Goal: Transaction & Acquisition: Purchase product/service

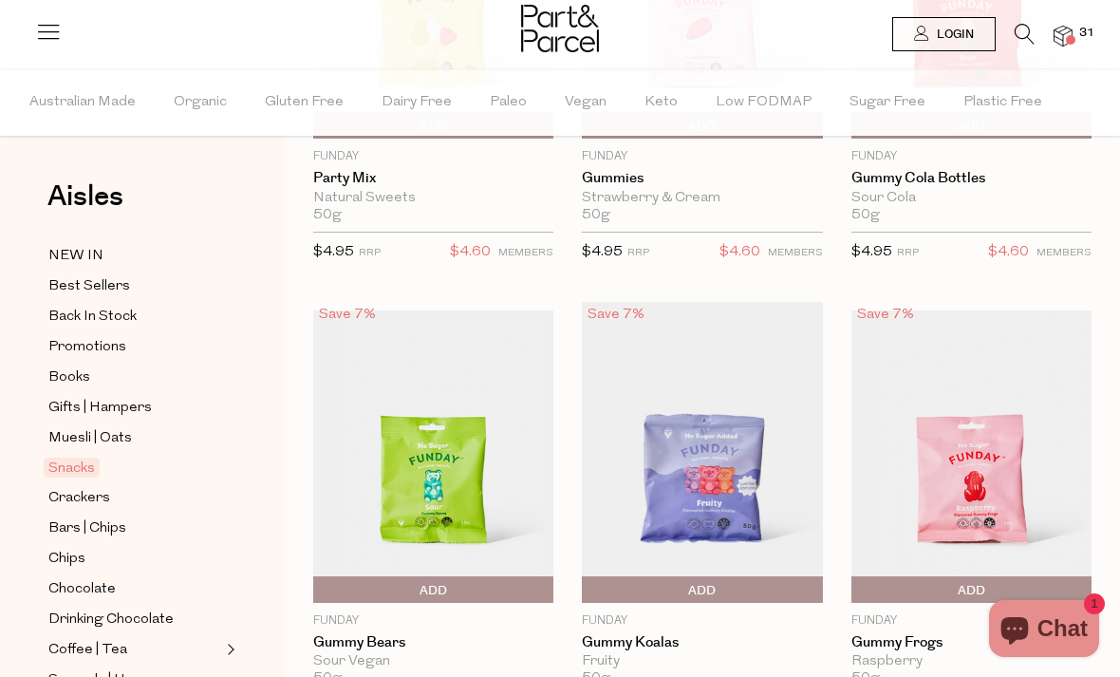
click at [586, 577] on span "Add To Parcel" at bounding box center [586, 590] width 0 height 28
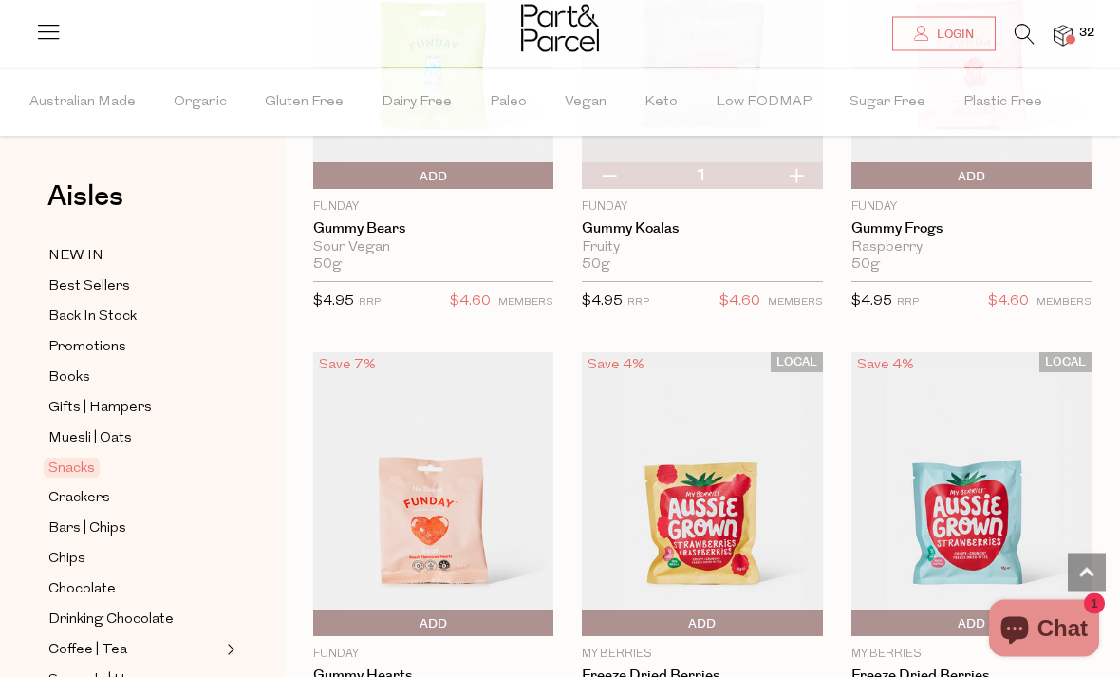
scroll to position [2610, 0]
click at [451, 621] on span "Add To Parcel" at bounding box center [433, 623] width 231 height 28
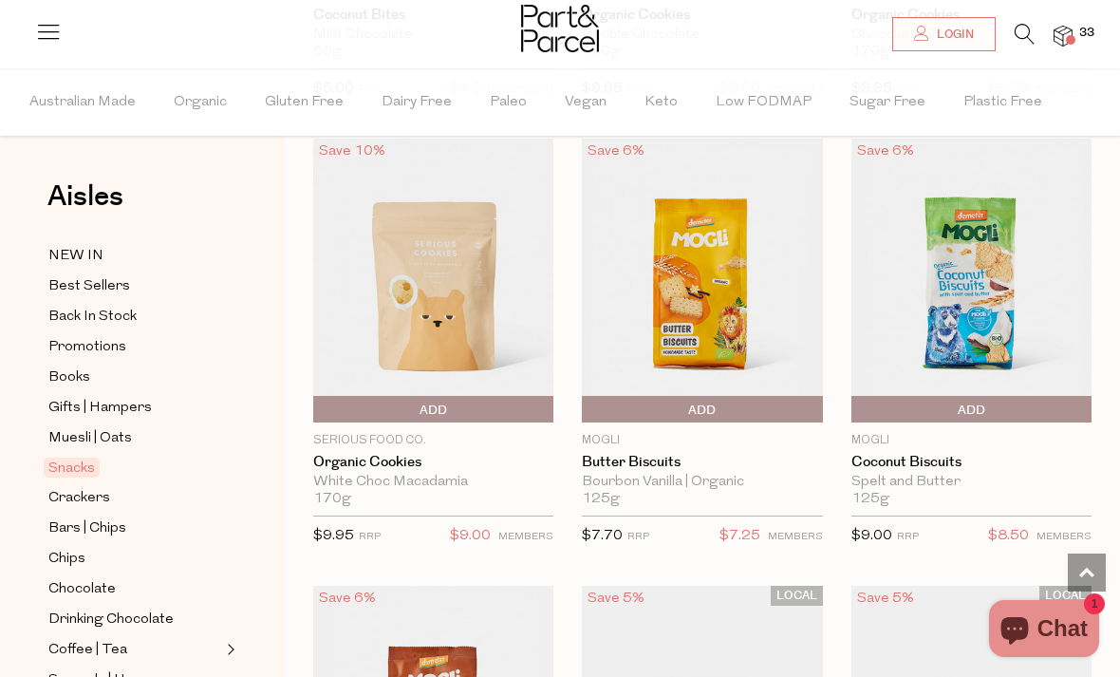
scroll to position [5140, 0]
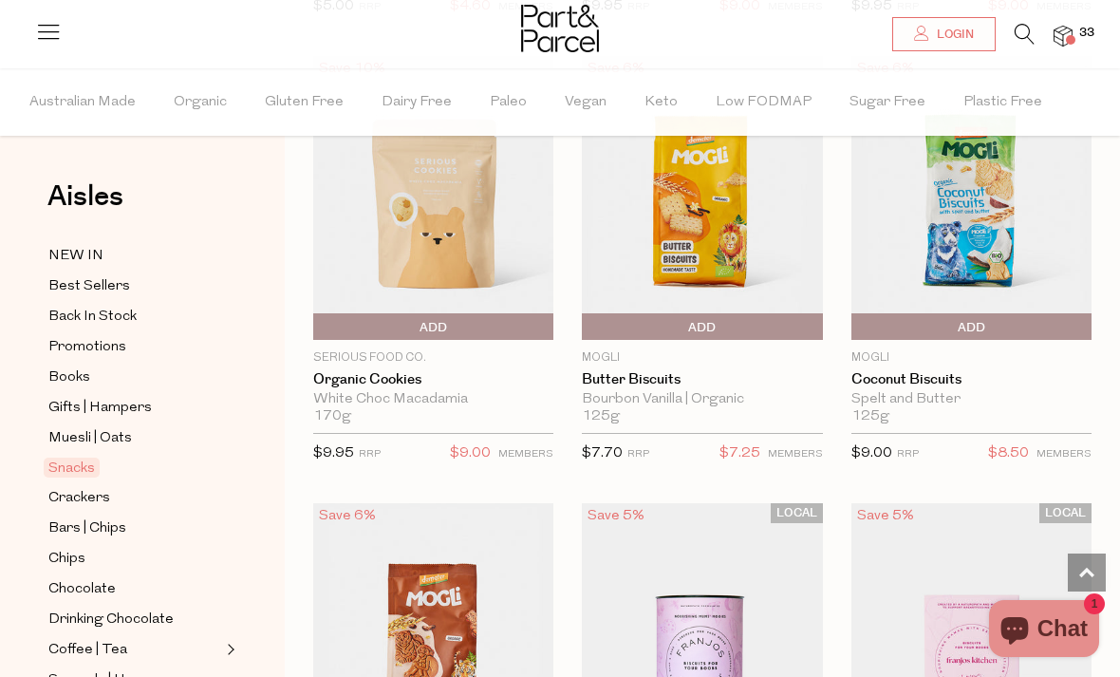
click at [856, 315] on span "Add To Parcel" at bounding box center [856, 327] width 0 height 28
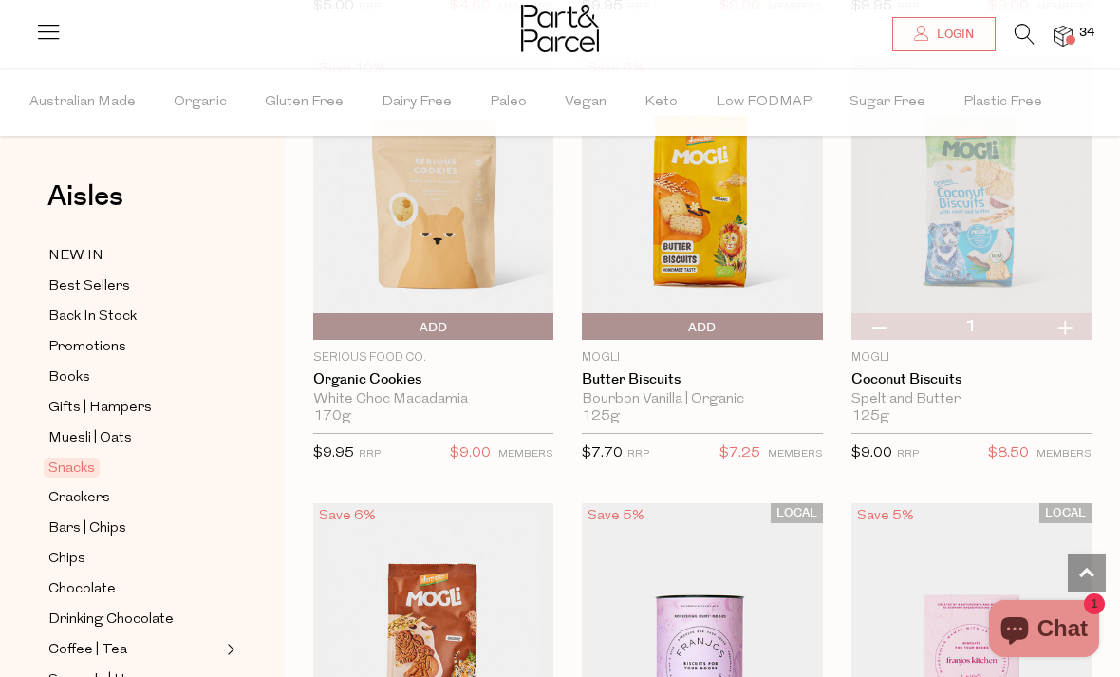
click at [1058, 313] on button "button" at bounding box center [1064, 326] width 54 height 27
type input "2"
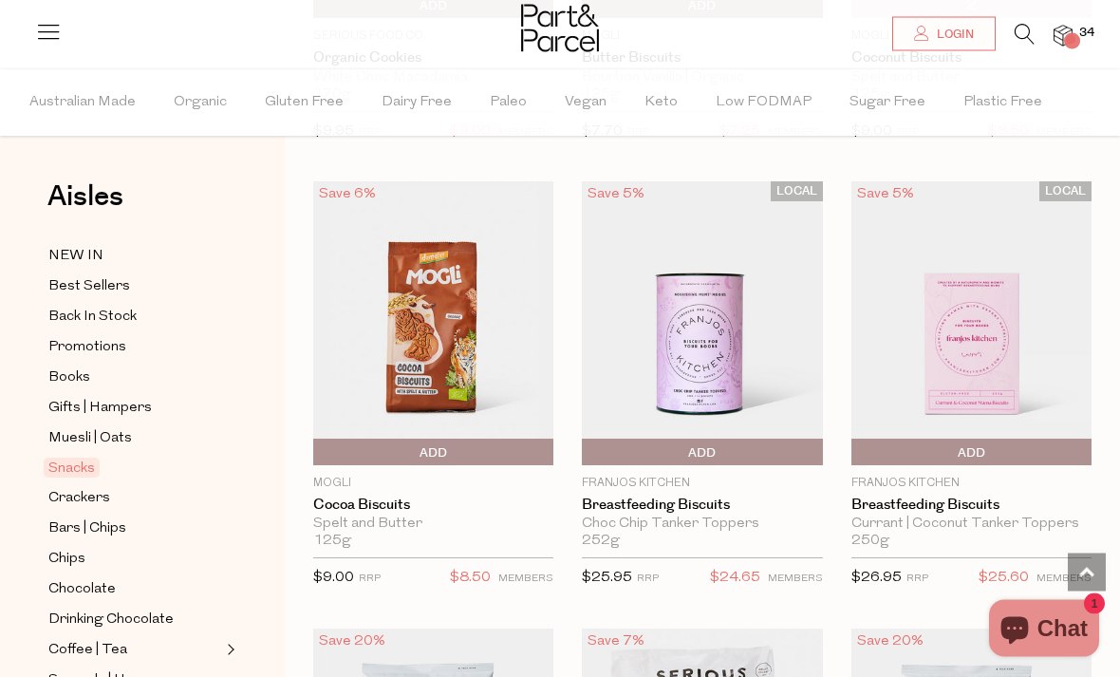
scroll to position [5500, 0]
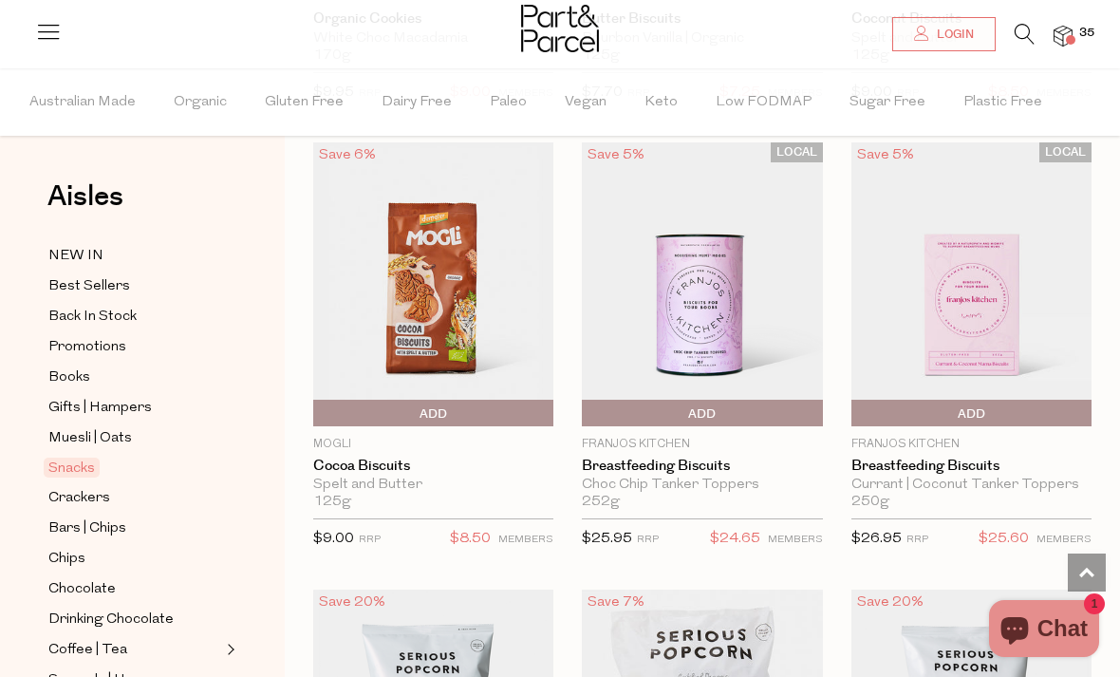
click at [318, 399] on span "Add To Parcel" at bounding box center [318, 413] width 0 height 28
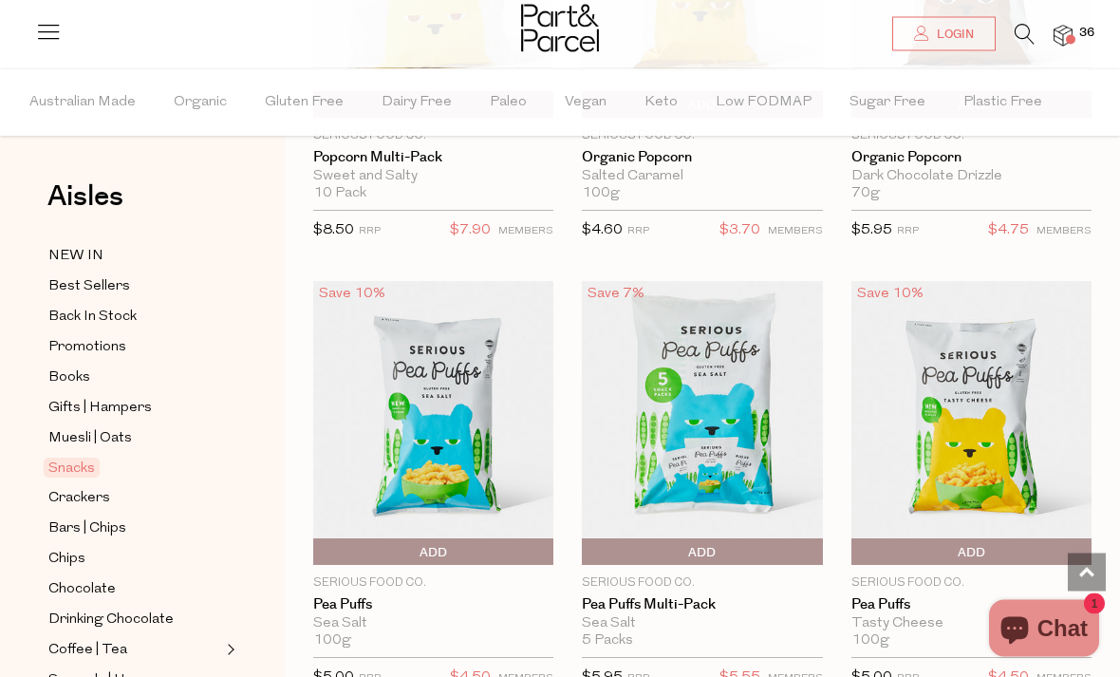
scroll to position [6703, 0]
click at [586, 543] on span "Add To Parcel" at bounding box center [586, 552] width 0 height 28
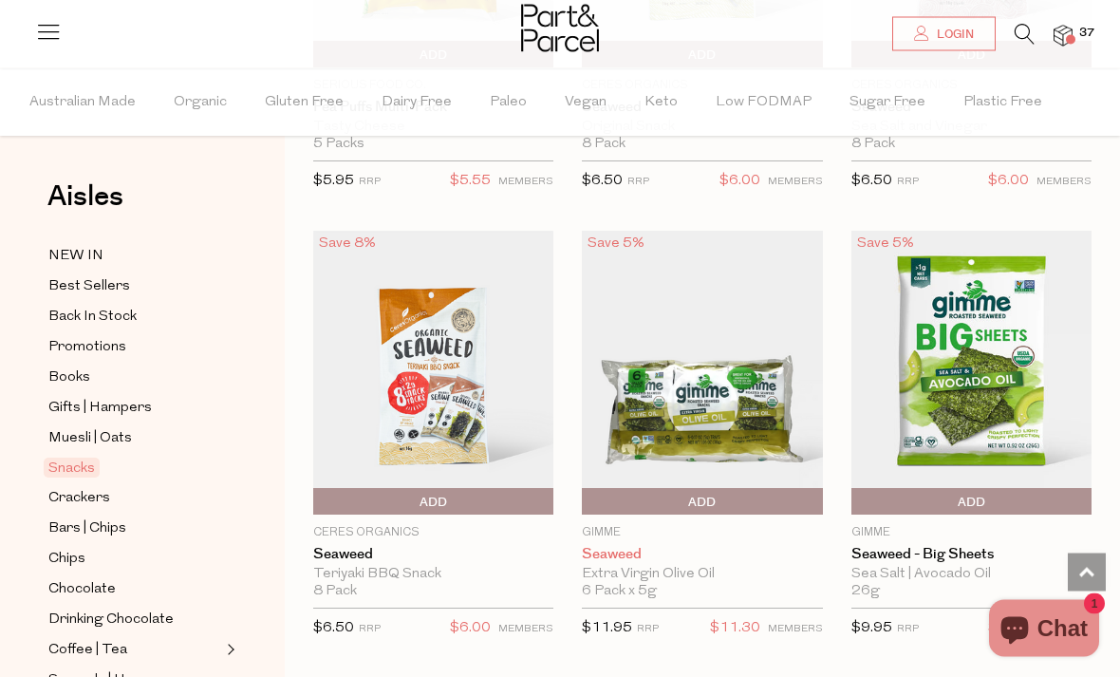
scroll to position [7646, 0]
click at [586, 488] on span "Add To Parcel" at bounding box center [586, 502] width 0 height 28
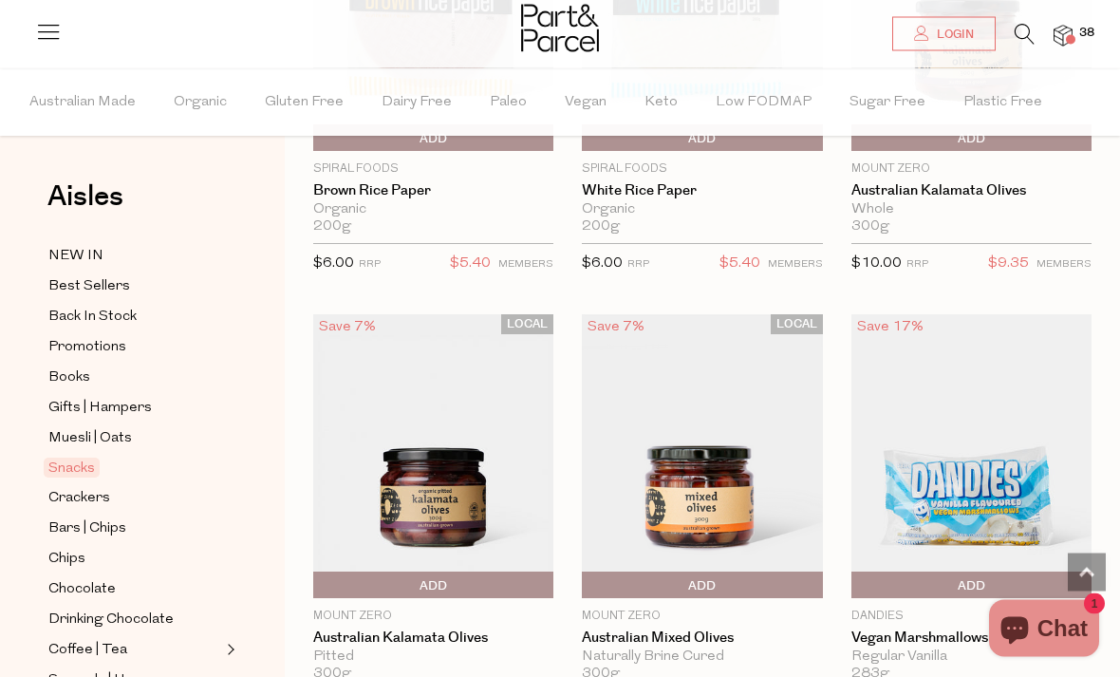
scroll to position [9350, 0]
click at [318, 571] on span "Add To Parcel" at bounding box center [318, 585] width 0 height 28
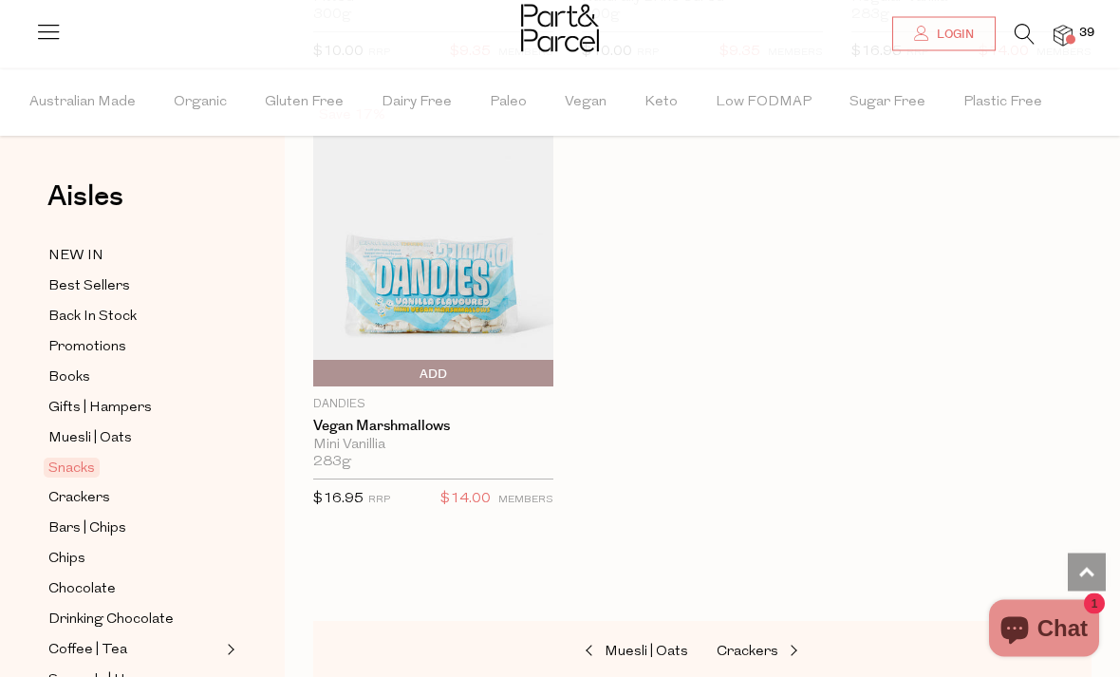
scroll to position [10008, 0]
click at [721, 644] on span "Crackers" at bounding box center [747, 651] width 62 height 14
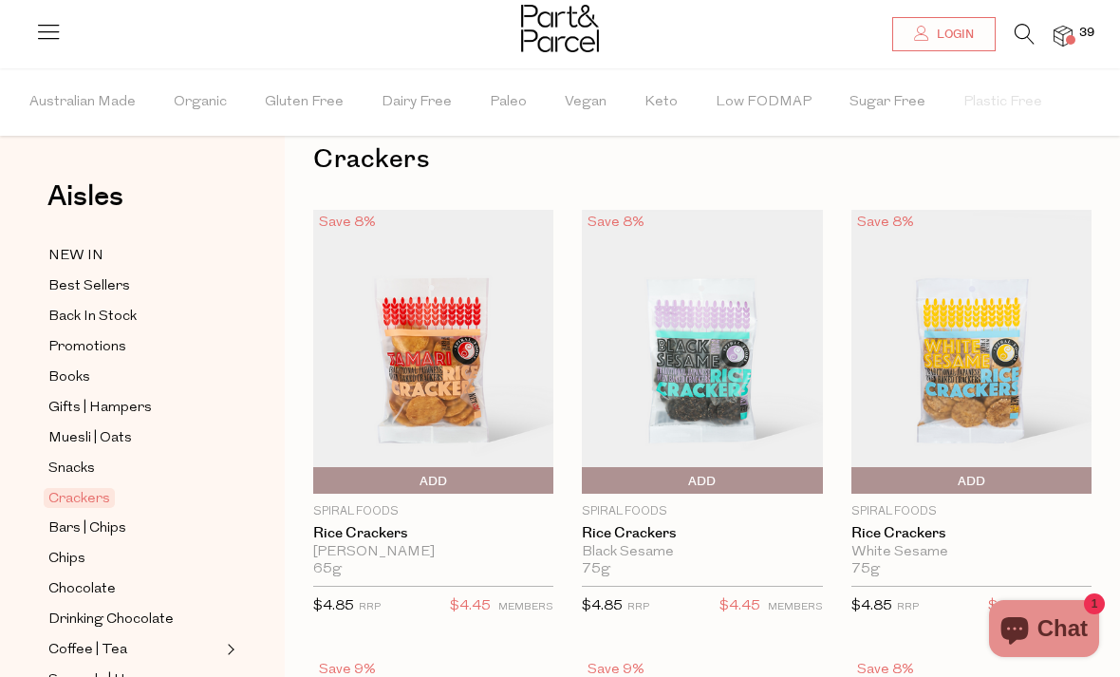
scroll to position [46, 0]
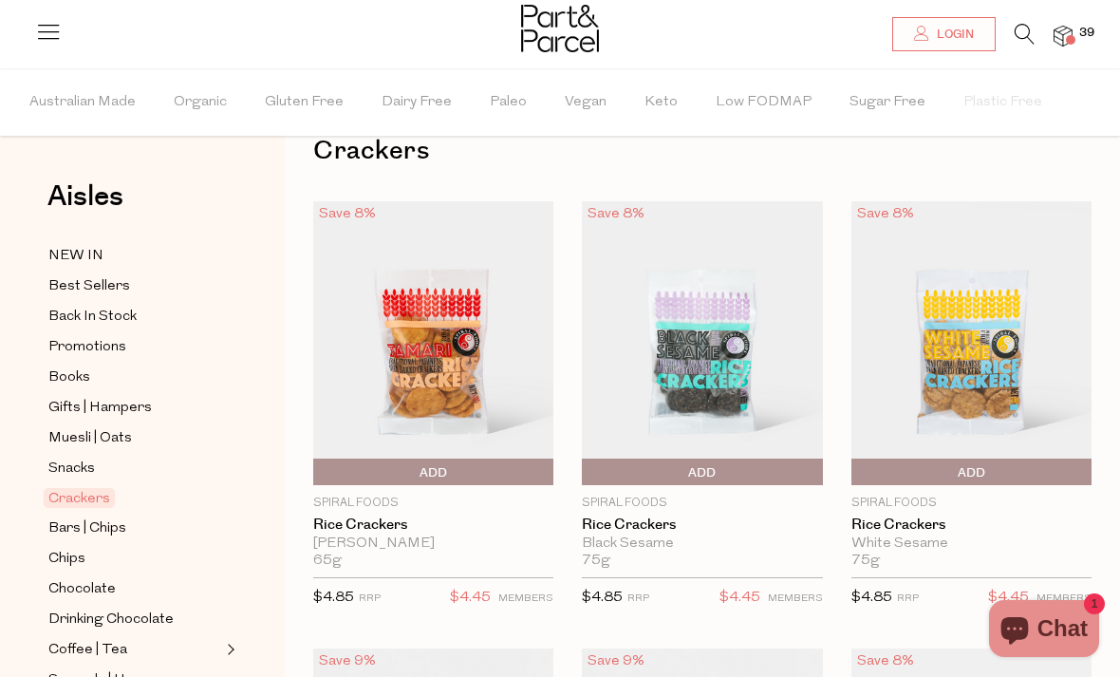
type input "2"
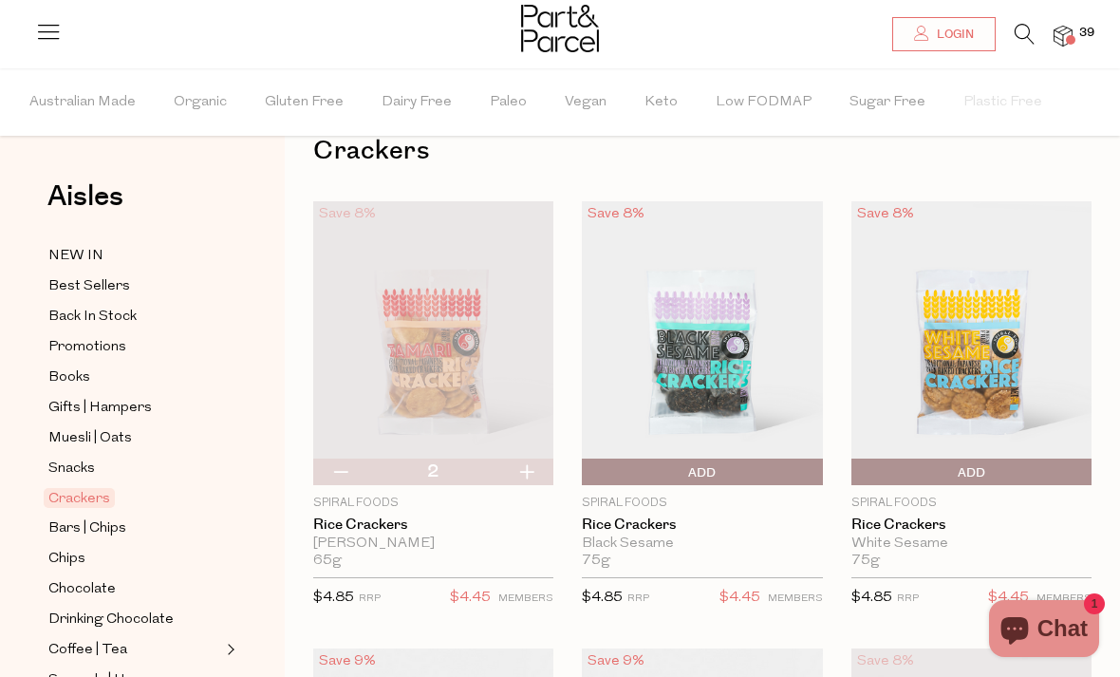
click at [529, 471] on button "button" at bounding box center [526, 471] width 54 height 27
type input "3"
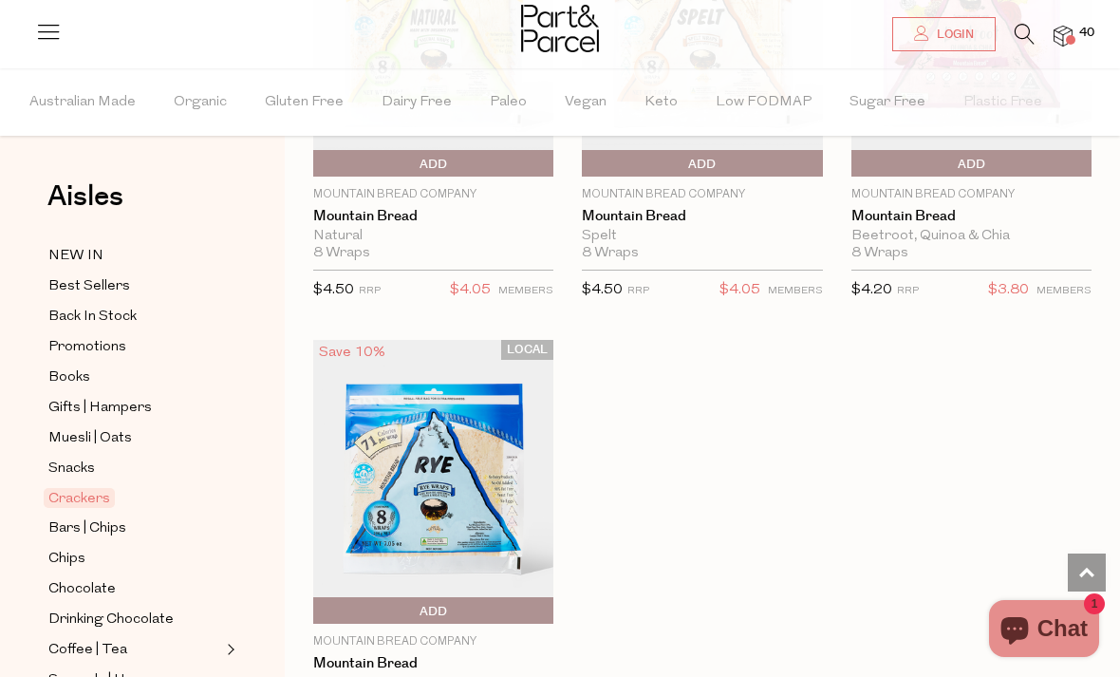
scroll to position [5586, 0]
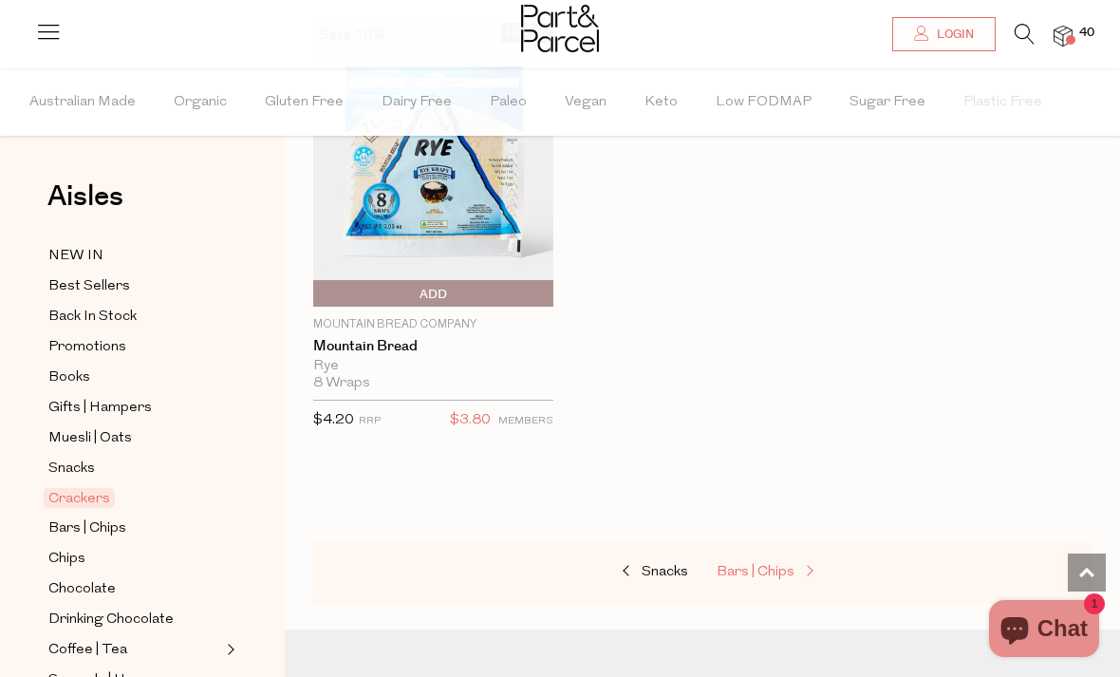
click at [769, 565] on span "Bars | Chips" at bounding box center [755, 572] width 78 height 14
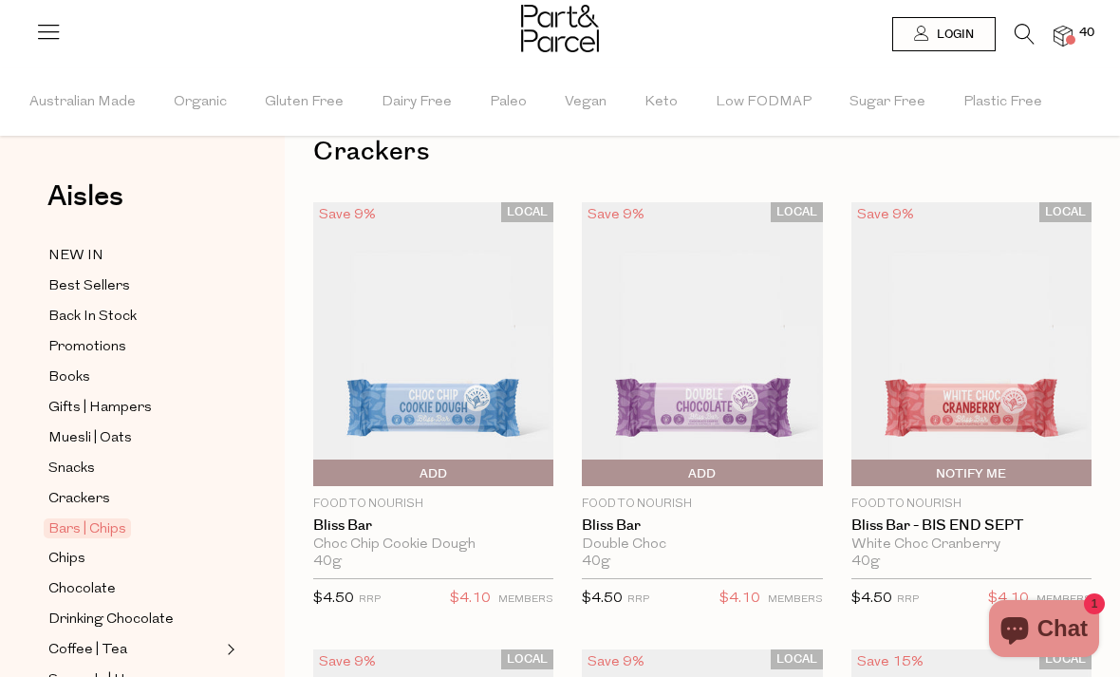
scroll to position [46, 0]
type input "2"
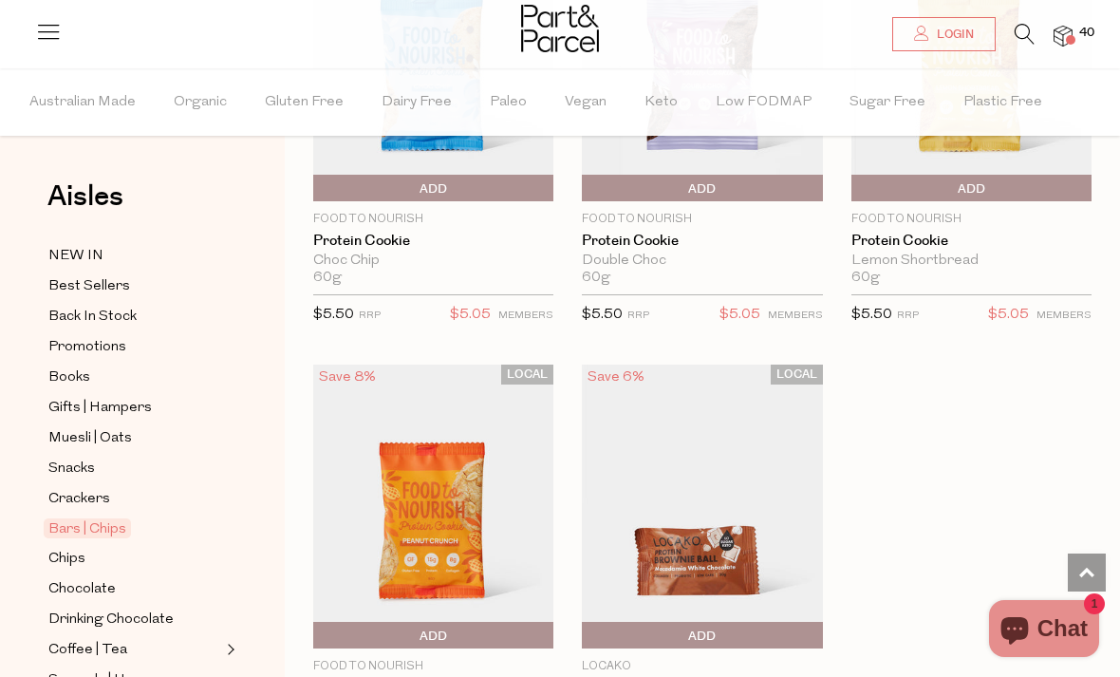
scroll to position [7098, 0]
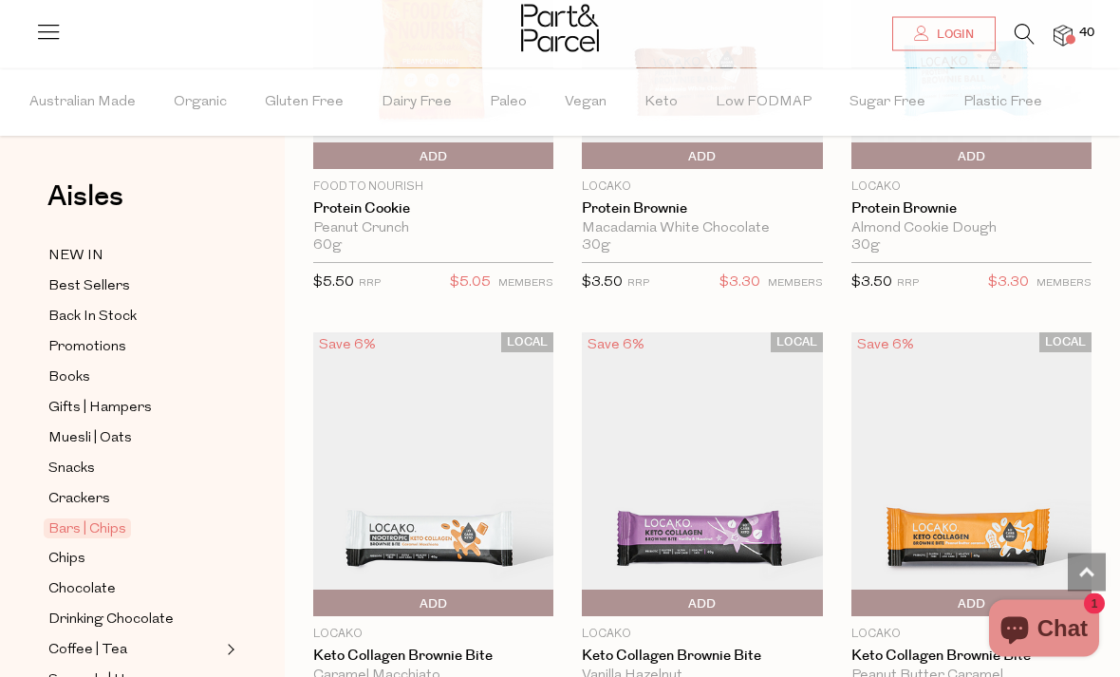
type input "4"
type input "2"
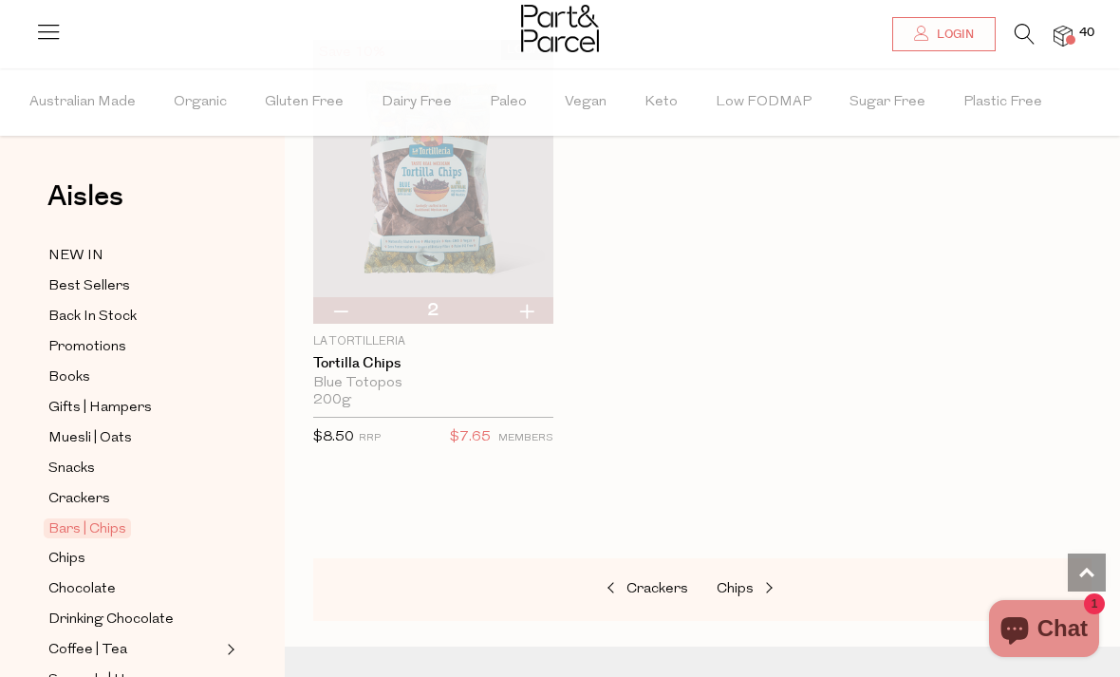
scroll to position [10648, 0]
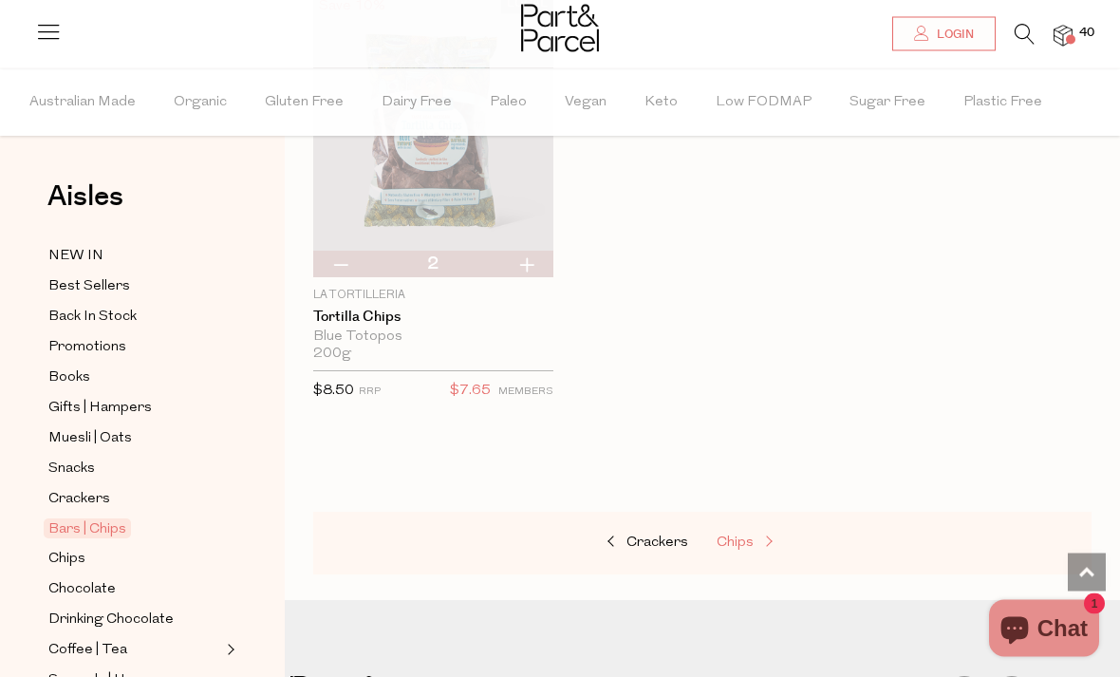
click at [752, 536] on span "Chips" at bounding box center [734, 543] width 37 height 14
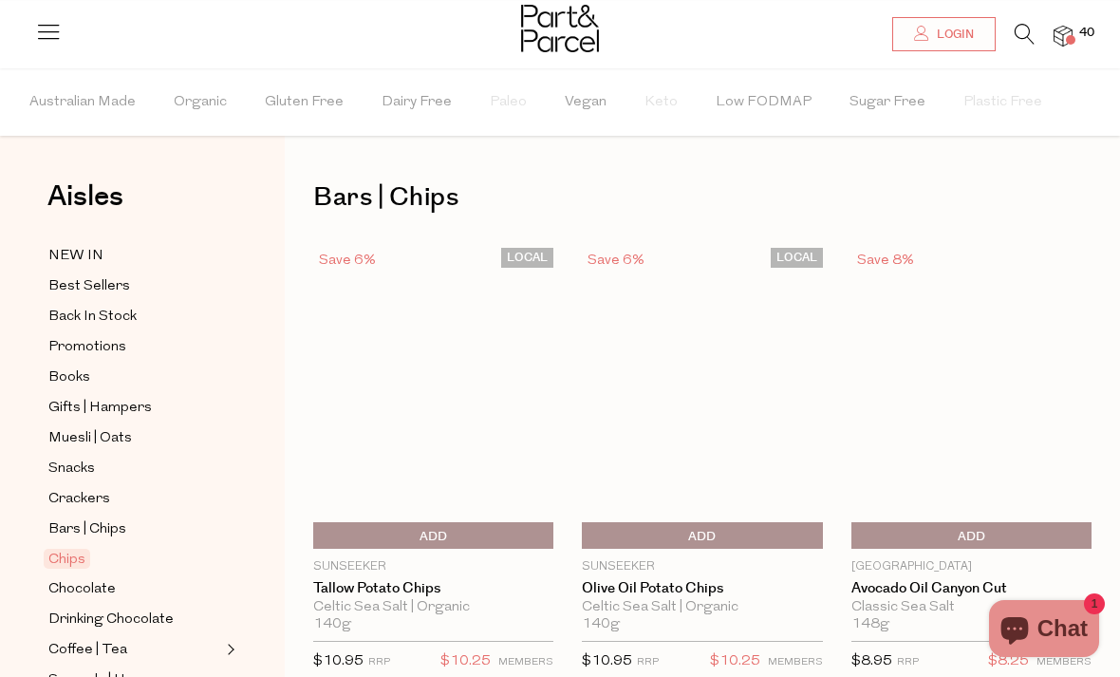
scroll to position [46, 0]
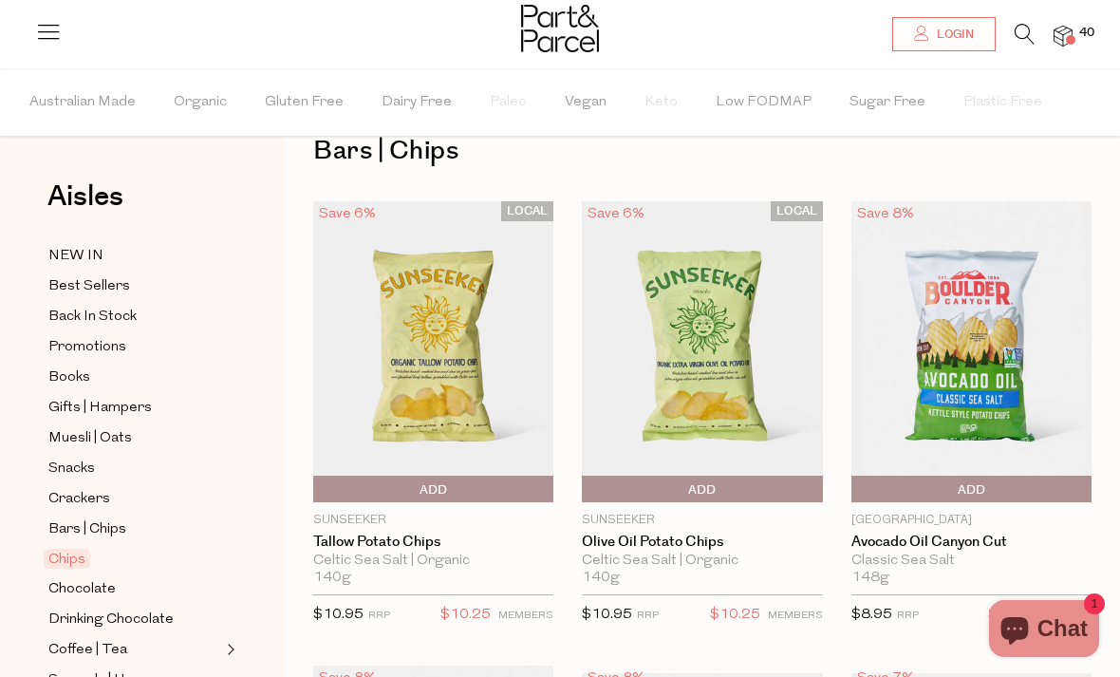
type input "2"
type input "4"
click at [586, 492] on span "Add To Parcel" at bounding box center [586, 489] width 0 height 28
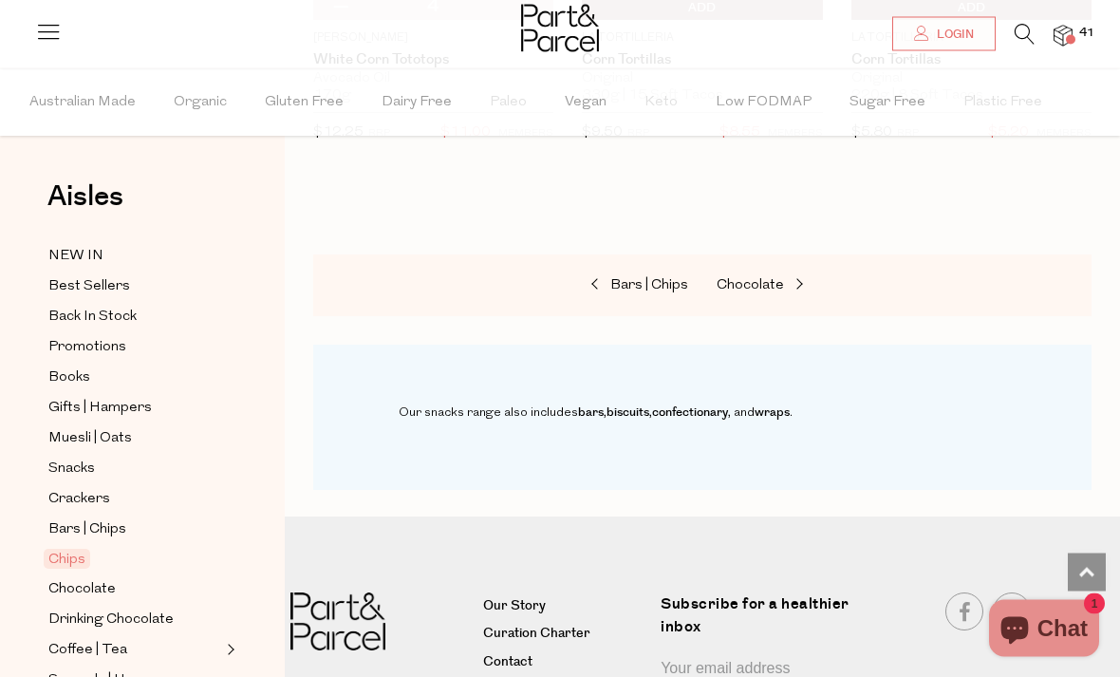
scroll to position [2784, 0]
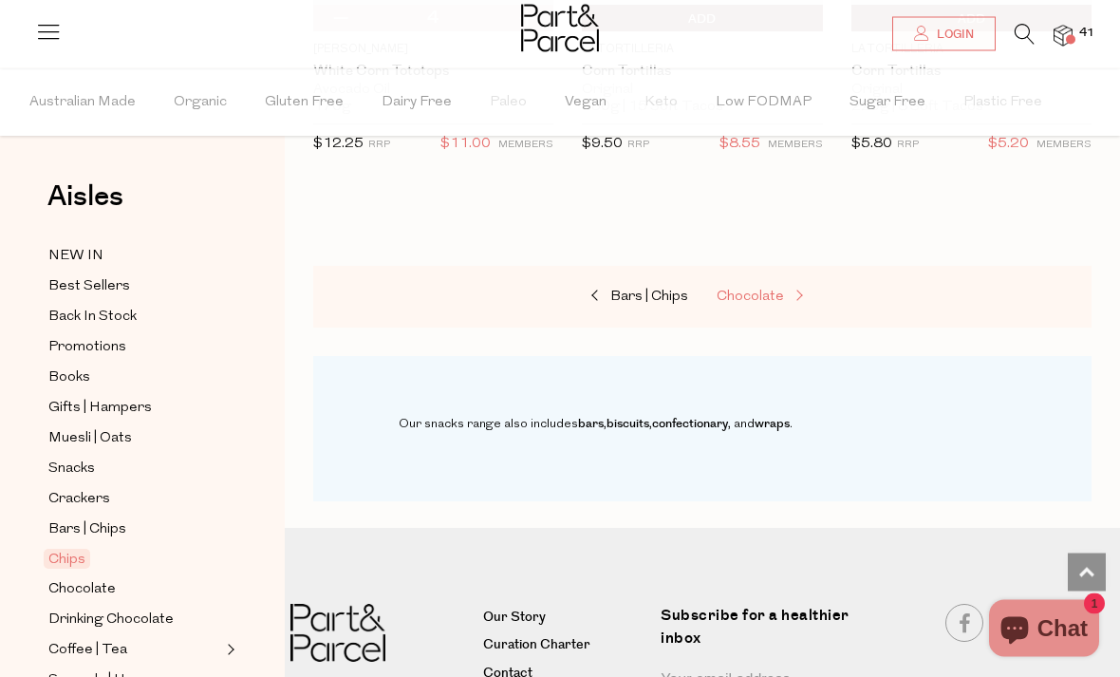
click at [755, 290] on span "Chocolate" at bounding box center [749, 297] width 67 height 14
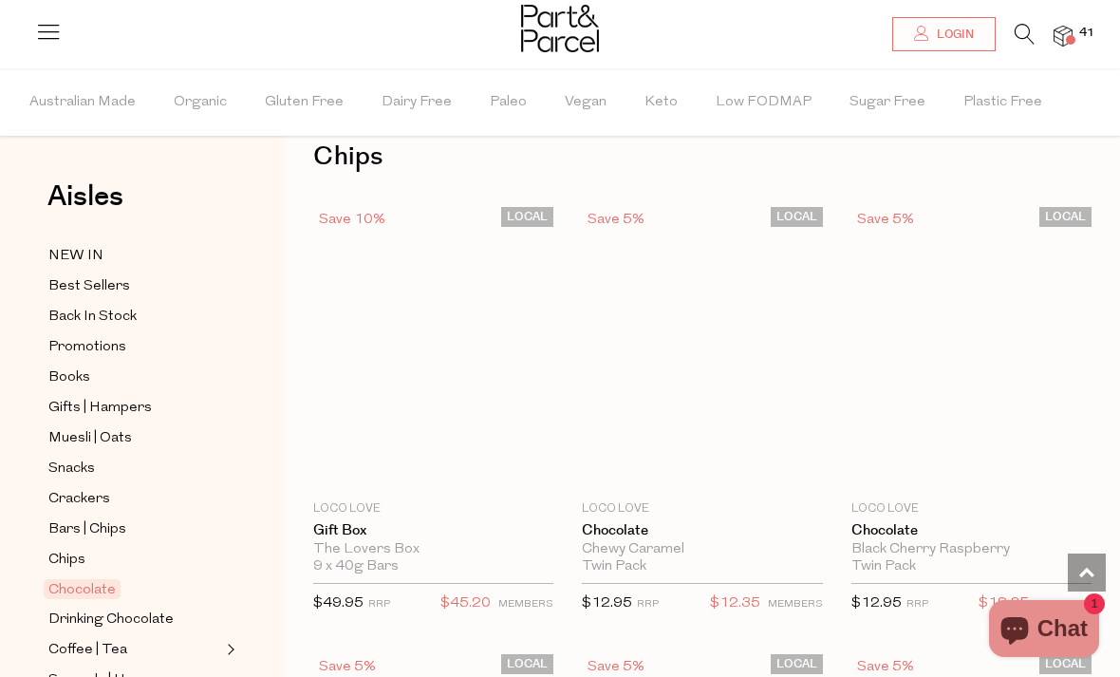
scroll to position [46, 0]
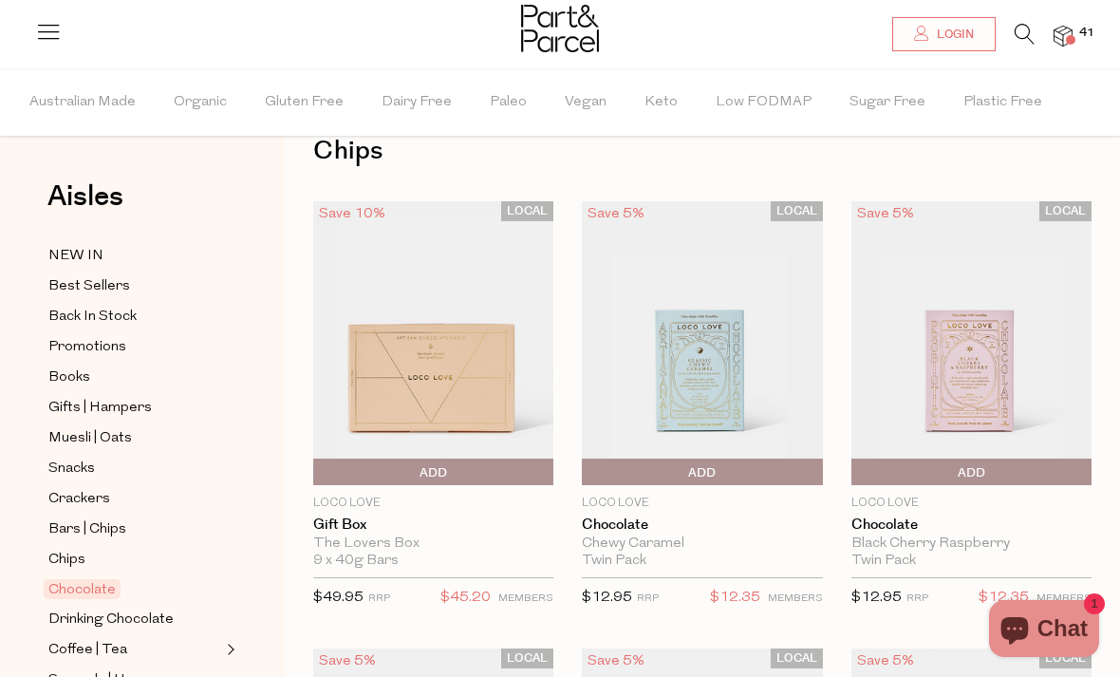
type input "3"
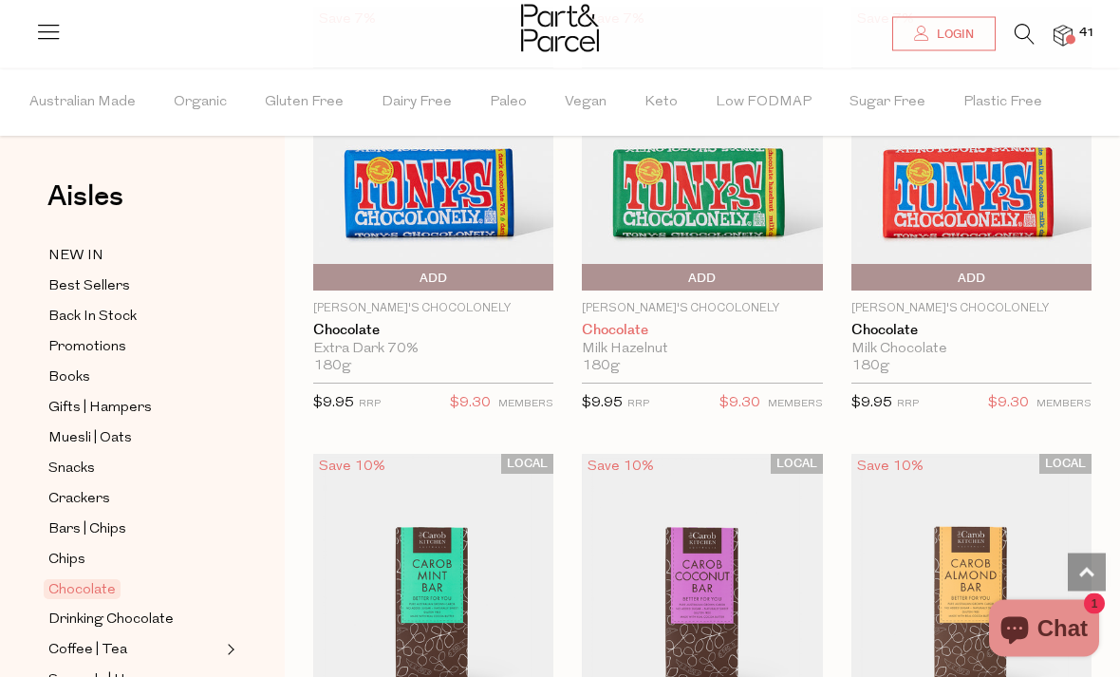
scroll to position [6565, 0]
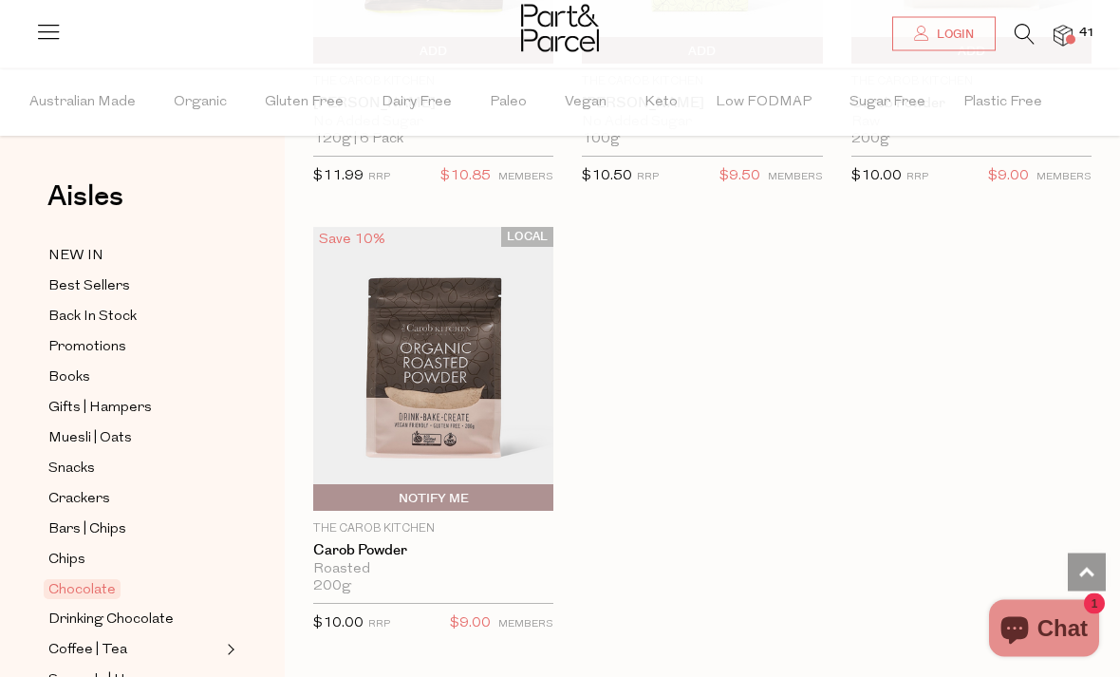
scroll to position [8978, 0]
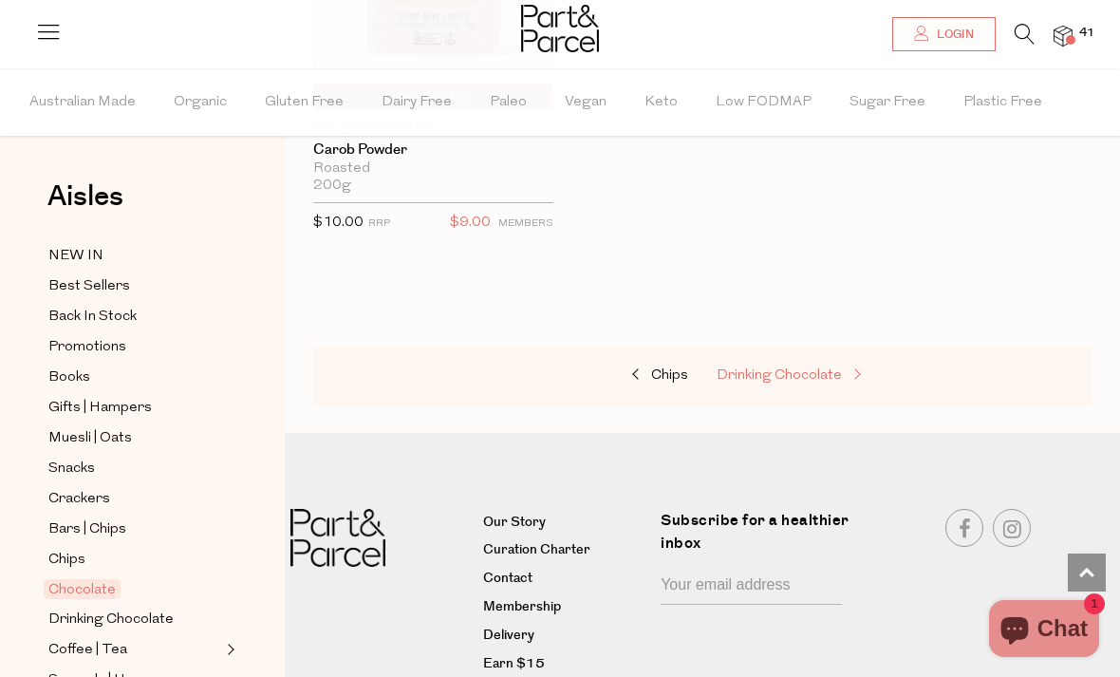
click at [773, 368] on span "Drinking Chocolate" at bounding box center [778, 375] width 125 height 14
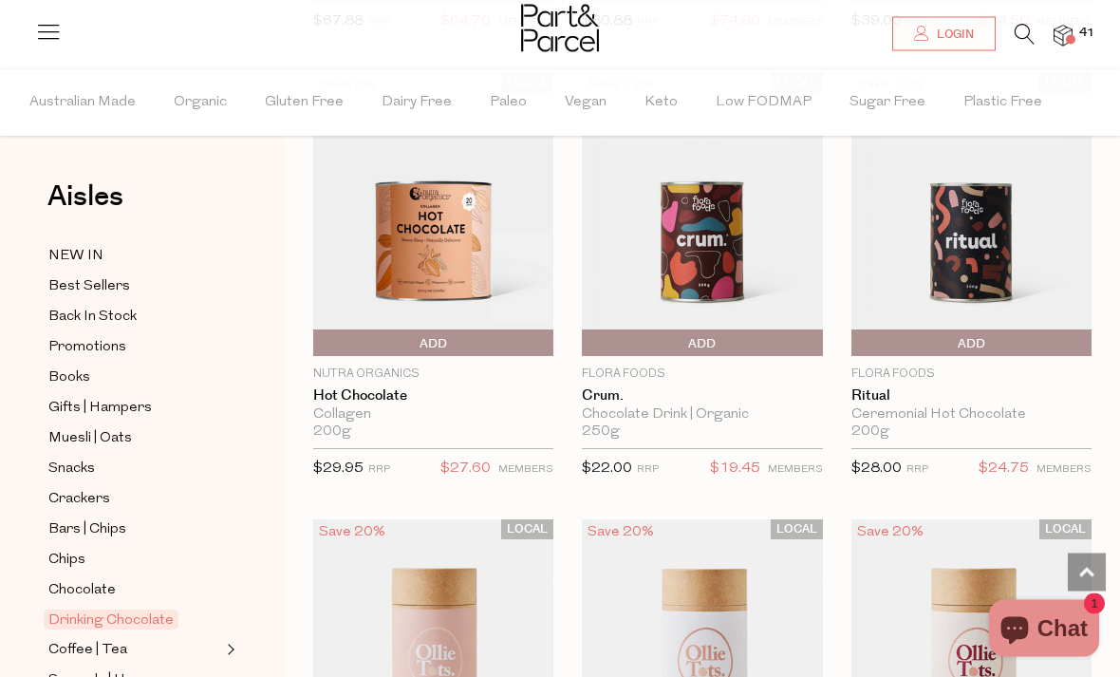
scroll to position [2013, 0]
click at [602, 388] on link "Crum." at bounding box center [702, 395] width 240 height 17
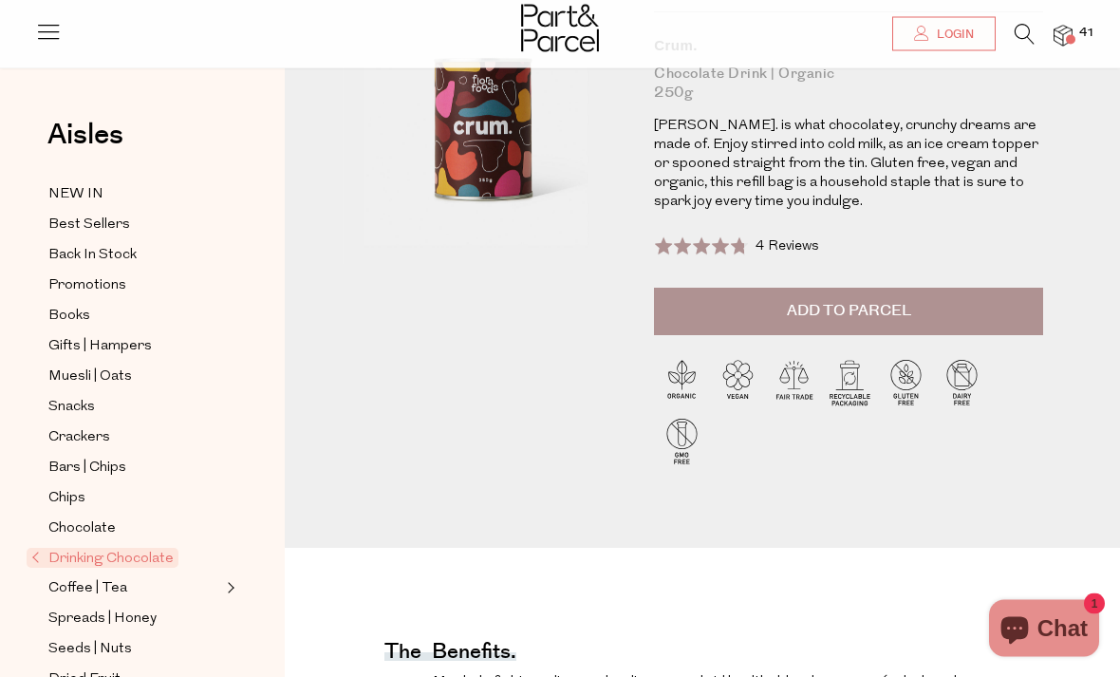
scroll to position [183, 0]
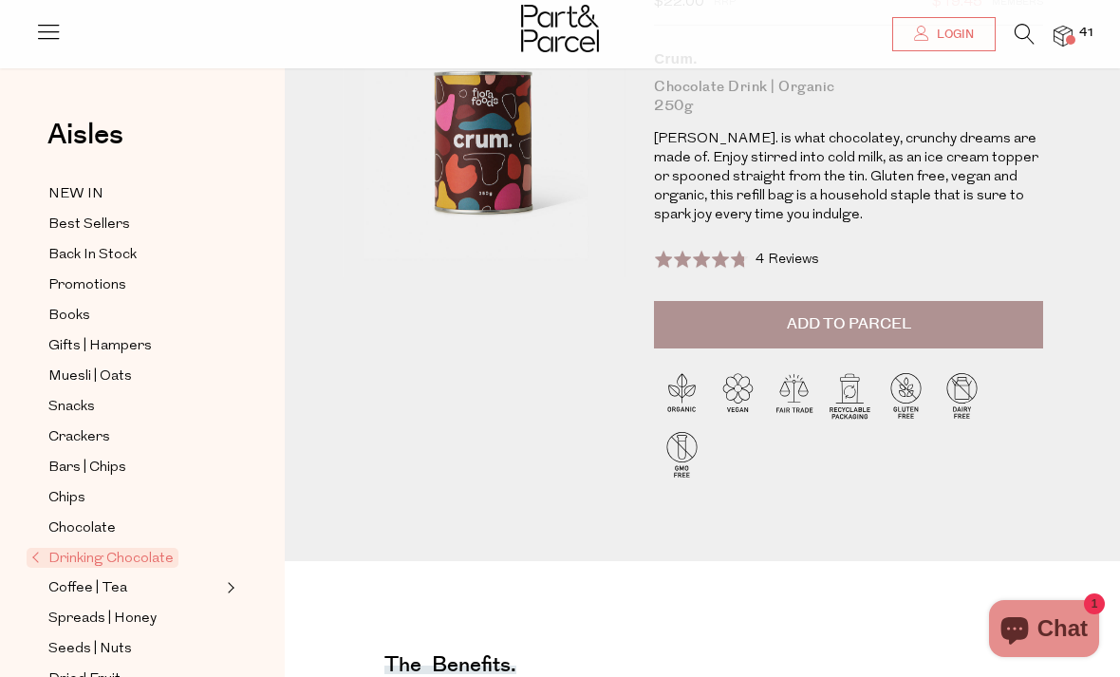
click at [767, 316] on button "Add to Parcel" at bounding box center [848, 324] width 389 height 47
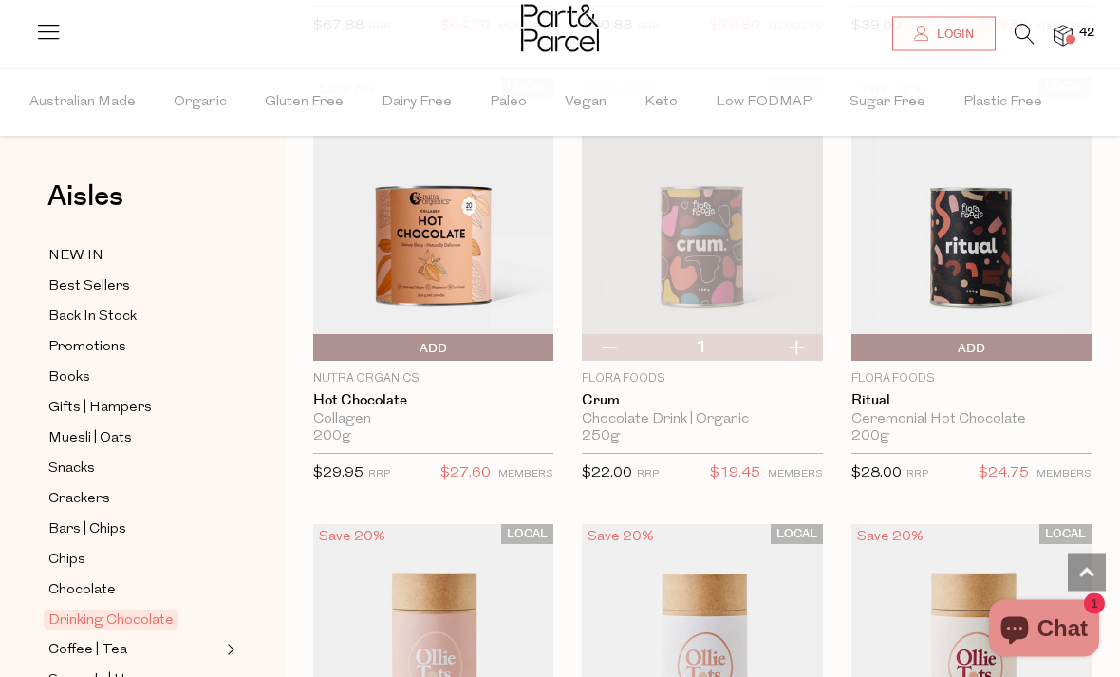
scroll to position [2087, 0]
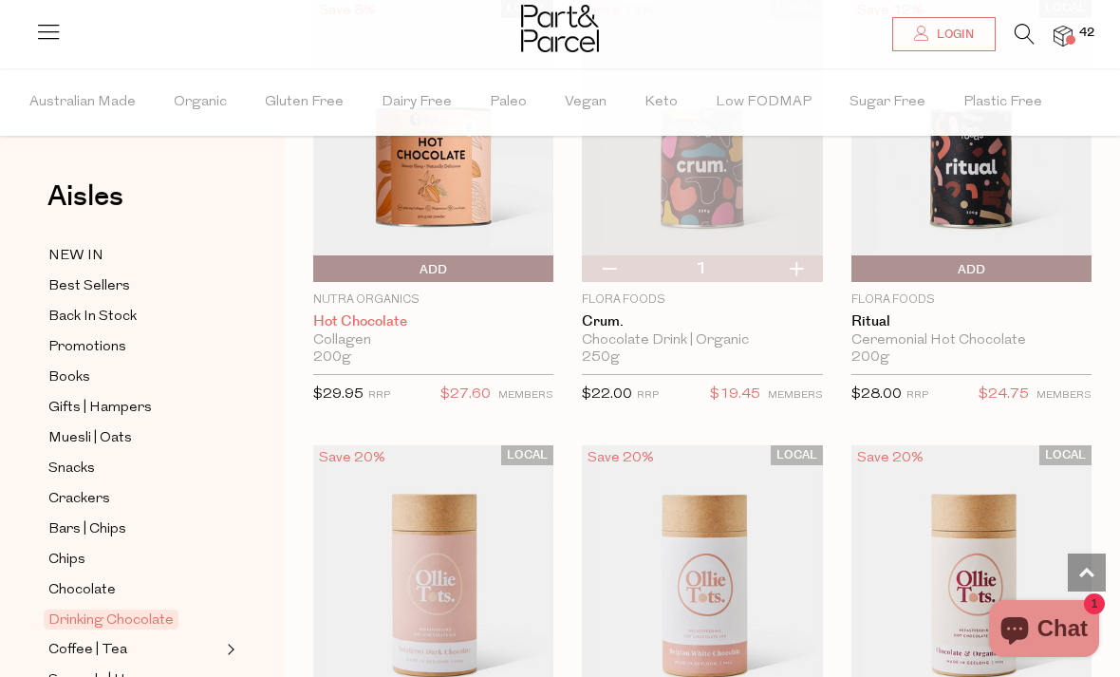
click at [336, 318] on link "Hot Chocolate" at bounding box center [433, 321] width 240 height 17
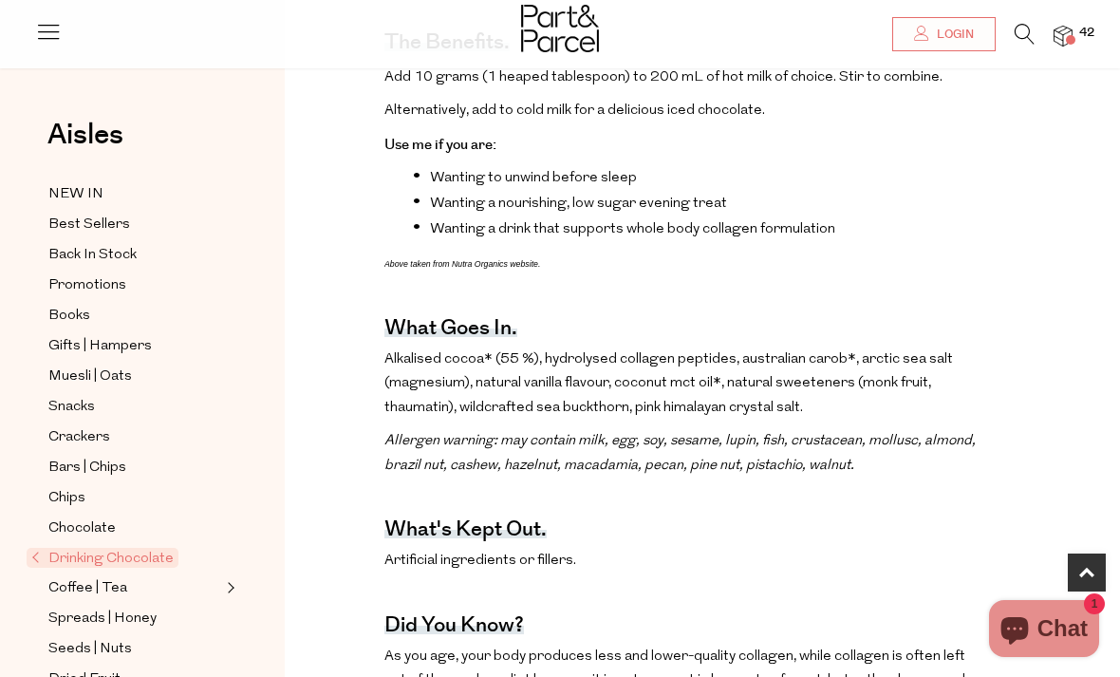
scroll to position [671, 0]
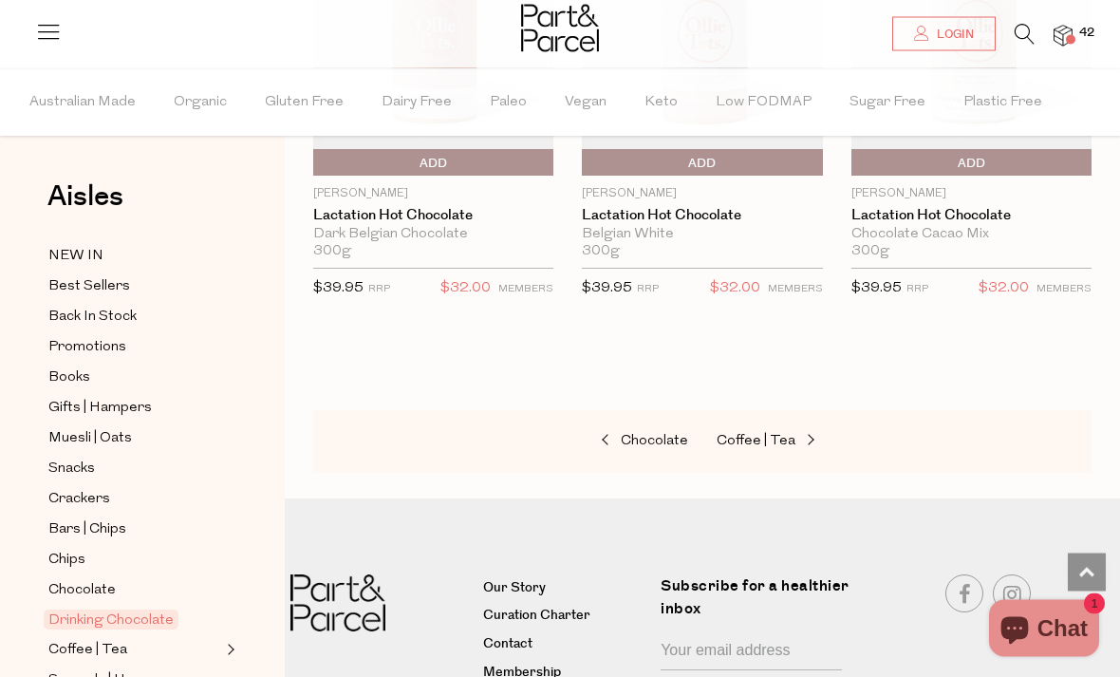
scroll to position [2719, 0]
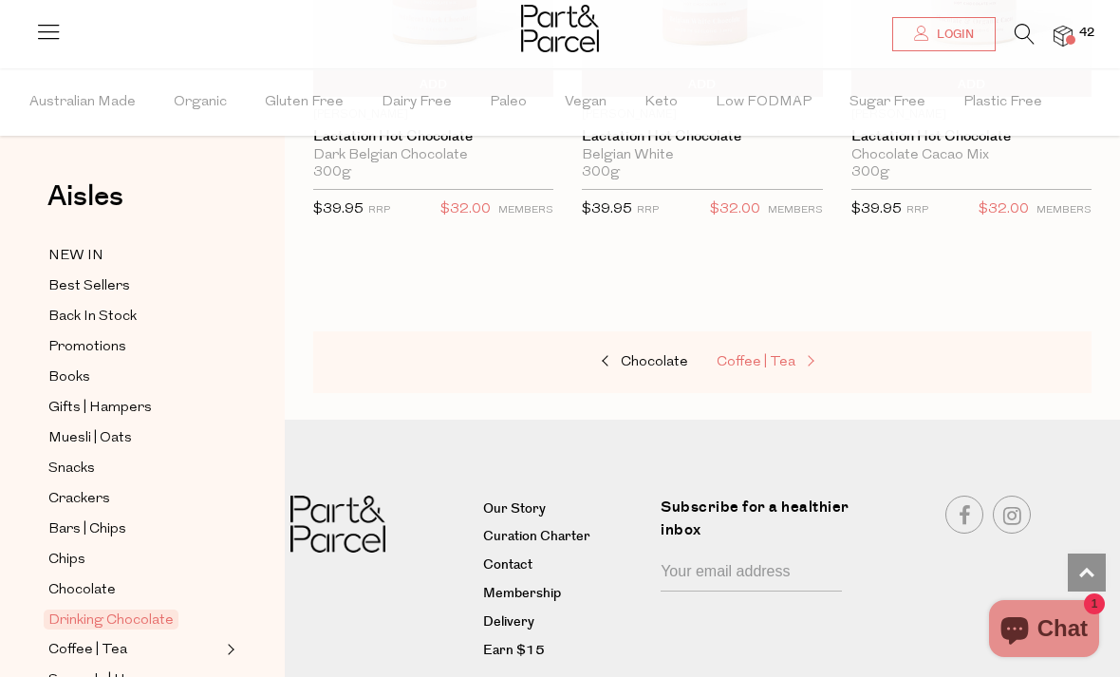
click at [765, 362] on link "Coffee | Tea" at bounding box center [811, 362] width 190 height 25
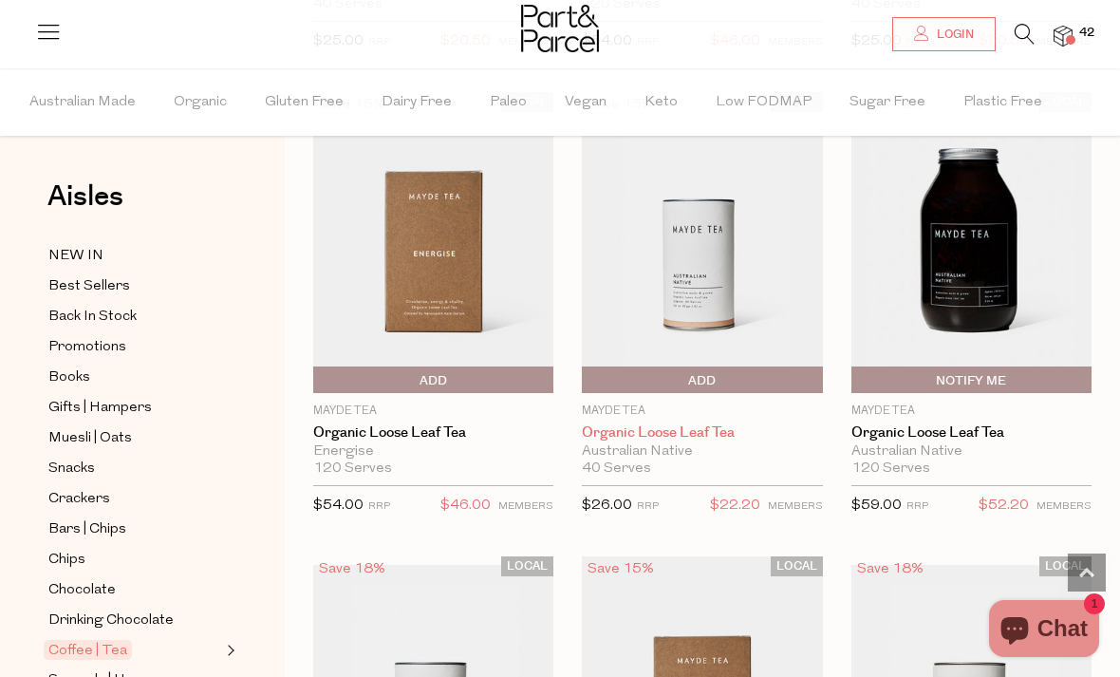
scroll to position [6441, 0]
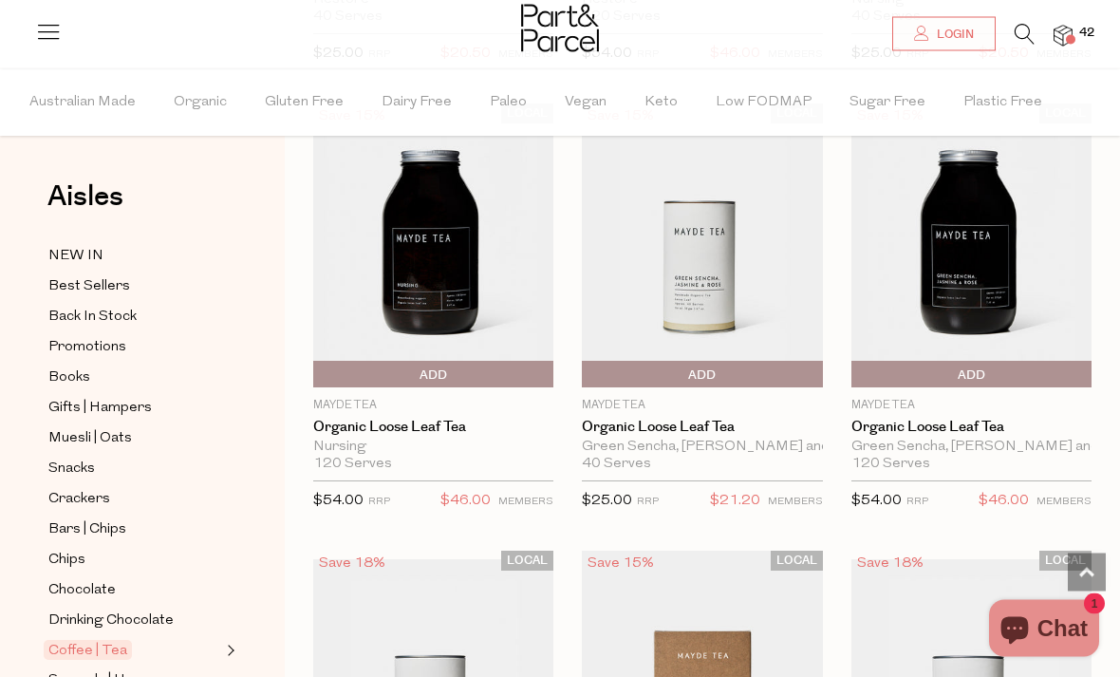
scroll to position [7344, 0]
click at [894, 417] on link "Organic Loose Leaf Tea" at bounding box center [971, 425] width 240 height 17
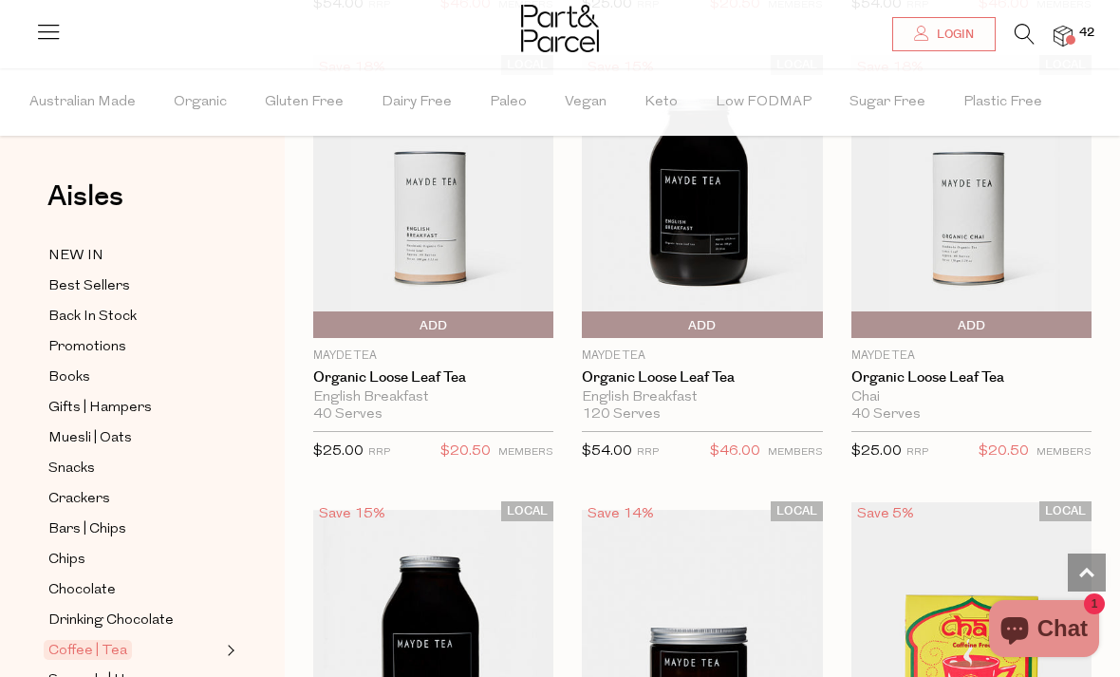
scroll to position [638, 0]
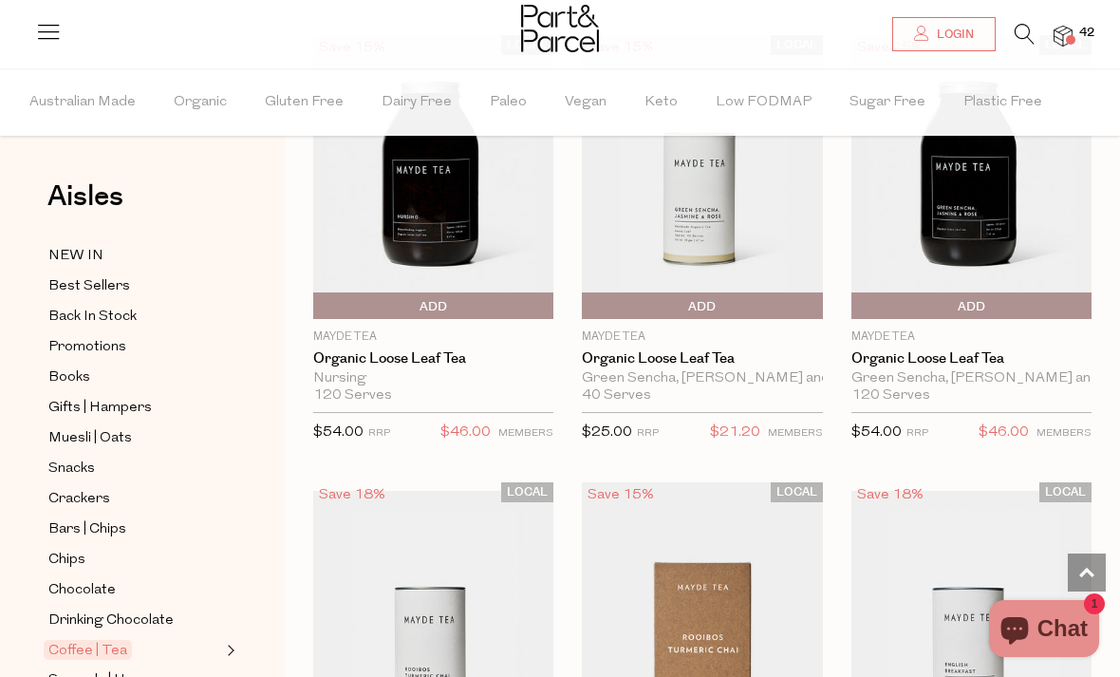
scroll to position [7480, 0]
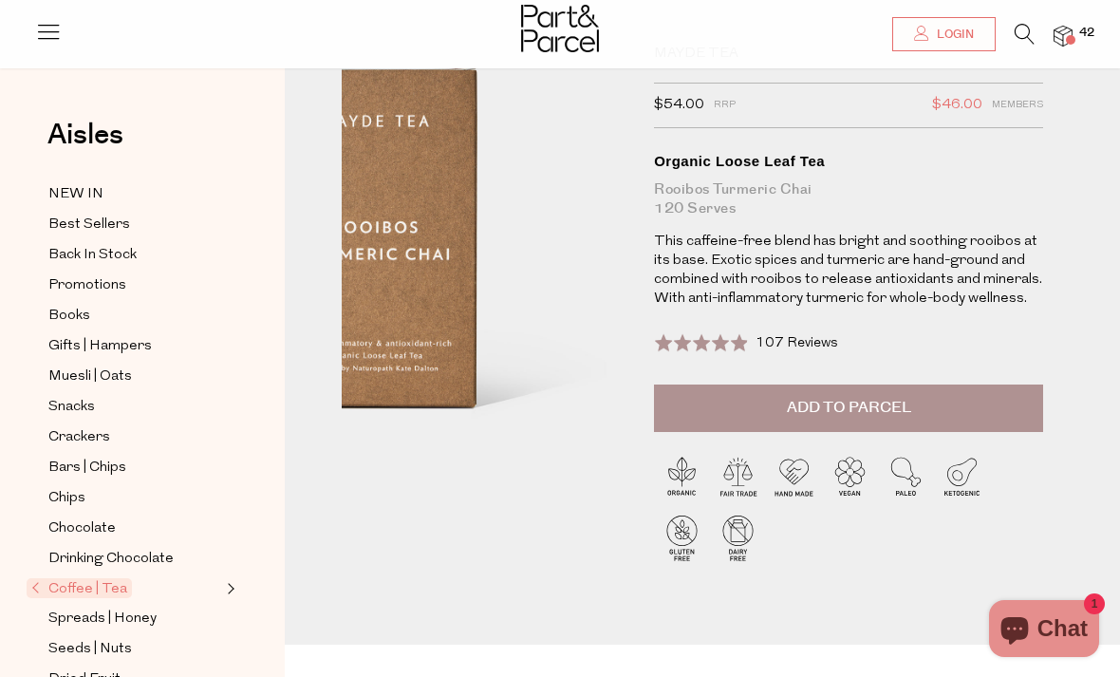
scroll to position [56, 0]
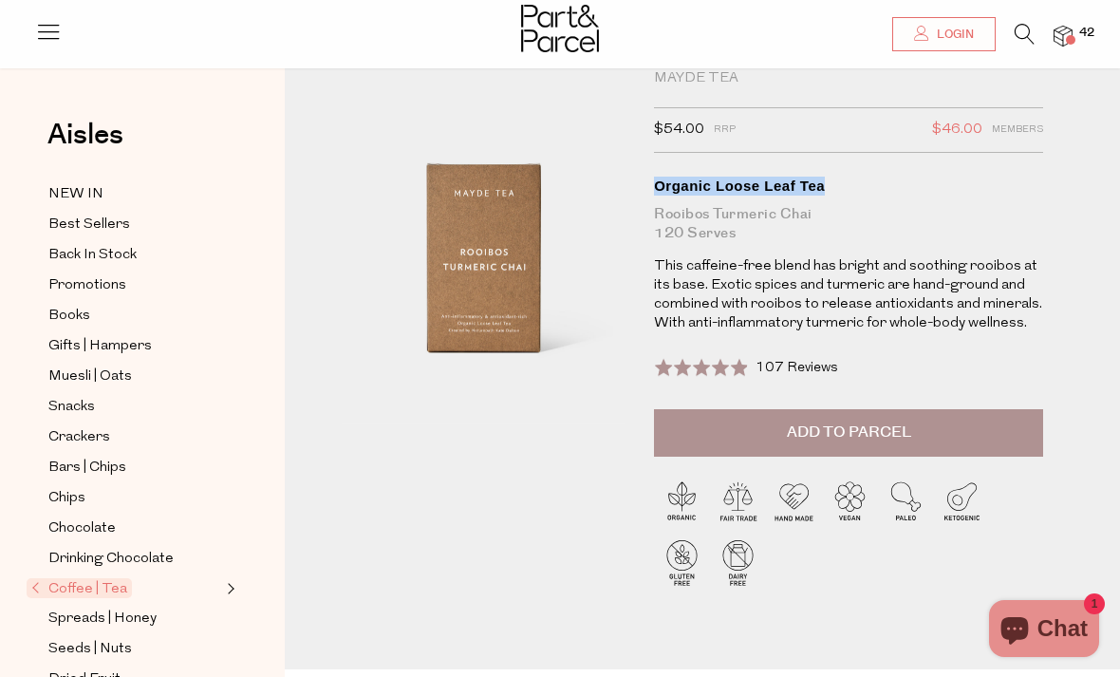
drag, startPoint x: 658, startPoint y: 182, endPoint x: 895, endPoint y: 192, distance: 237.4
click at [898, 188] on div "Organic Loose Leaf Tea" at bounding box center [848, 185] width 389 height 19
click at [829, 230] on div "Rooibos Turmeric Chai 120 Serves" at bounding box center [848, 224] width 389 height 38
drag, startPoint x: 829, startPoint y: 227, endPoint x: 649, endPoint y: 177, distance: 186.9
click at [649, 177] on div "Mayde Tea $54.00 RRP $46.00 Members Available: In Stock Organic Loose Leaf Tea …" at bounding box center [827, 345] width 375 height 552
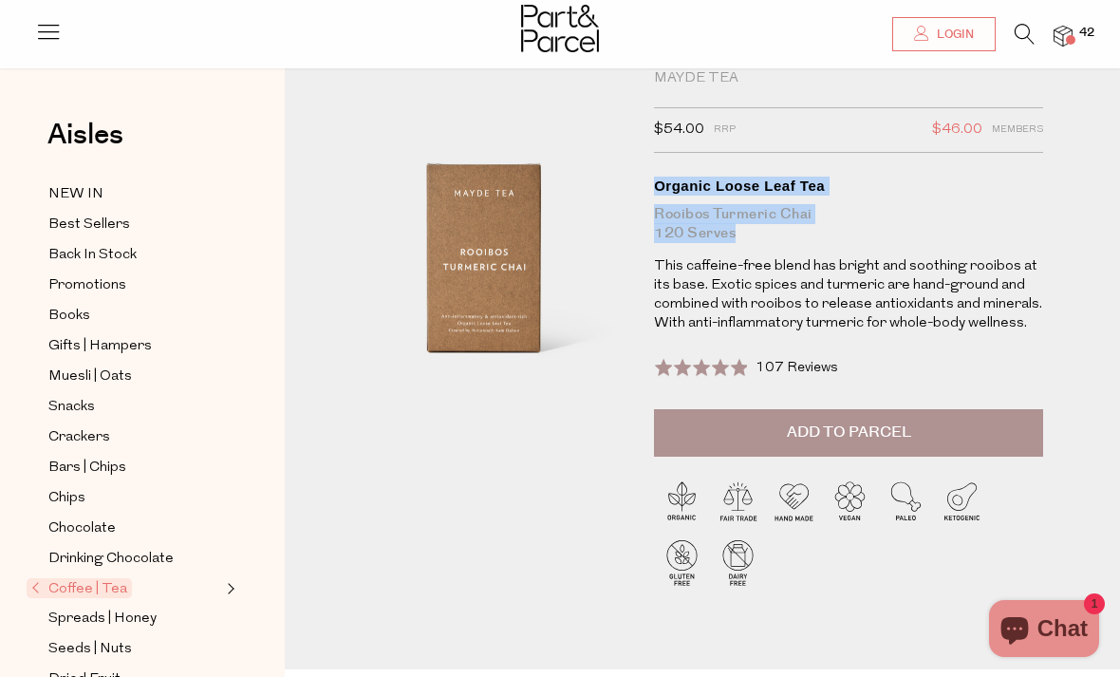
copy h1 "Organic Loose Leaf Tea Rooibos Turmeric Chai 120 Serves"
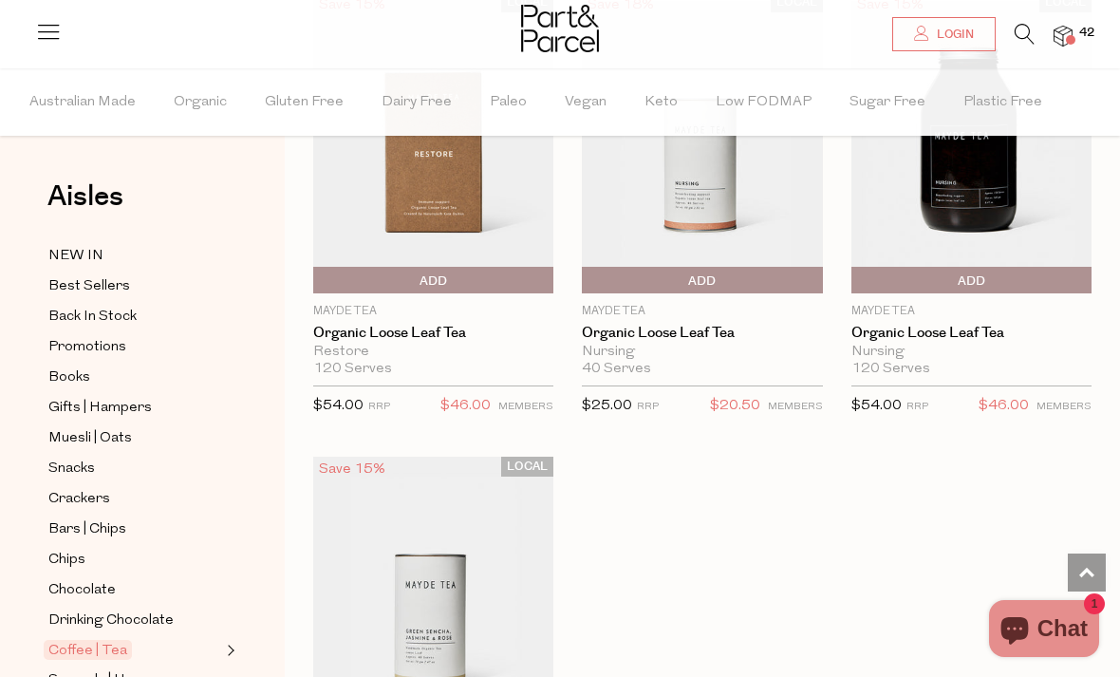
scroll to position [14811, 0]
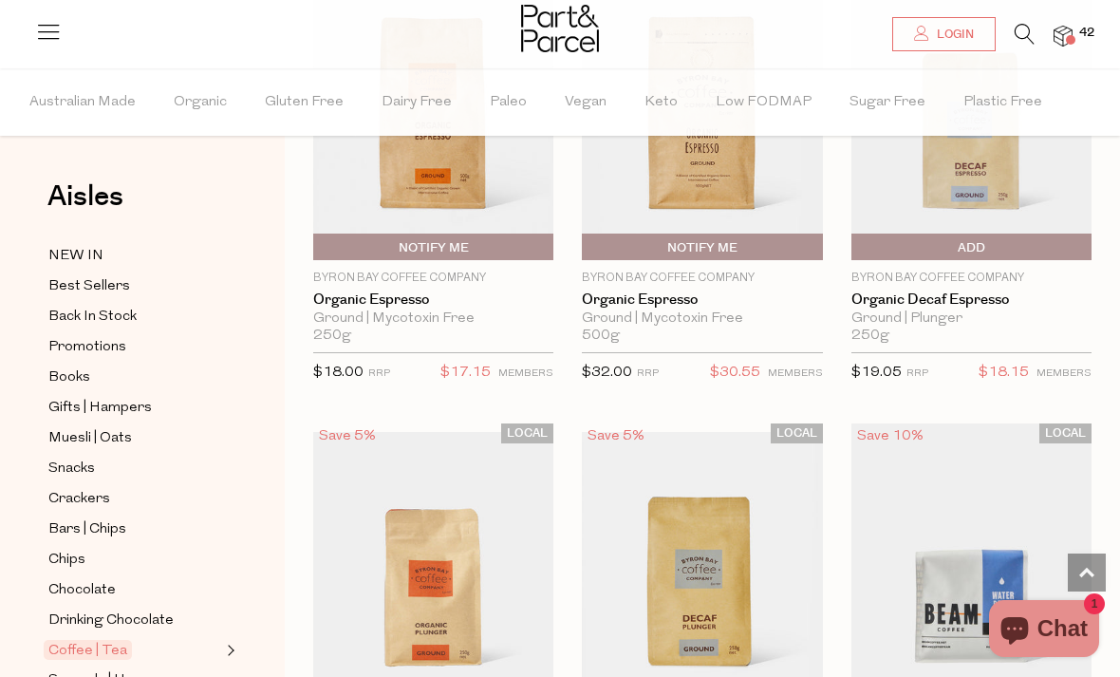
scroll to position [19556, 0]
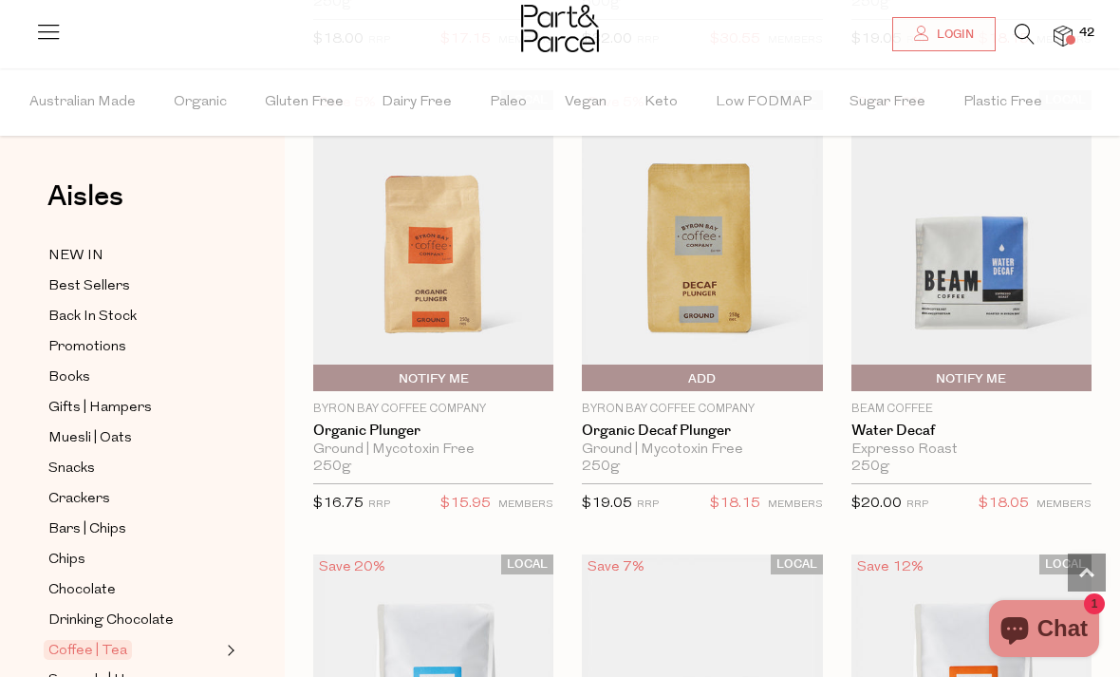
click at [586, 364] on span "Add To Parcel" at bounding box center [586, 378] width 0 height 28
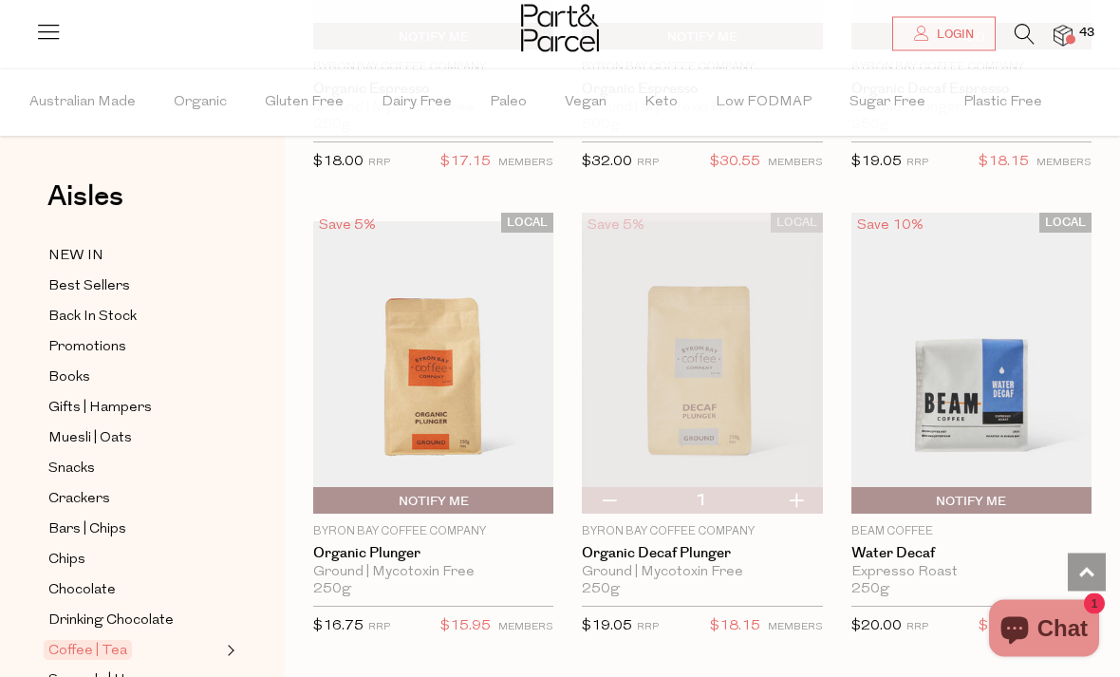
scroll to position [19354, 0]
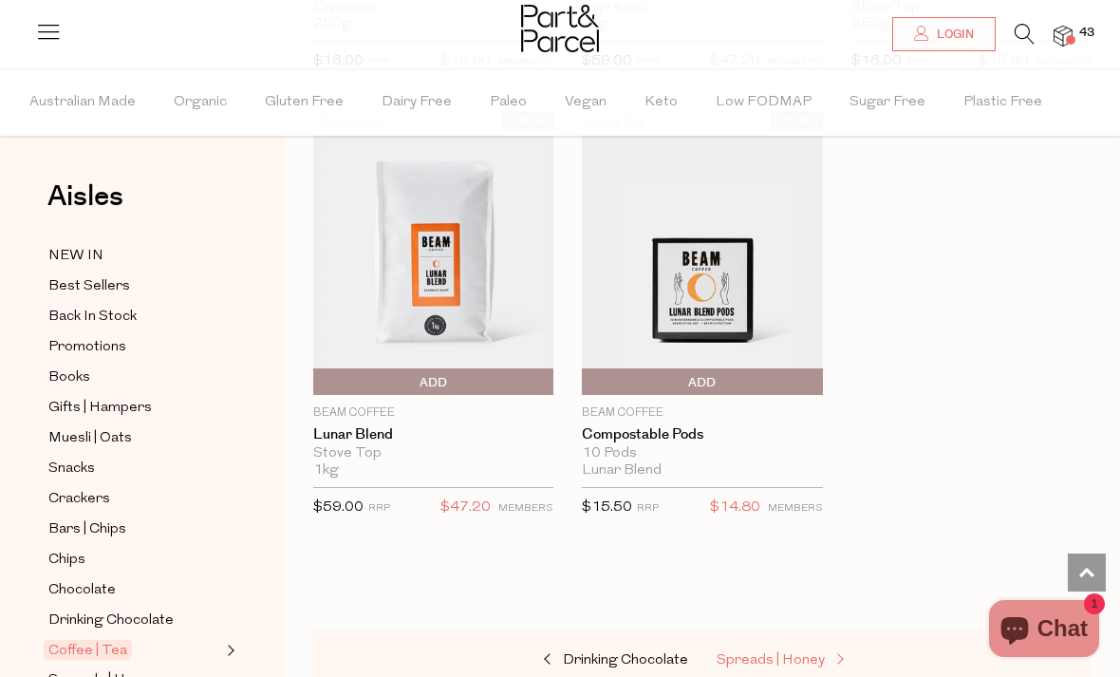
click at [752, 653] on span "Spreads | Honey" at bounding box center [770, 660] width 108 height 14
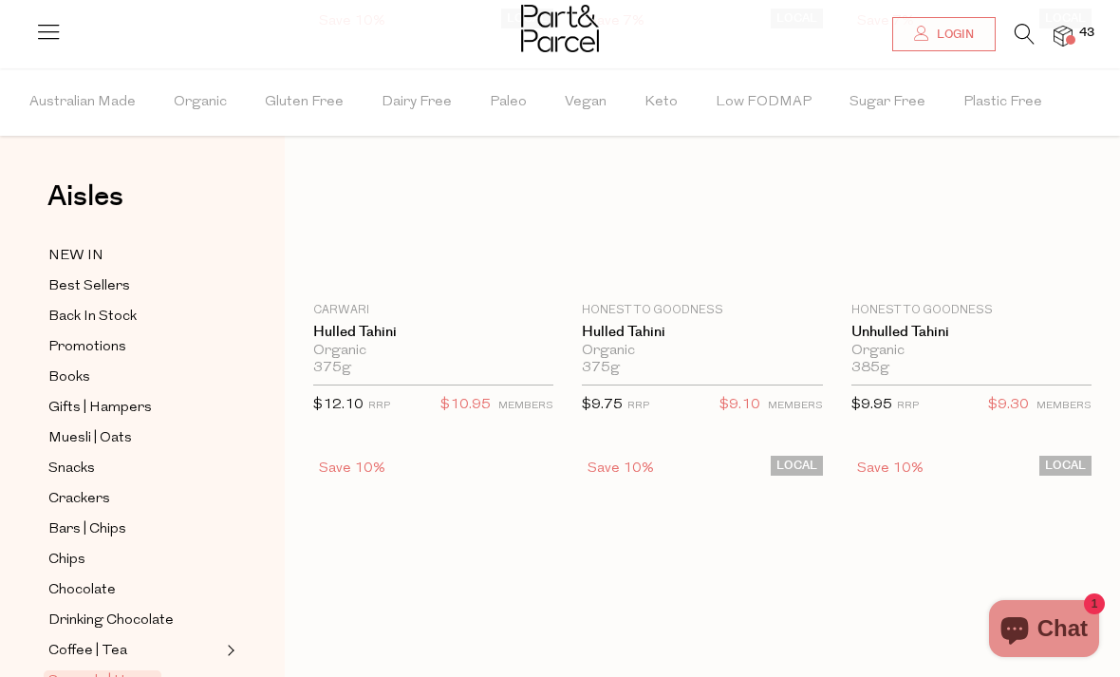
scroll to position [46, 0]
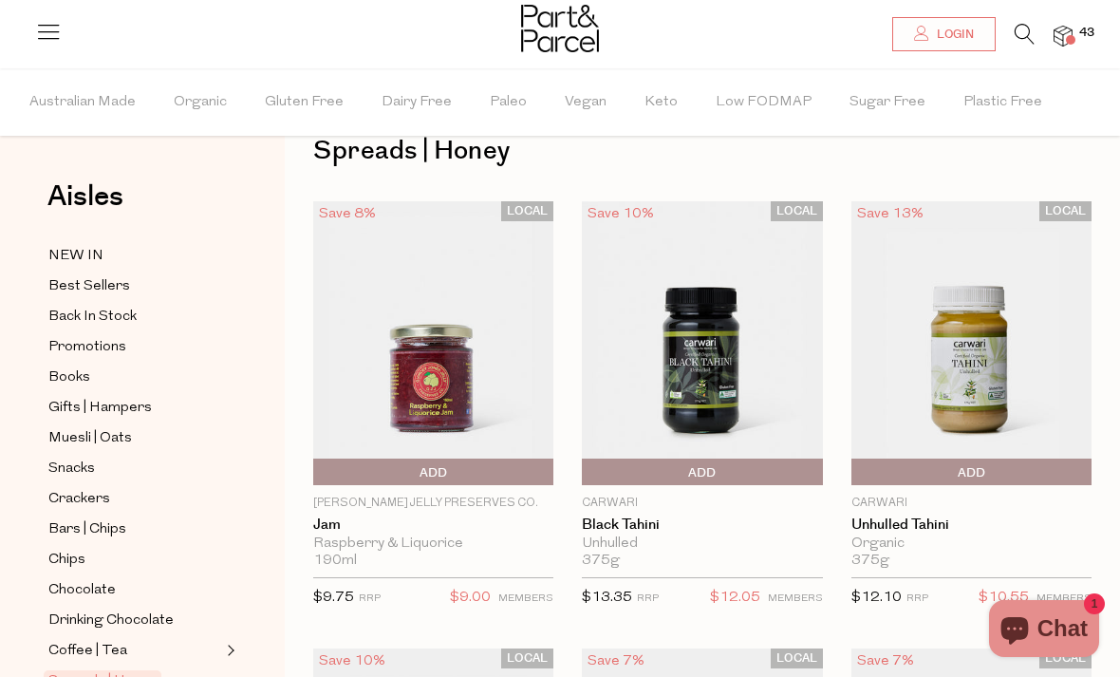
click at [586, 470] on span "Add To Parcel" at bounding box center [586, 472] width 0 height 28
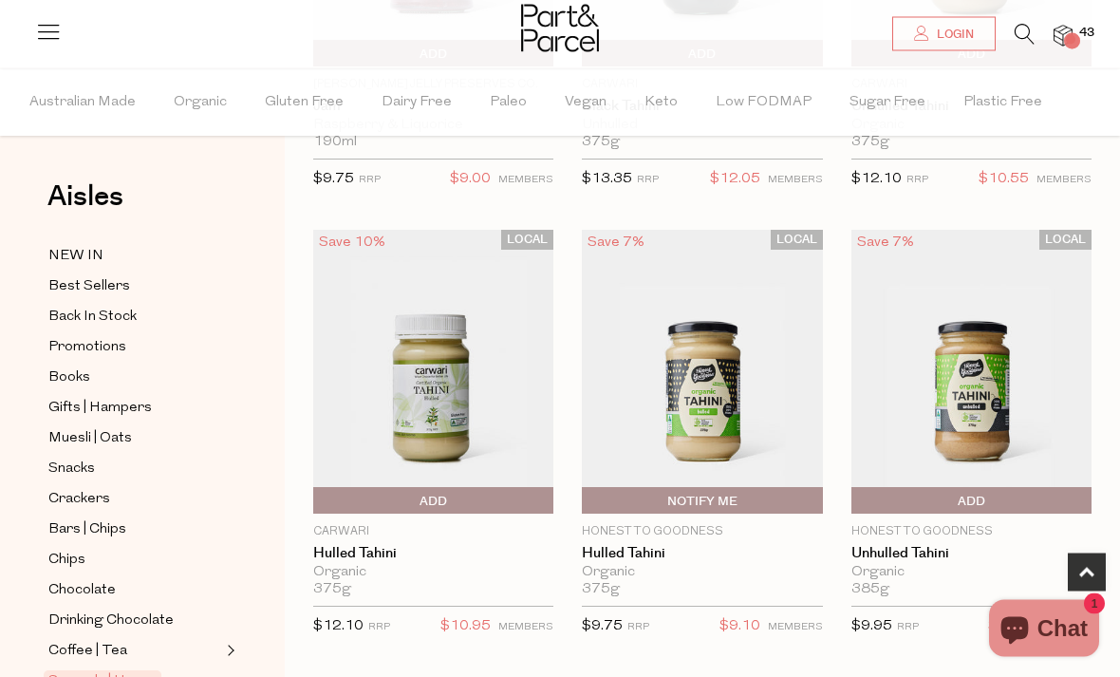
scroll to position [482, 0]
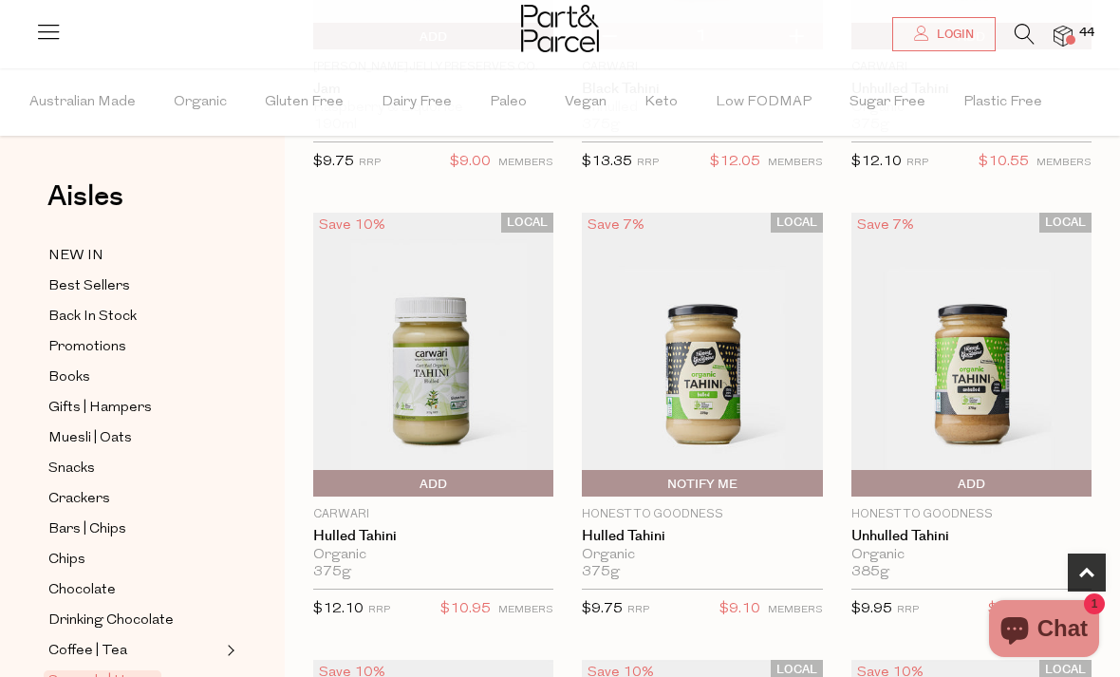
click at [419, 487] on span "Add To Parcel" at bounding box center [433, 484] width 231 height 28
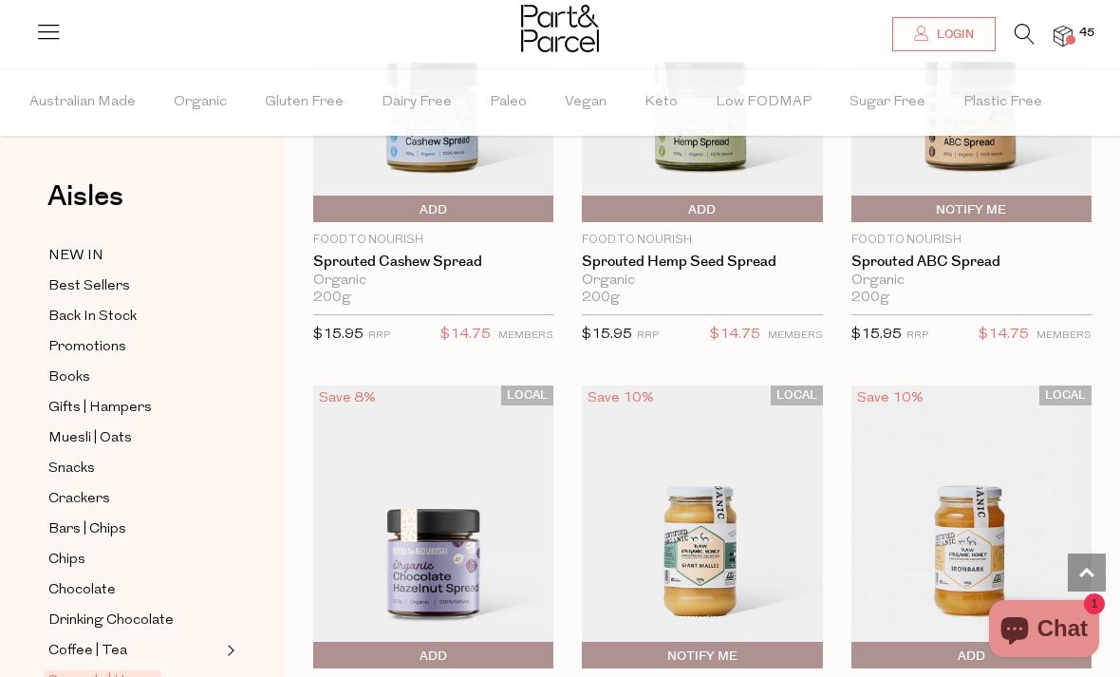
scroll to position [4775, 0]
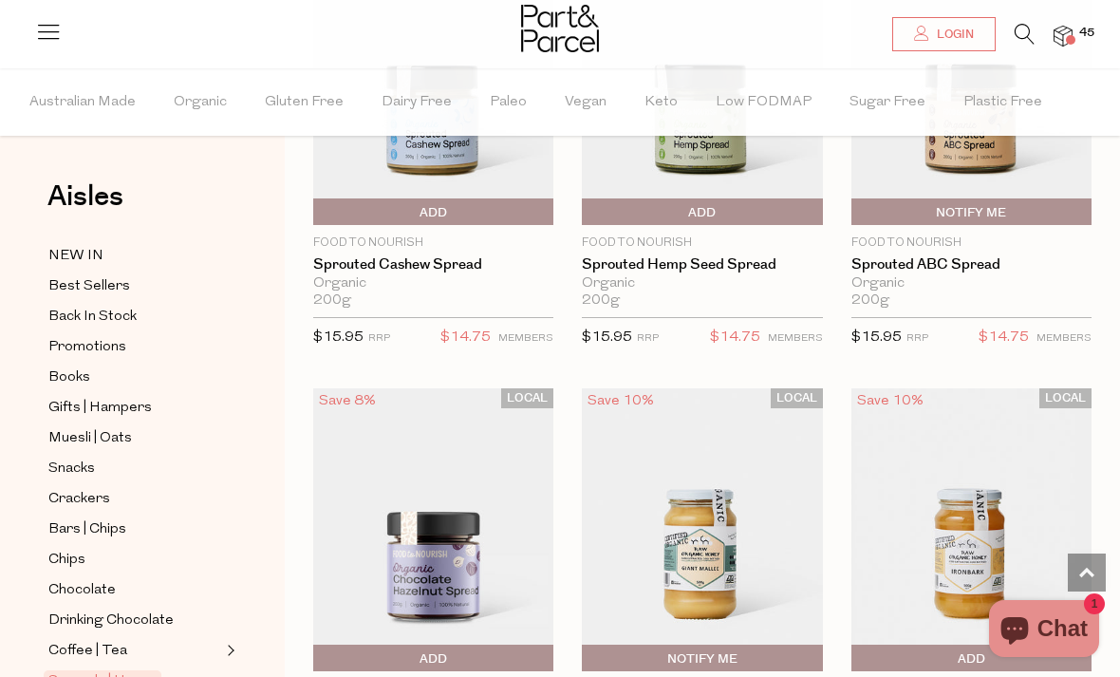
click at [318, 201] on span "Add To Parcel" at bounding box center [318, 212] width 0 height 28
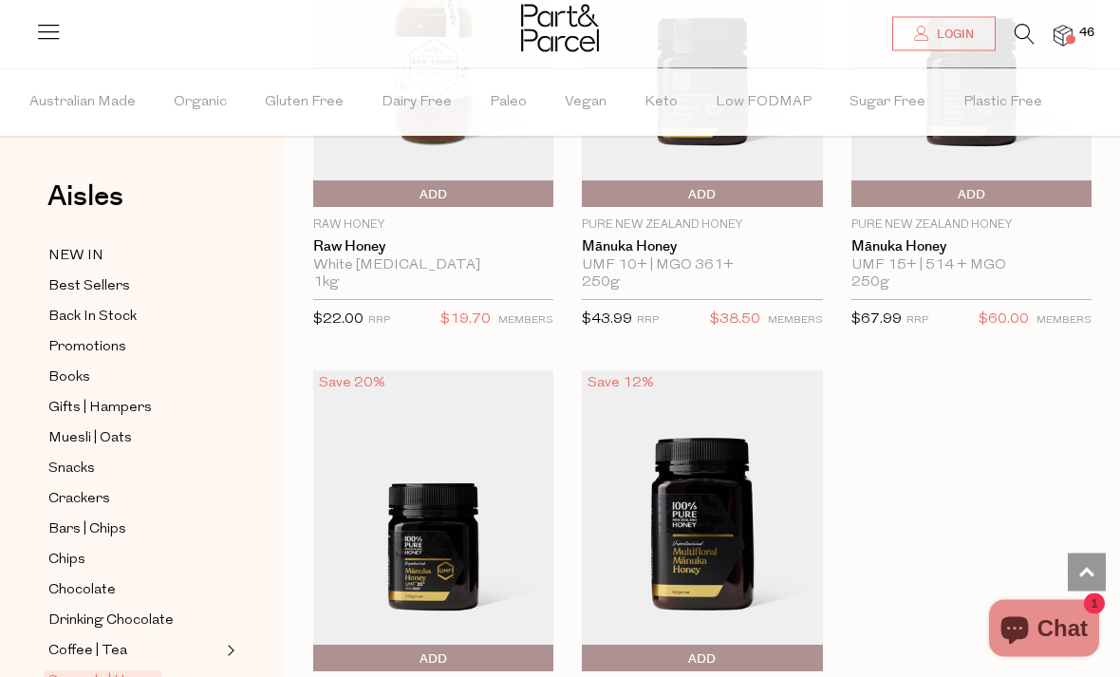
scroll to position [6715, 0]
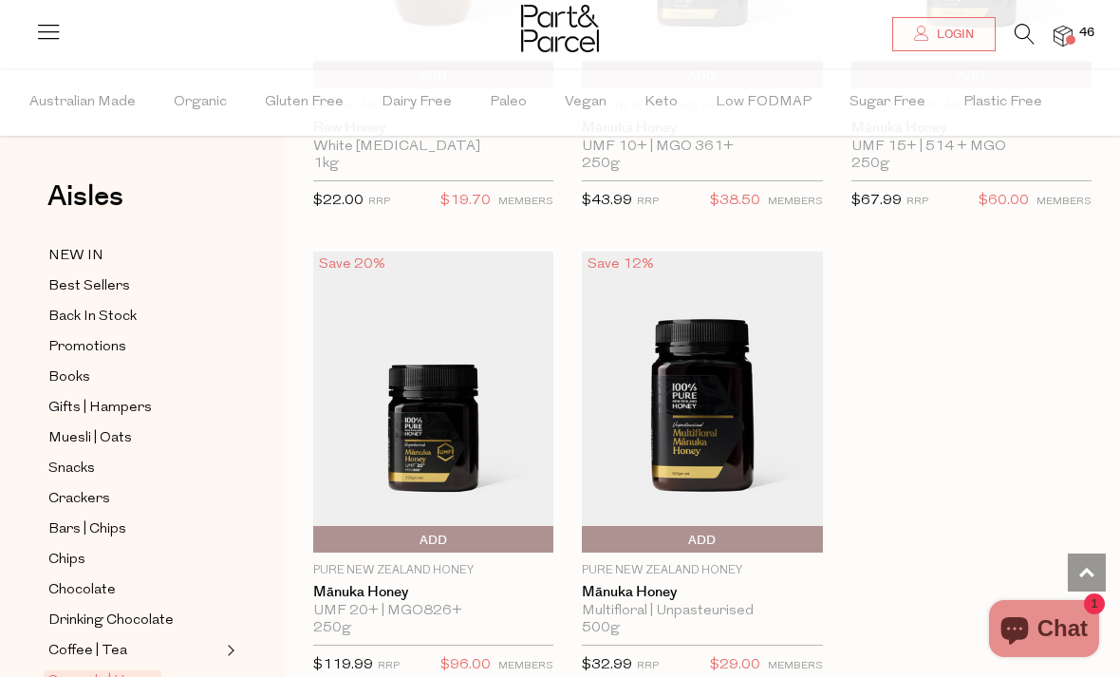
click at [318, 532] on span "Add To Parcel" at bounding box center [318, 540] width 0 height 28
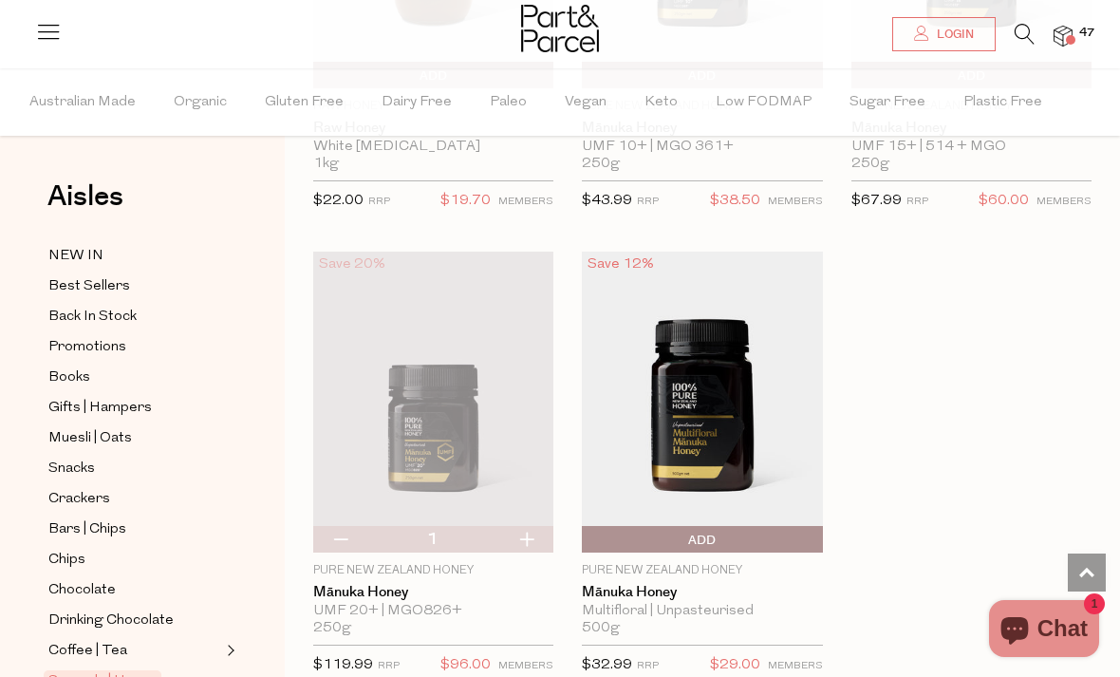
click at [344, 527] on button "button" at bounding box center [340, 539] width 54 height 27
type input "0"
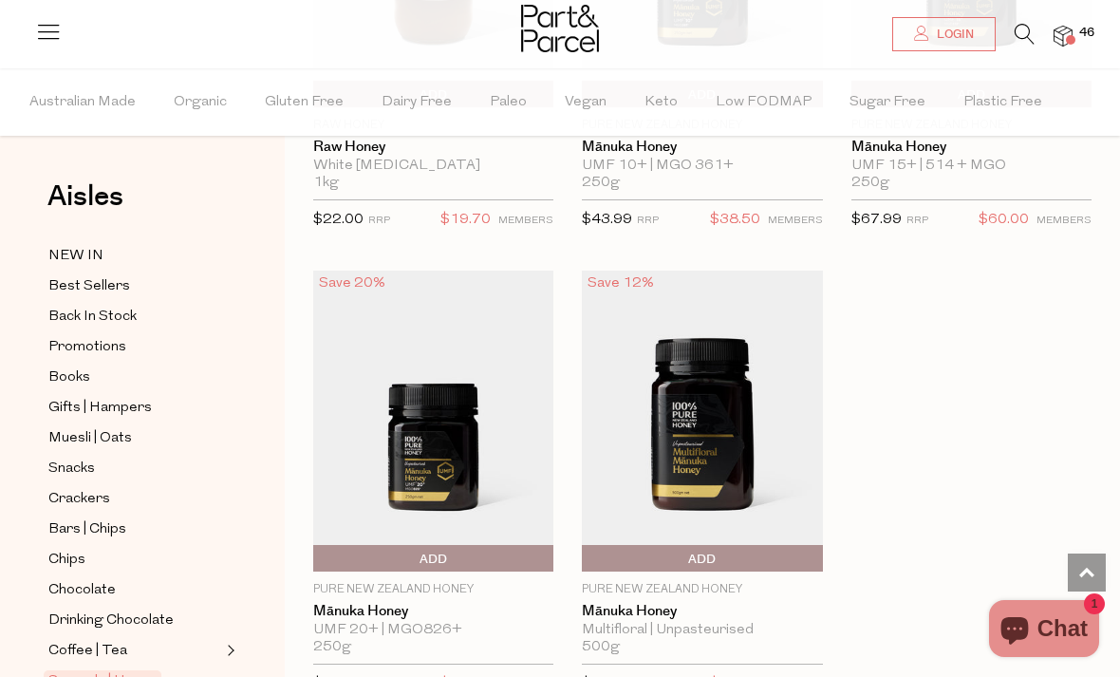
scroll to position [6726, 0]
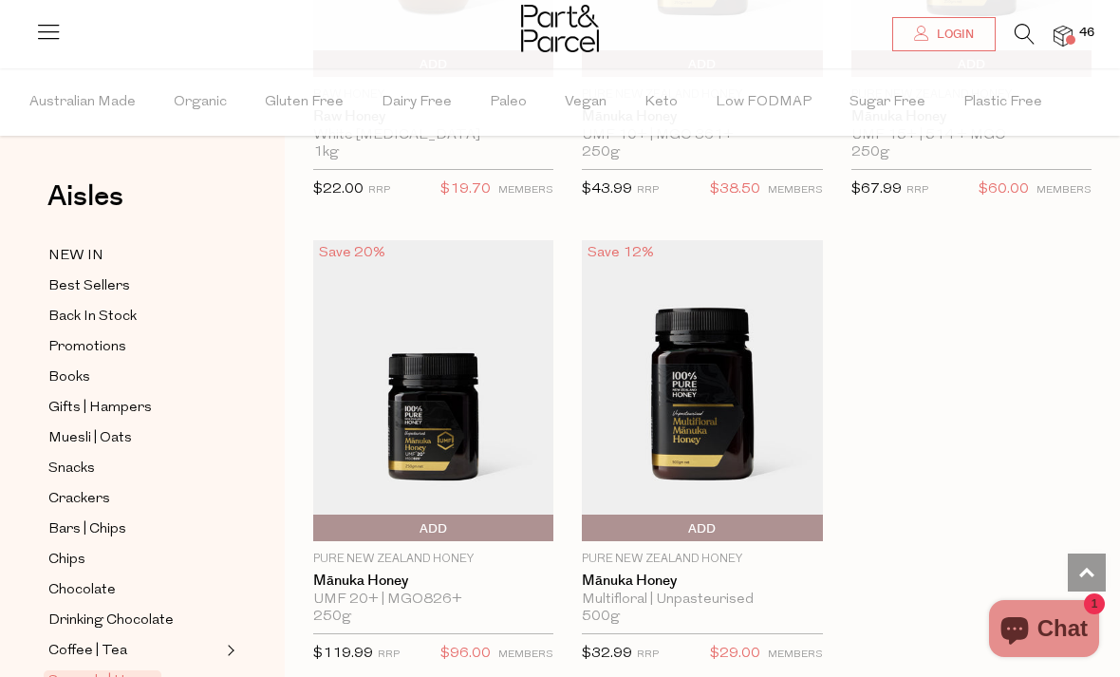
click at [318, 516] on span "Add to Parcel" at bounding box center [318, 528] width 0 height 28
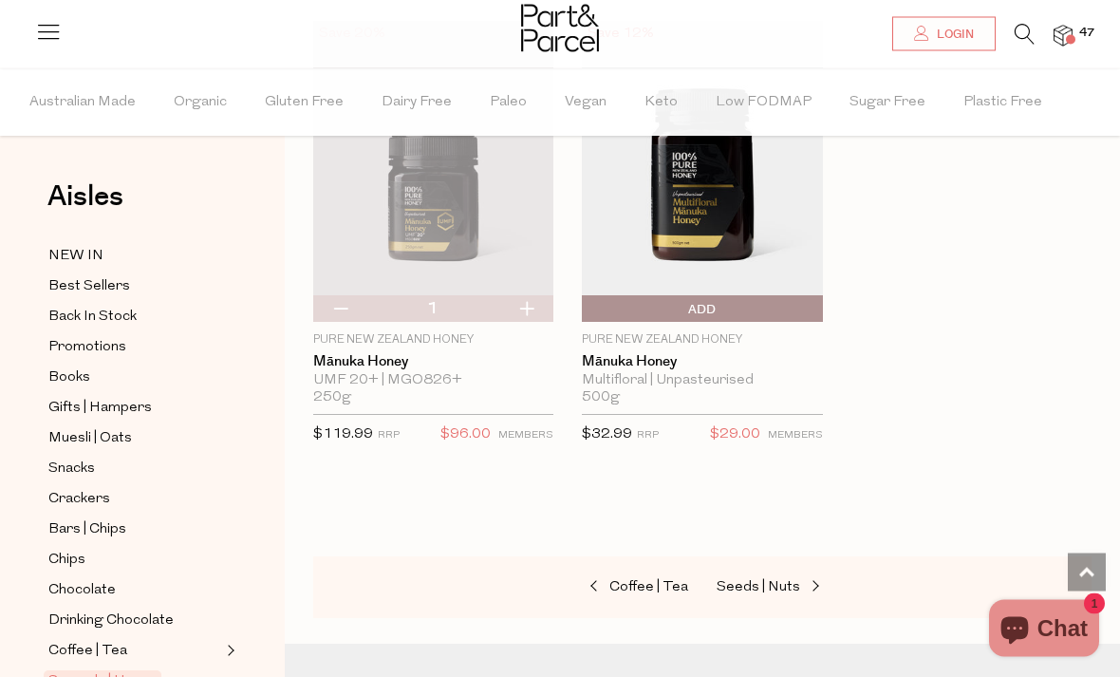
scroll to position [7161, 0]
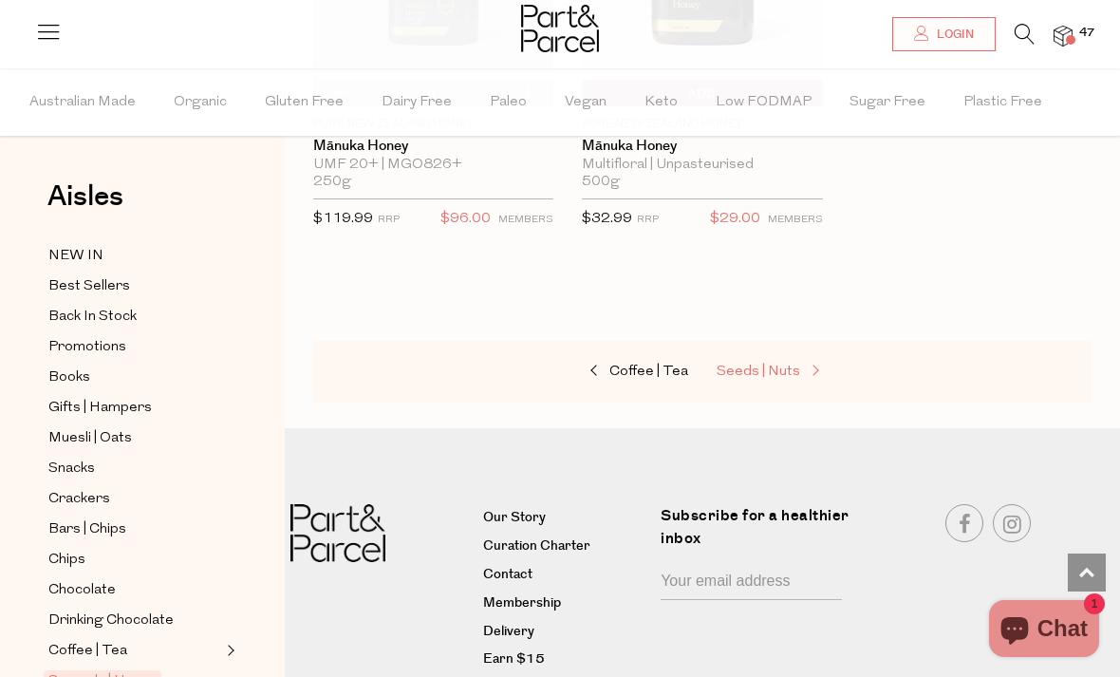
click at [768, 364] on span "Seeds | Nuts" at bounding box center [757, 371] width 83 height 14
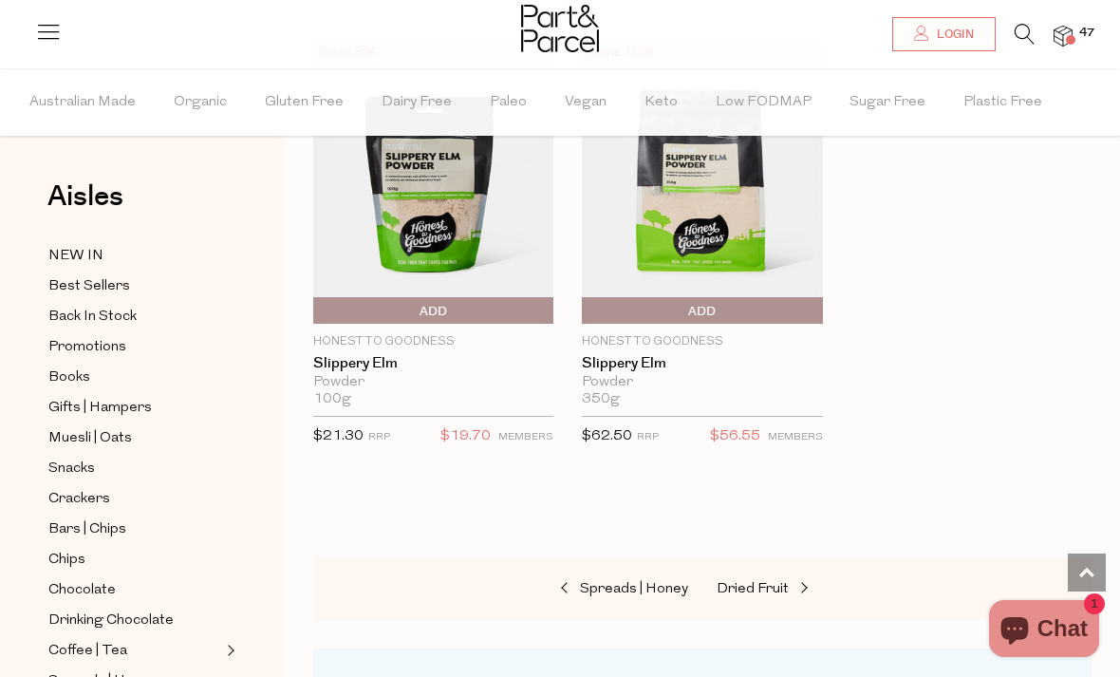
scroll to position [7080, 0]
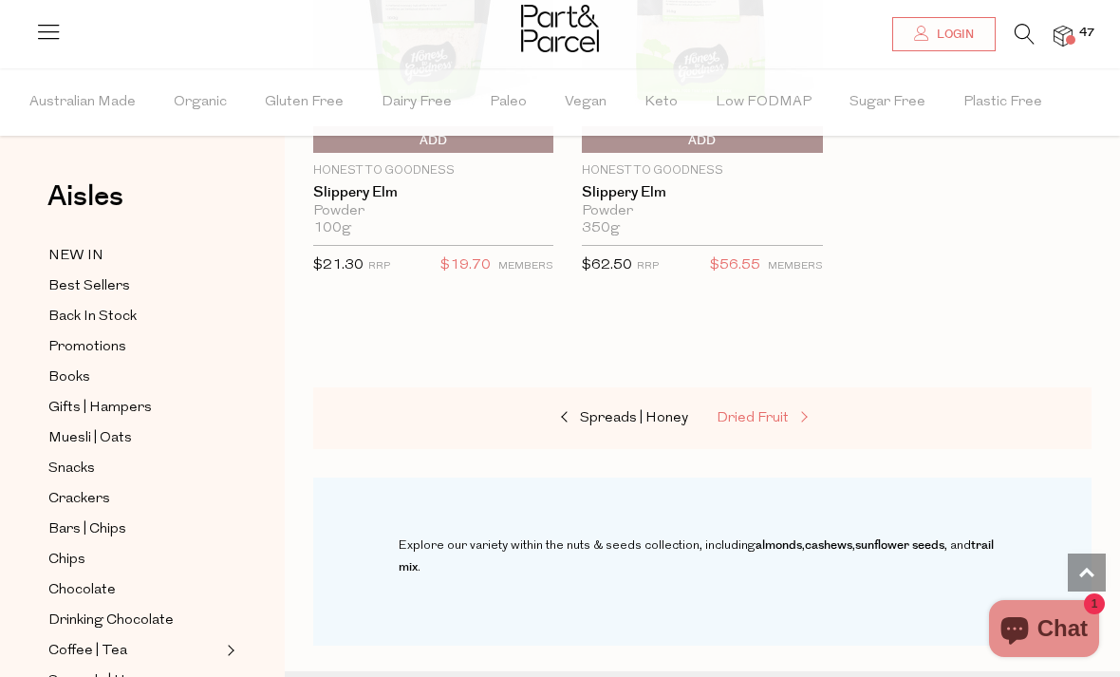
click at [763, 411] on span "Dried Fruit" at bounding box center [752, 418] width 72 height 14
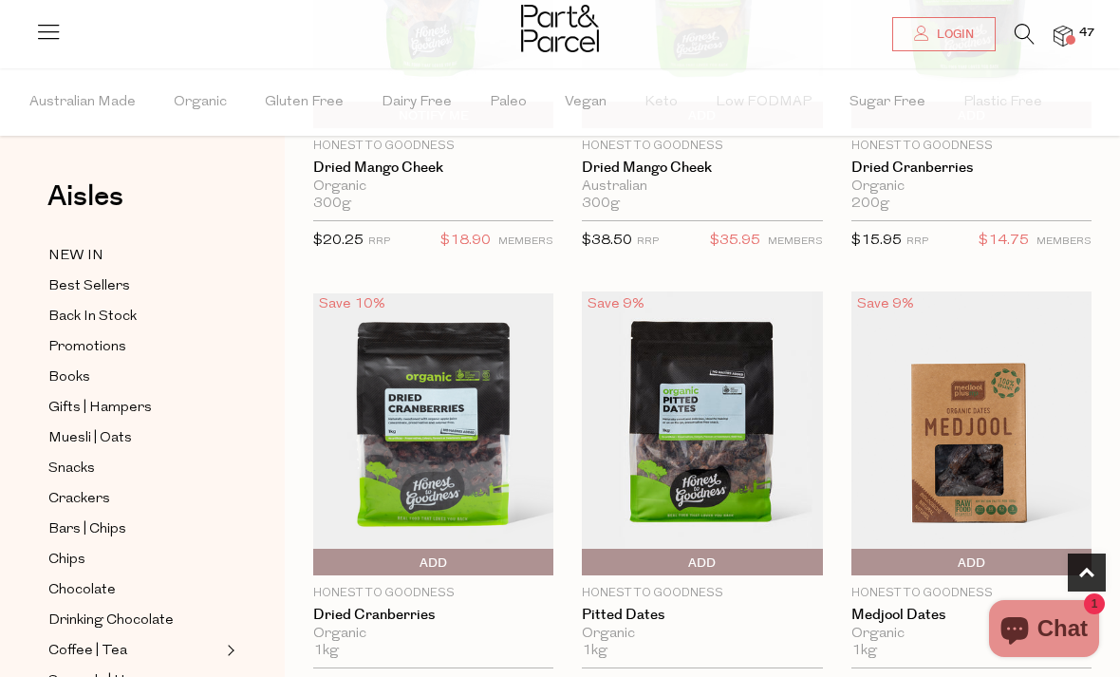
scroll to position [990, 0]
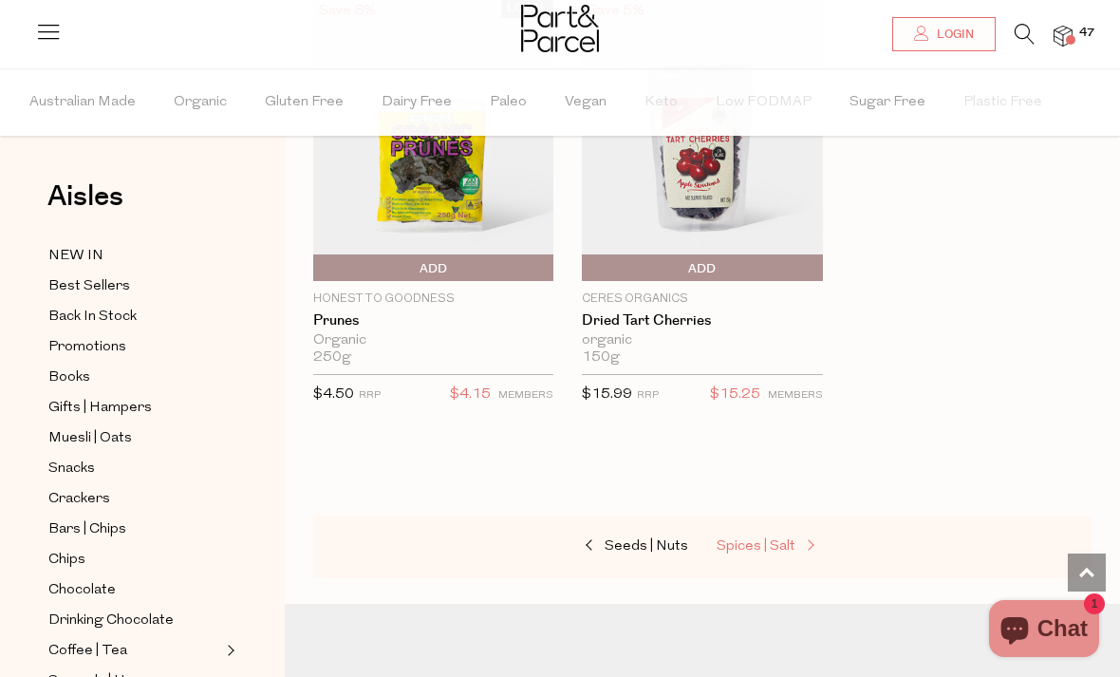
click at [770, 551] on link "Spices | Salt" at bounding box center [811, 546] width 190 height 25
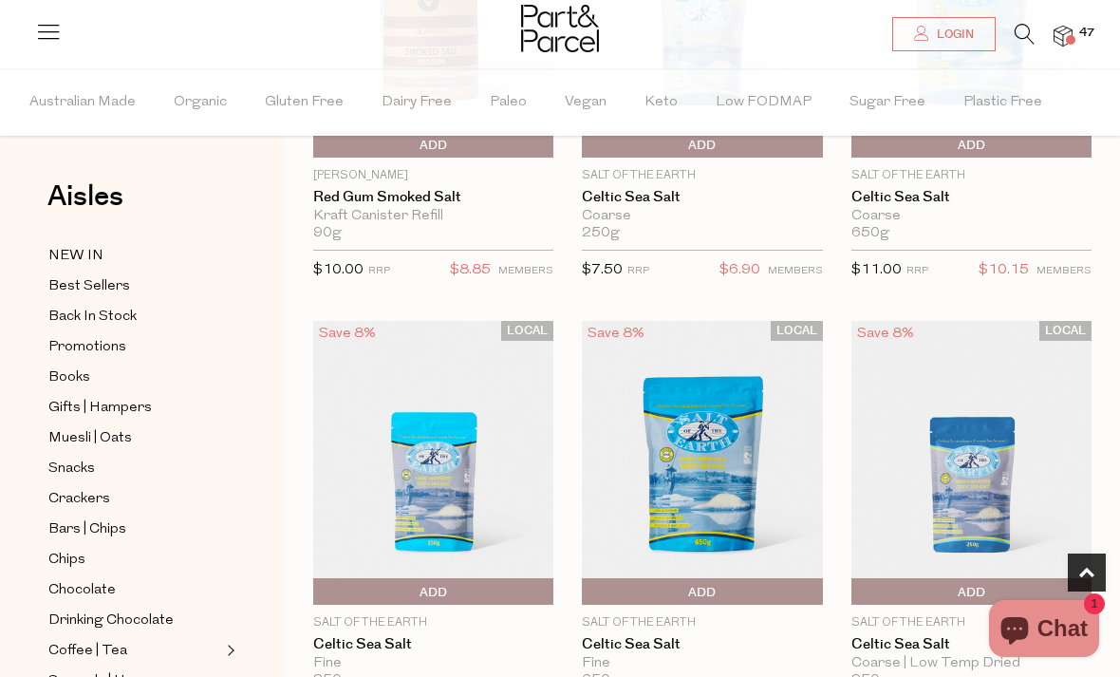
scroll to position [1016, 0]
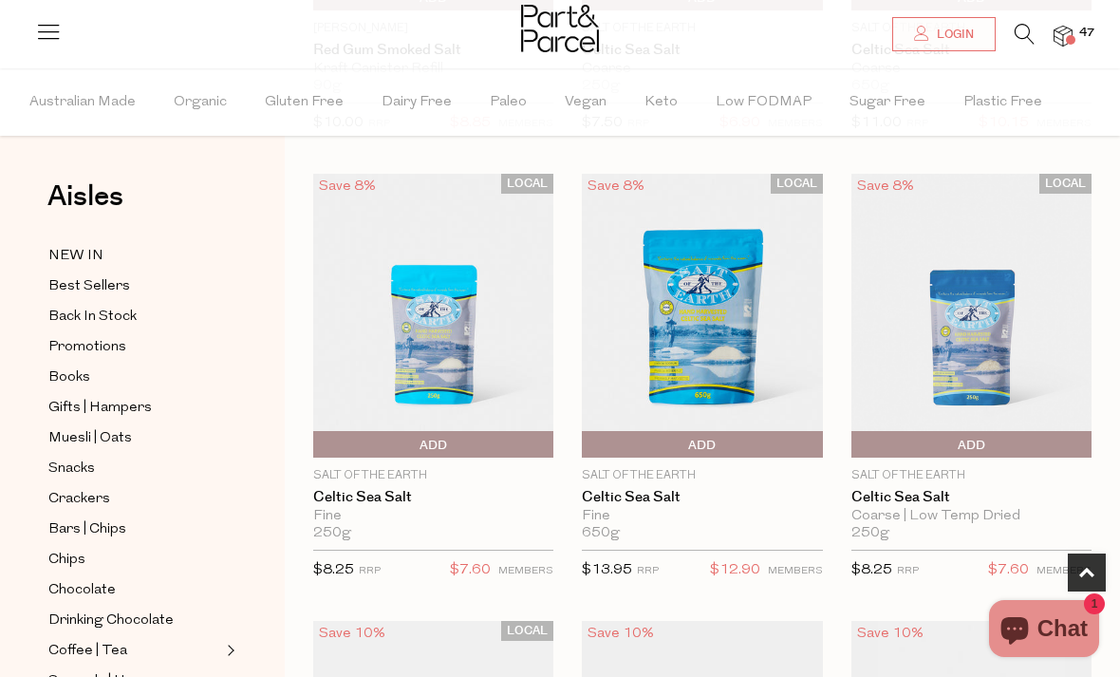
click at [658, 438] on span "Add To Parcel" at bounding box center [701, 445] width 231 height 28
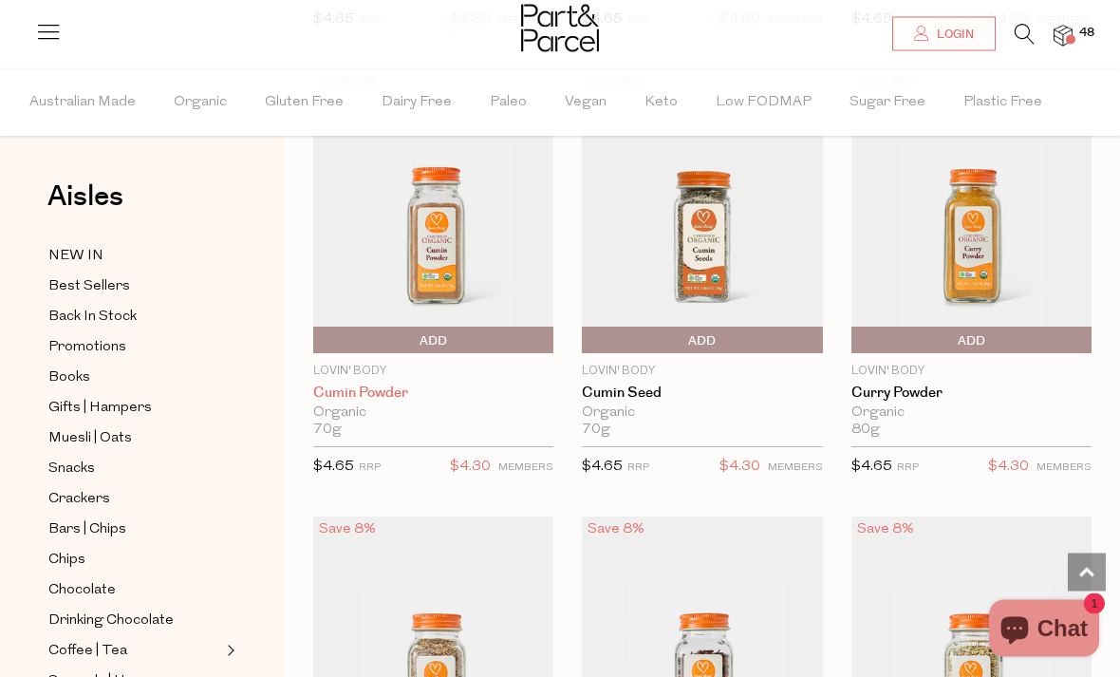
scroll to position [5588, 0]
click at [385, 384] on link "Cumin Powder" at bounding box center [433, 392] width 240 height 17
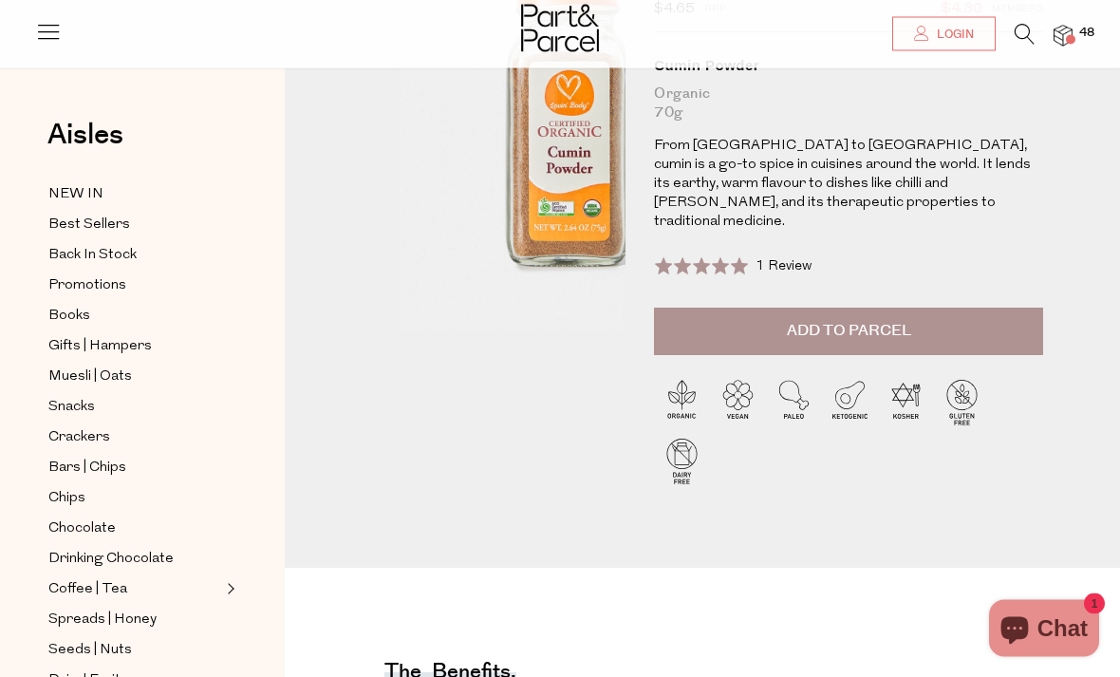
scroll to position [176, 0]
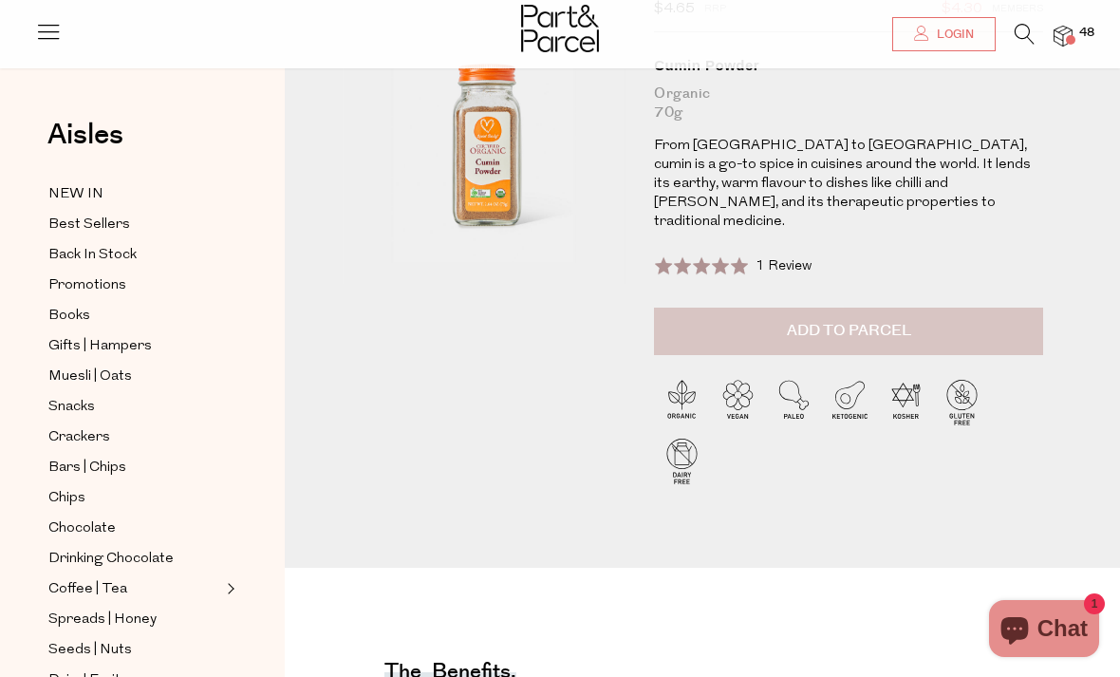
click at [778, 320] on button "Add to Parcel" at bounding box center [848, 330] width 389 height 47
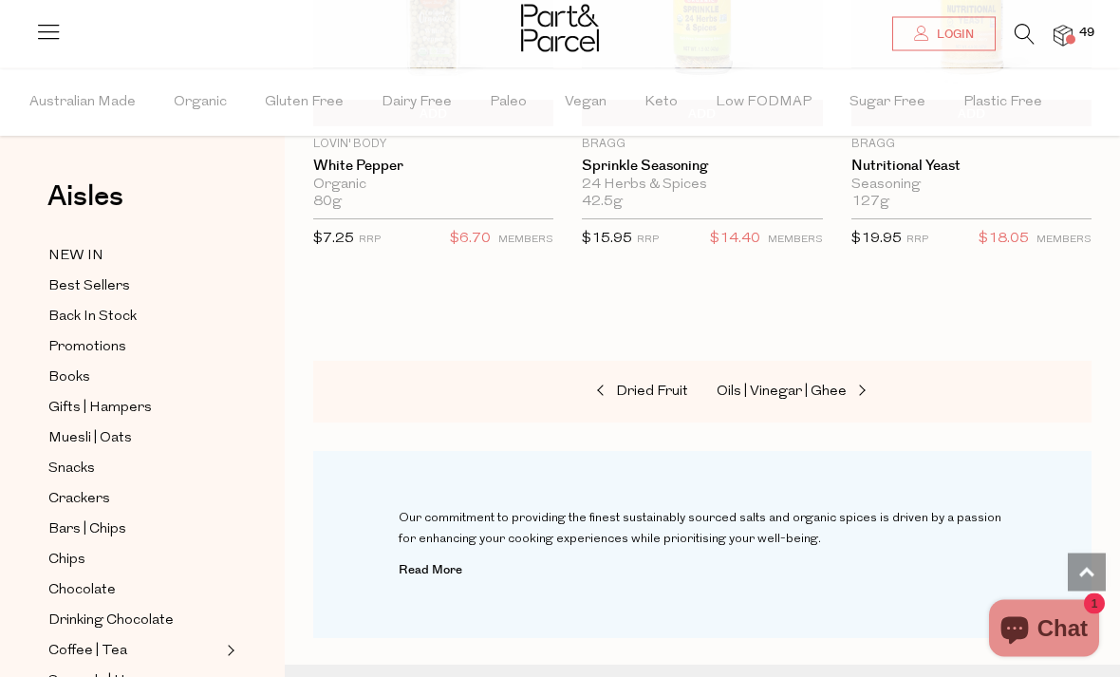
scroll to position [8670, 0]
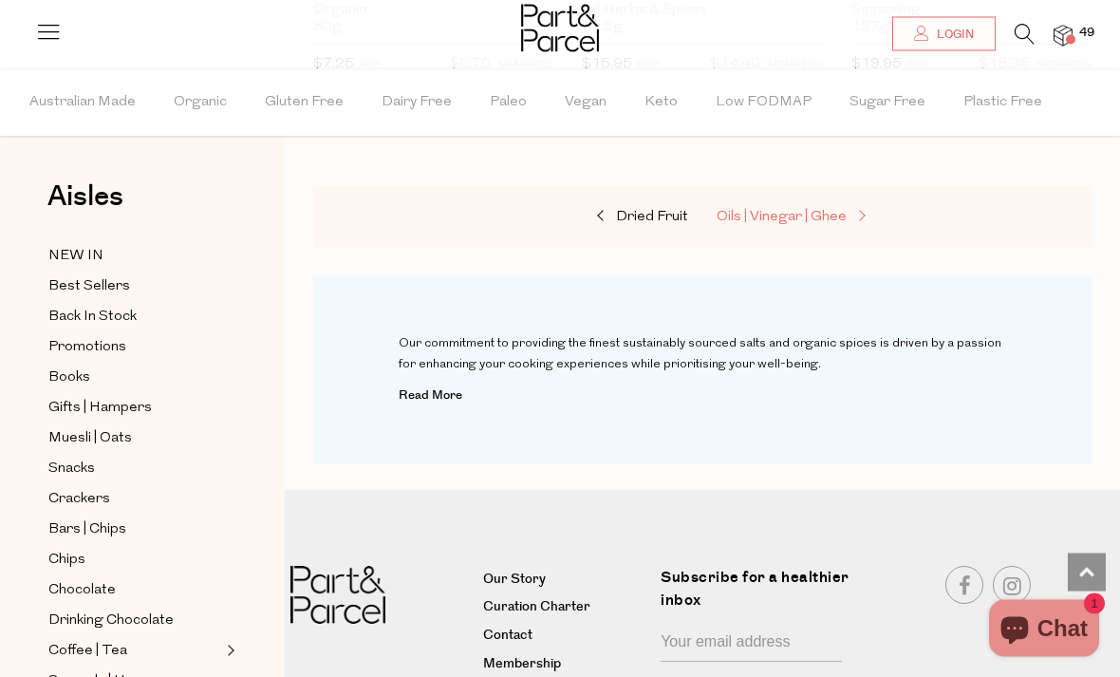
click at [754, 211] on span "Oils | Vinegar | Ghee" at bounding box center [781, 218] width 130 height 14
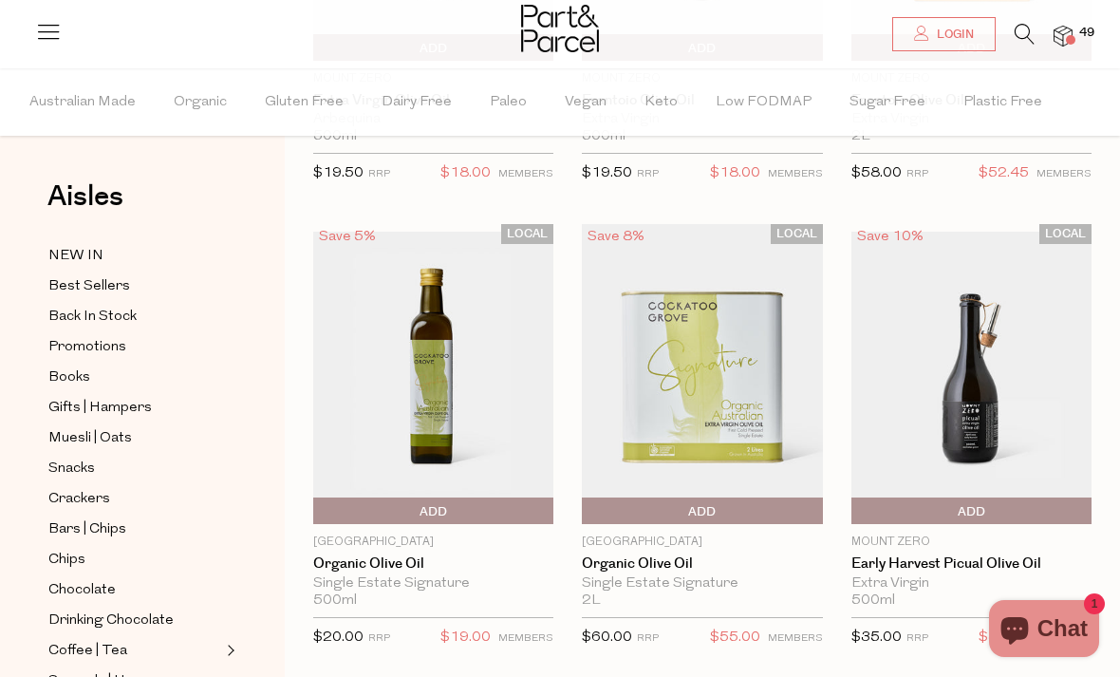
scroll to position [505, 0]
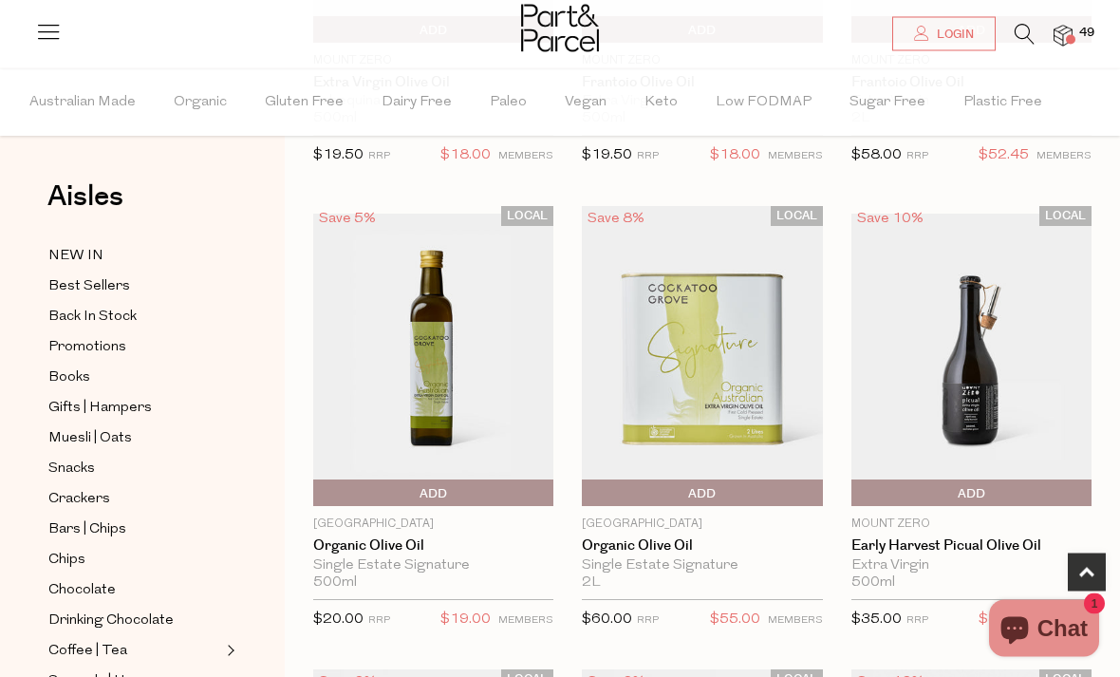
click at [586, 492] on span "Add To Parcel" at bounding box center [586, 494] width 0 height 28
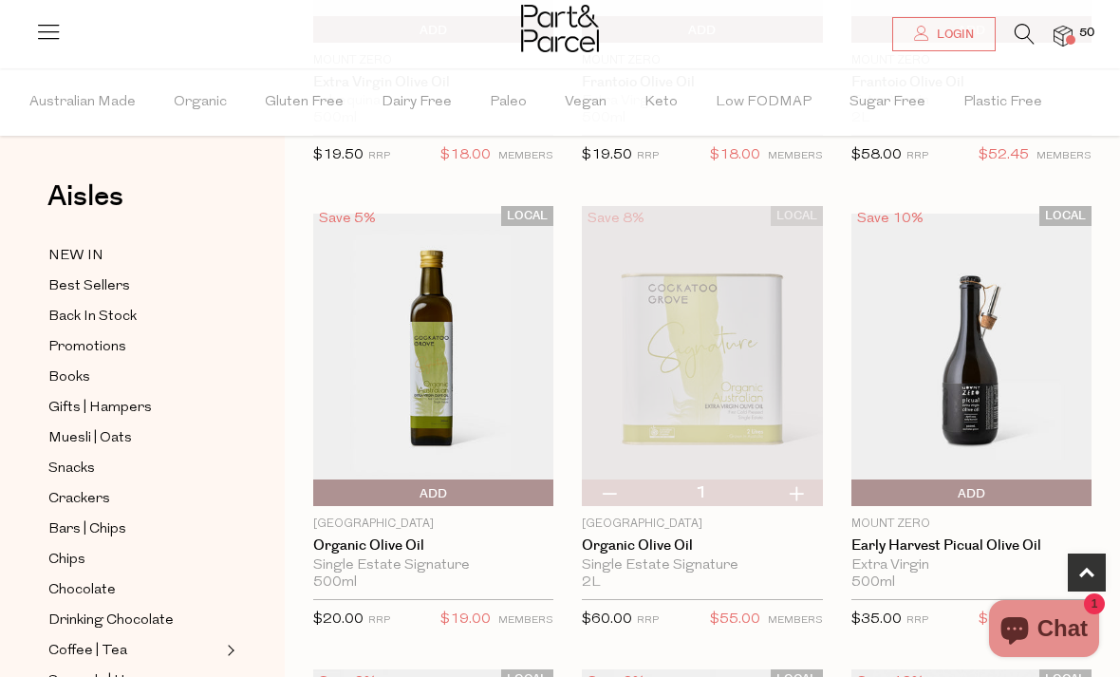
click at [790, 501] on button "button" at bounding box center [796, 492] width 54 height 27
type input "2"
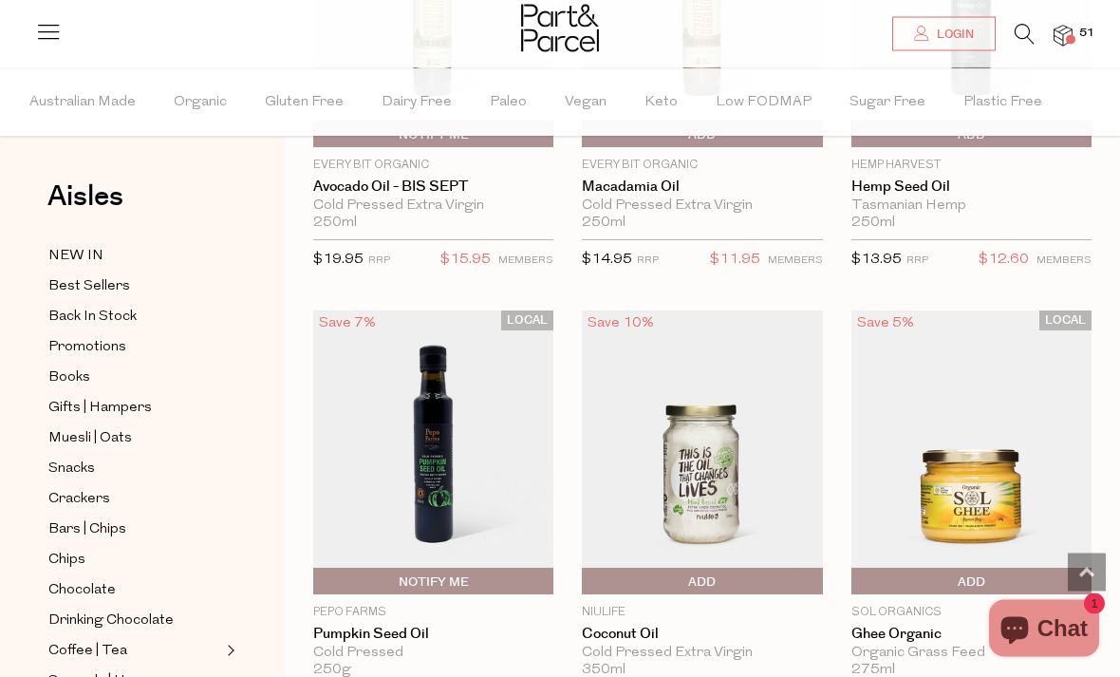
scroll to position [2207, 0]
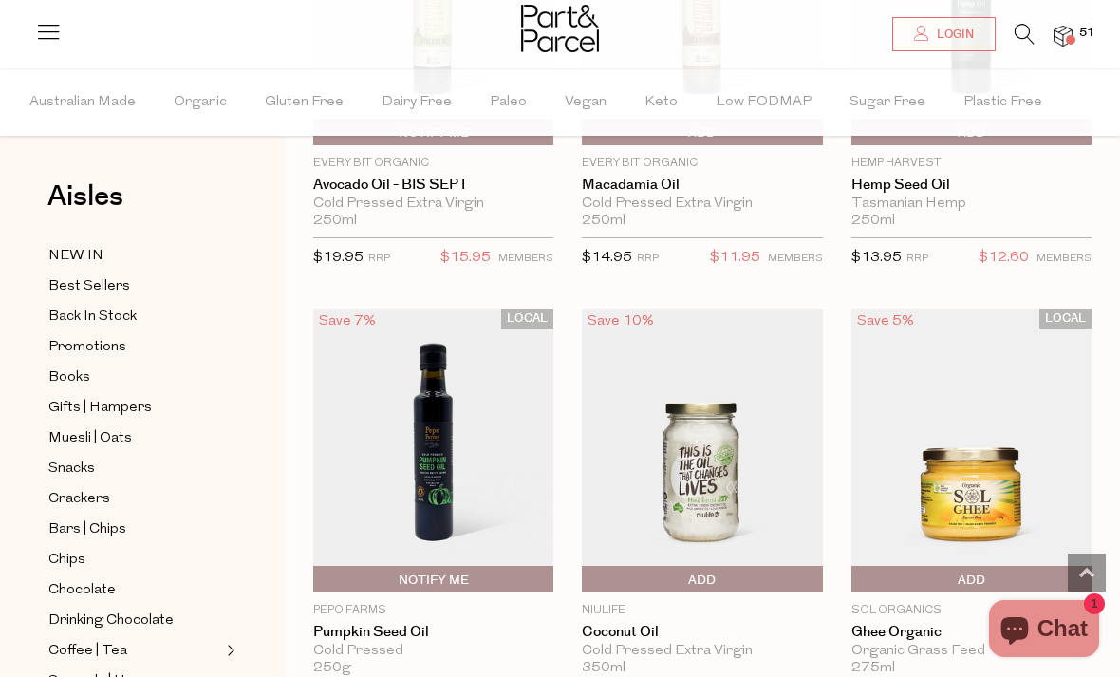
click at [586, 573] on span "Add To Parcel" at bounding box center [586, 580] width 0 height 28
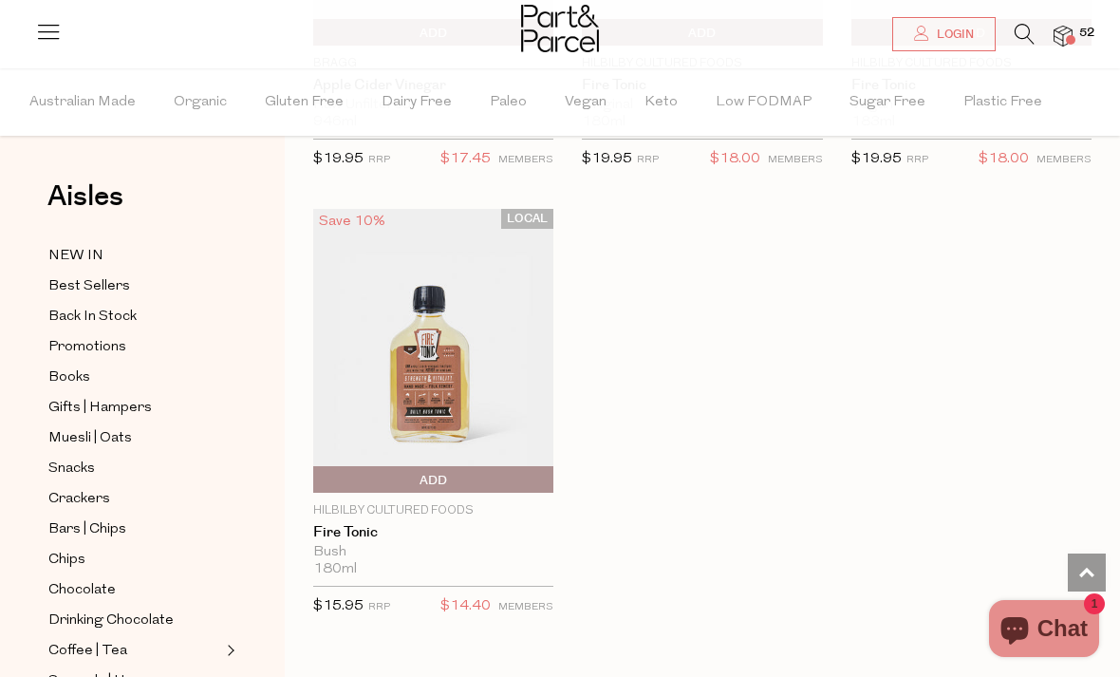
scroll to position [7194, 0]
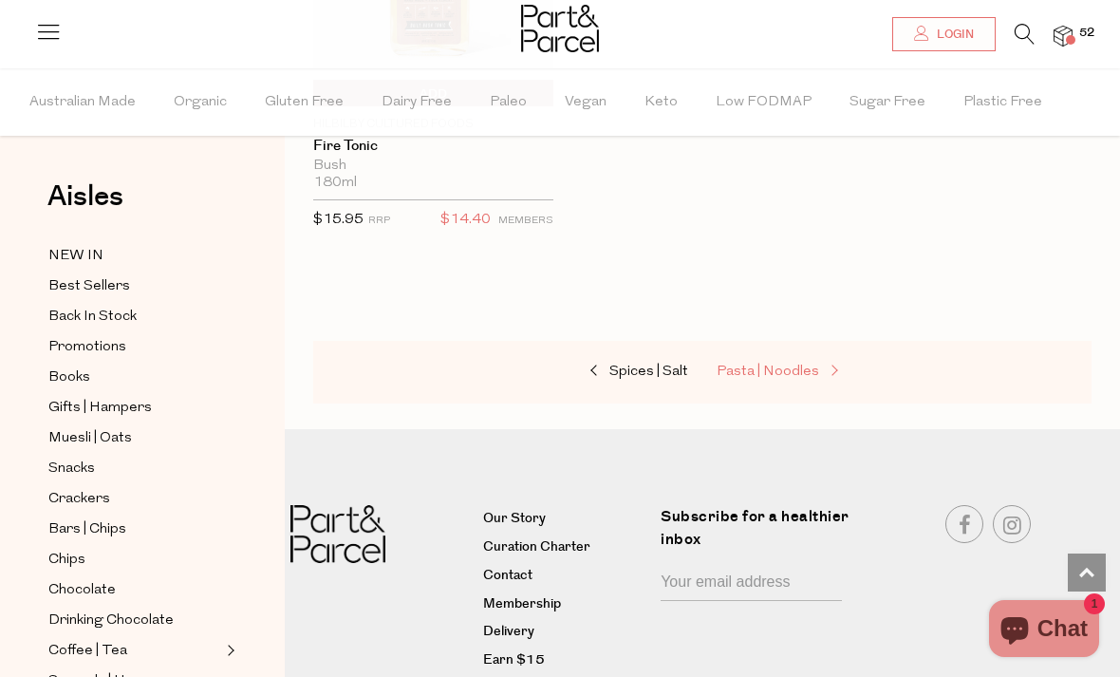
click at [747, 364] on span "Pasta | Noodles" at bounding box center [767, 371] width 102 height 14
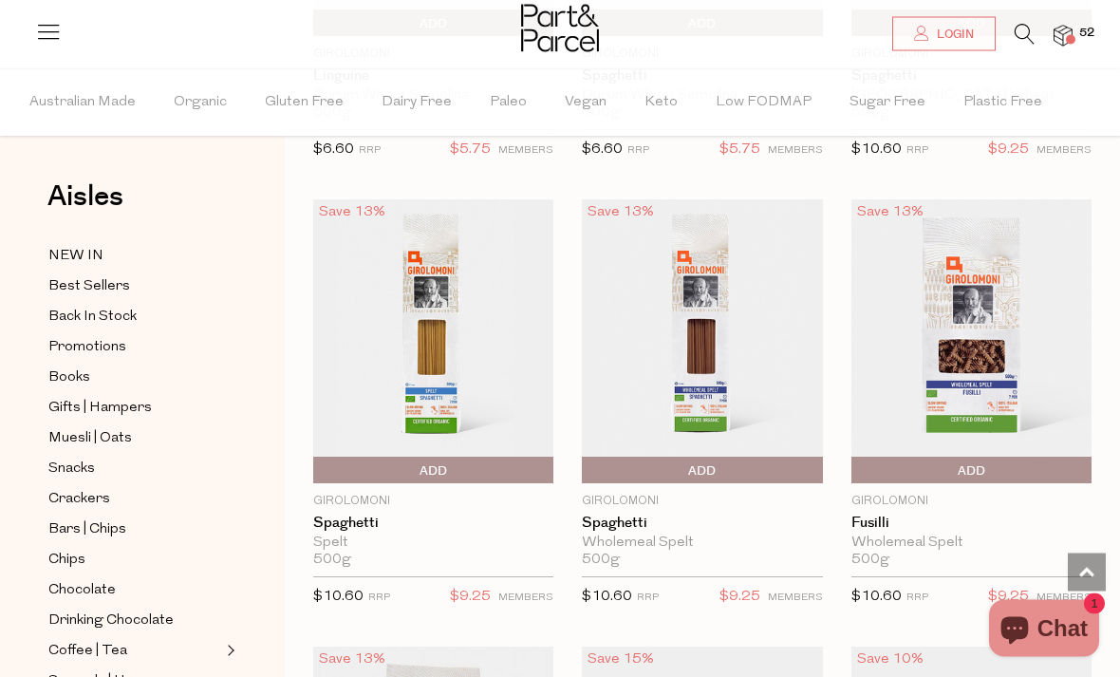
scroll to position [4533, 0]
click at [986, 458] on span "Add To Parcel" at bounding box center [971, 470] width 231 height 28
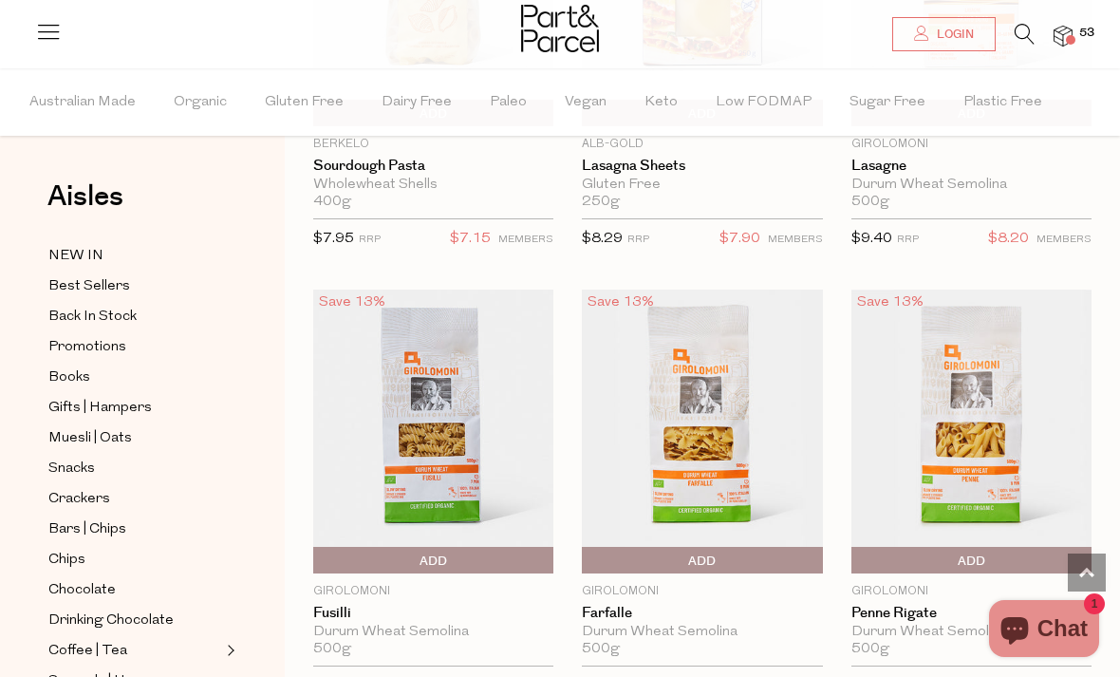
scroll to position [3536, 0]
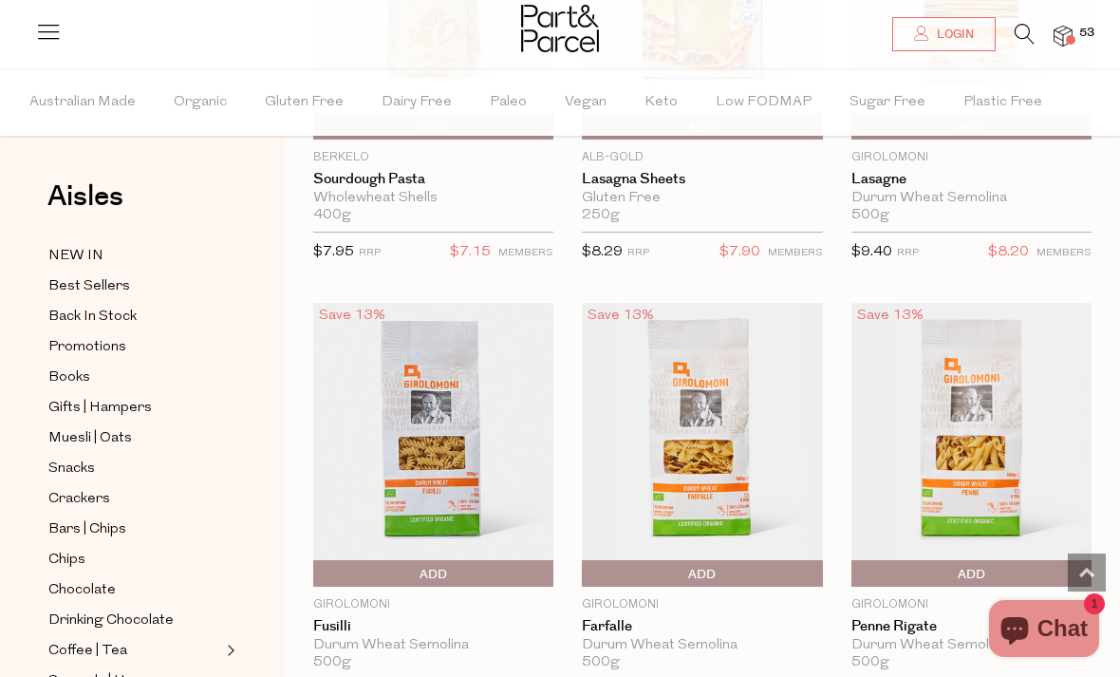
click at [318, 563] on span "Add To Parcel" at bounding box center [318, 574] width 0 height 28
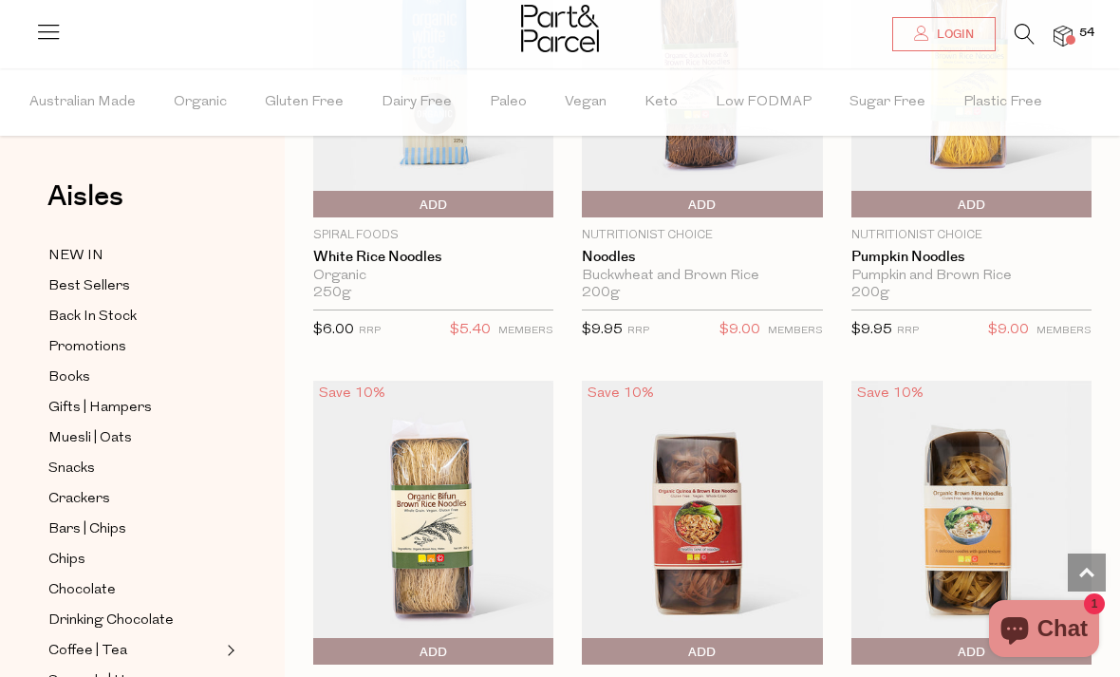
scroll to position [6213, 0]
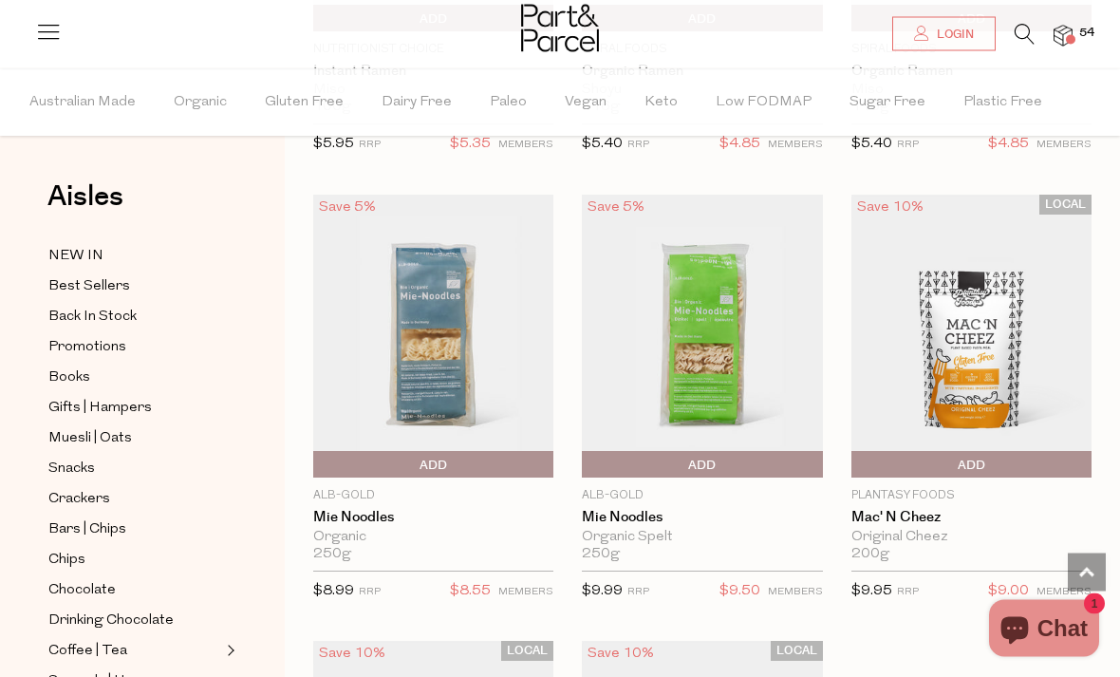
scroll to position [7308, 0]
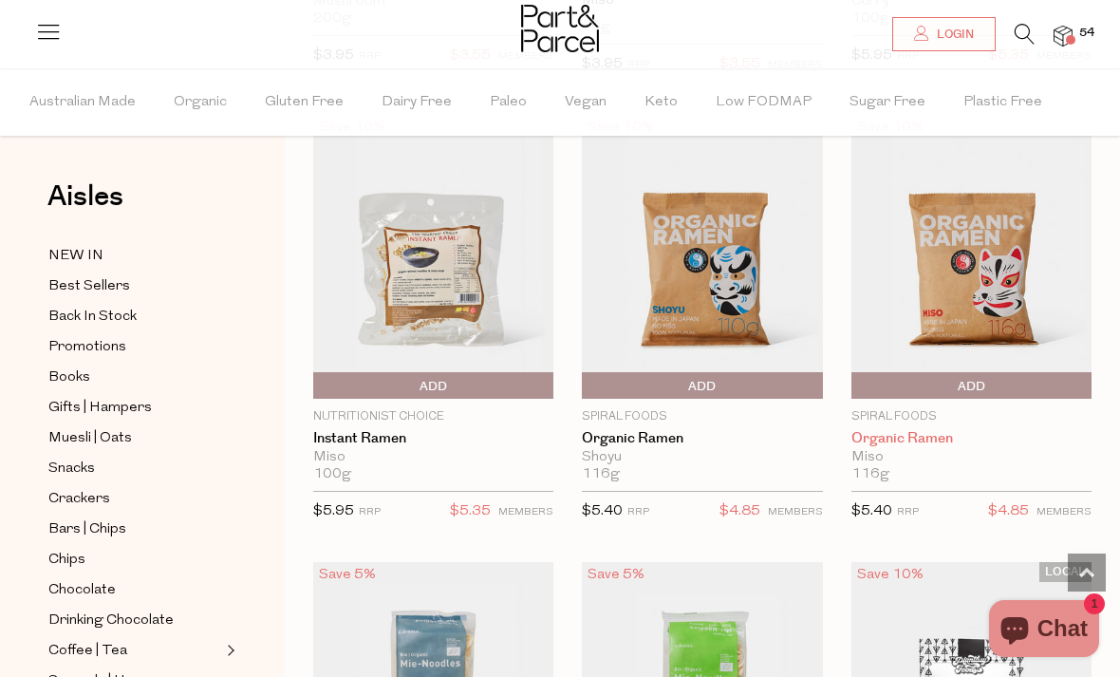
click at [918, 430] on link "Organic Ramen" at bounding box center [971, 438] width 240 height 17
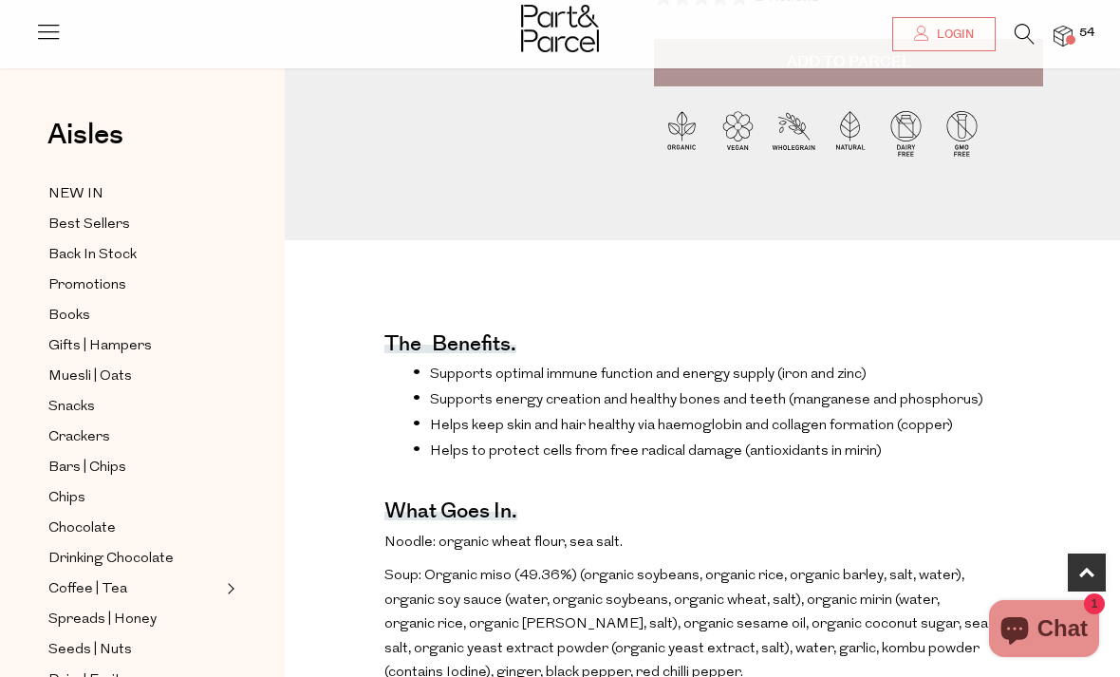
scroll to position [427, 0]
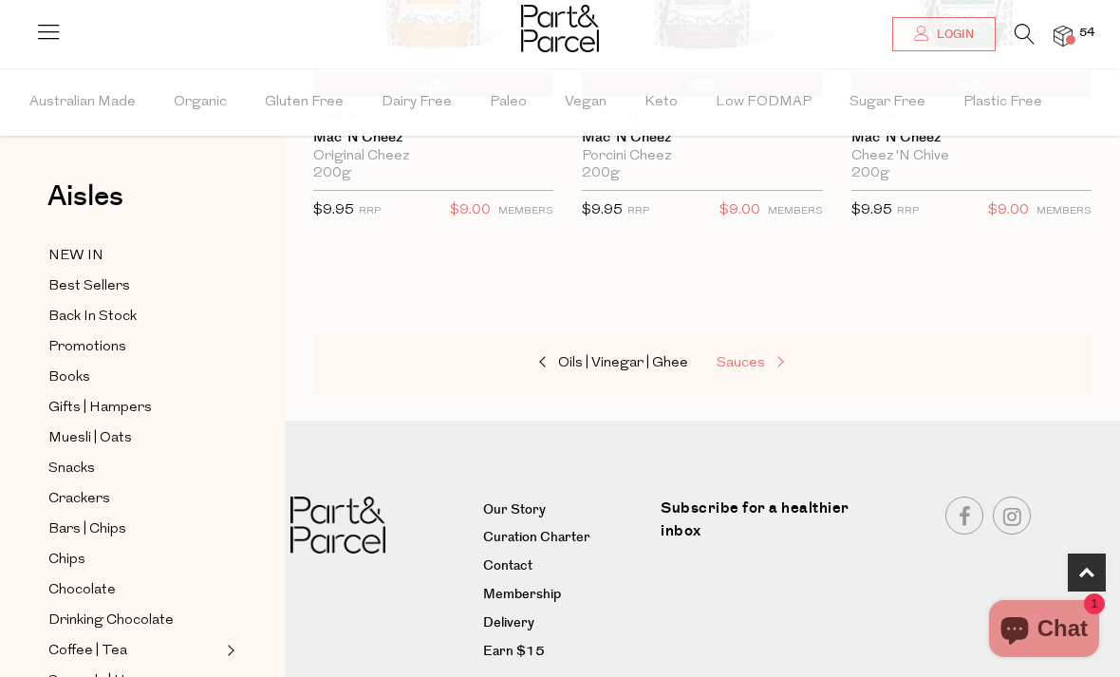
click at [744, 363] on span "Sauces" at bounding box center [740, 363] width 48 height 14
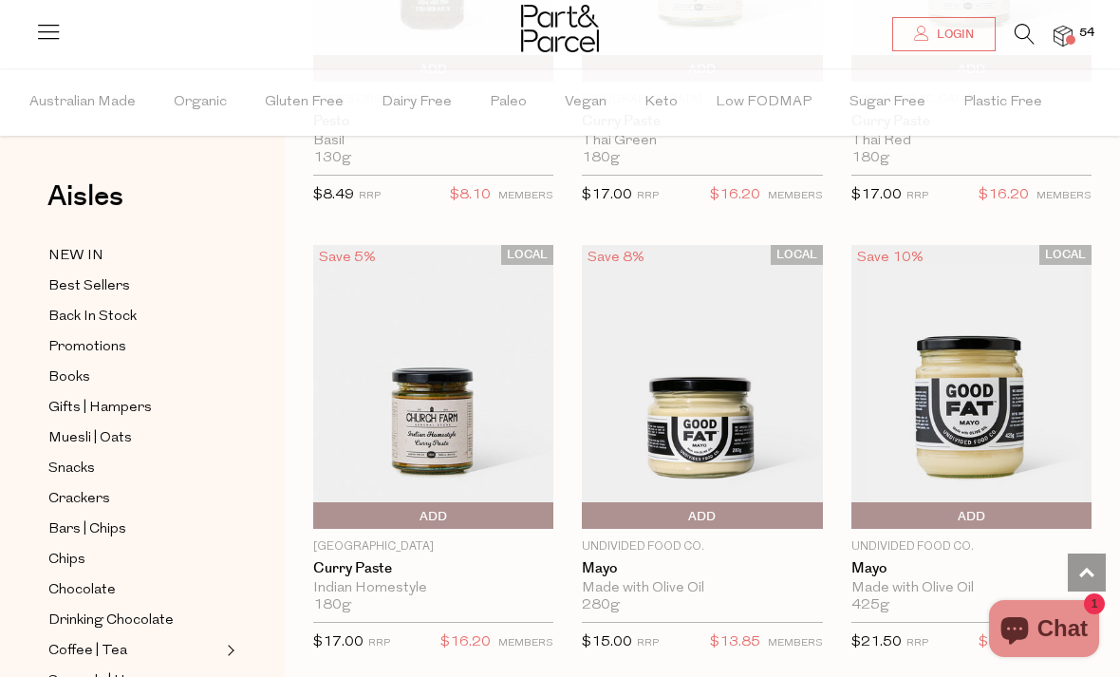
scroll to position [2336, 0]
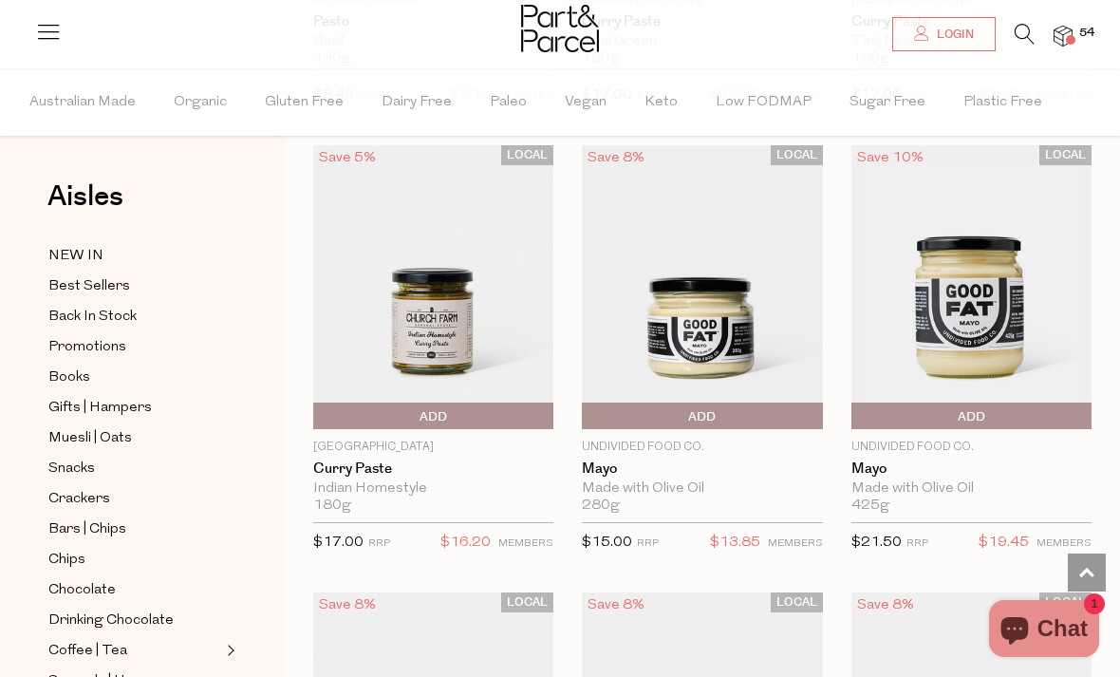
click at [318, 411] on span "Add To Parcel" at bounding box center [318, 416] width 0 height 28
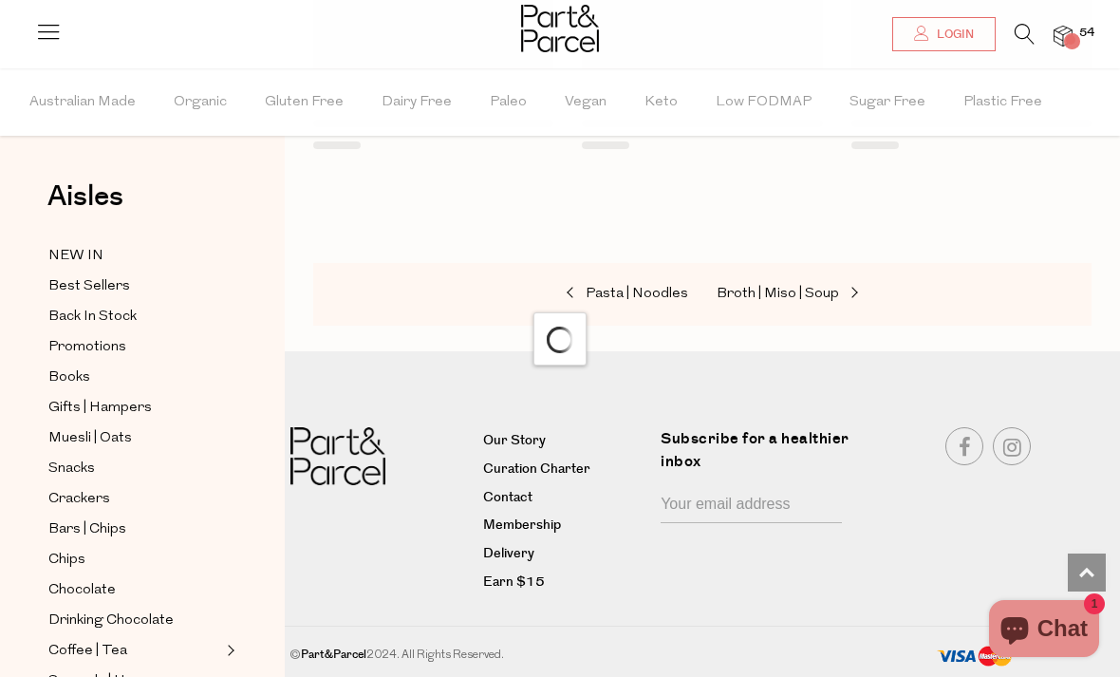
scroll to position [881, 0]
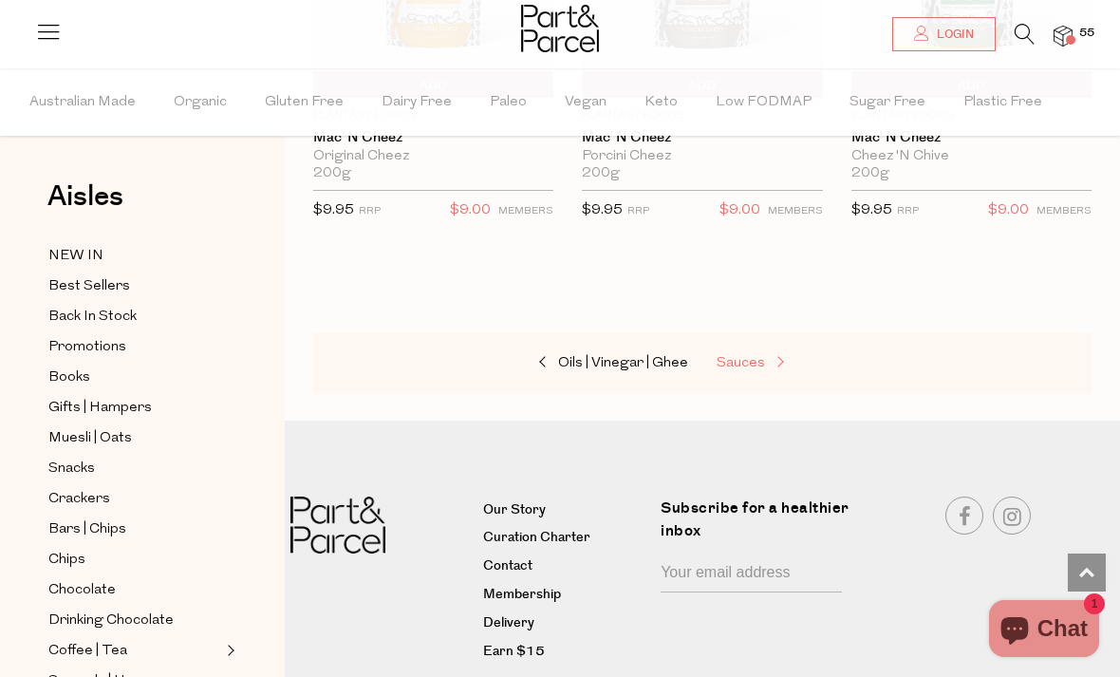
click at [716, 359] on span "Sauces" at bounding box center [740, 363] width 48 height 14
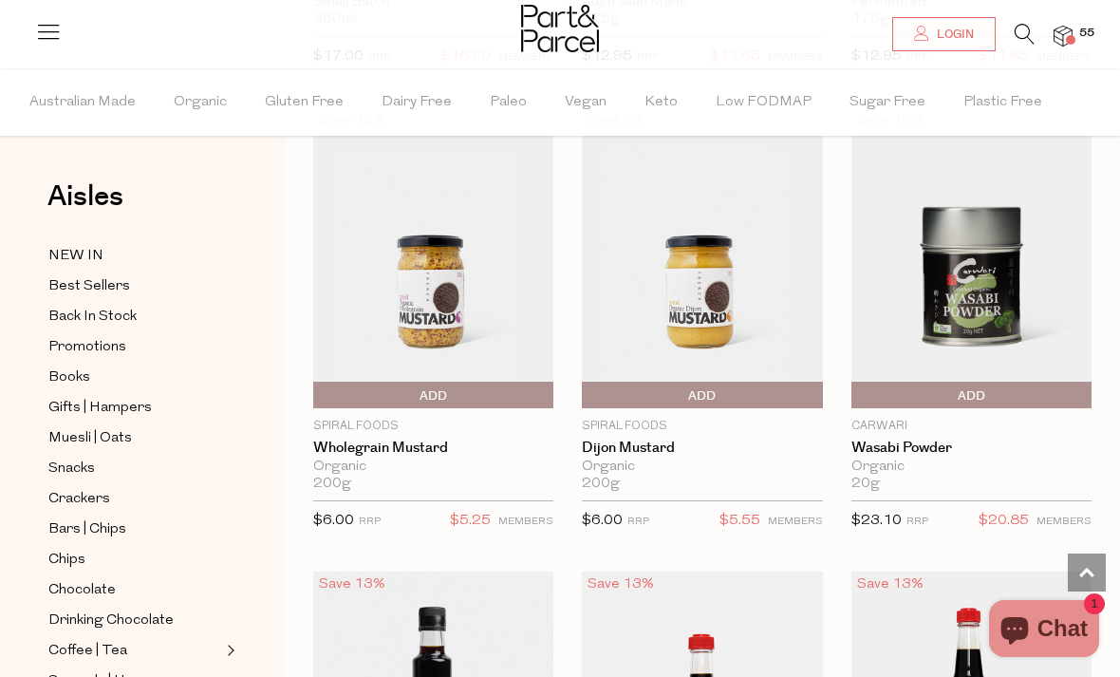
scroll to position [6415, 0]
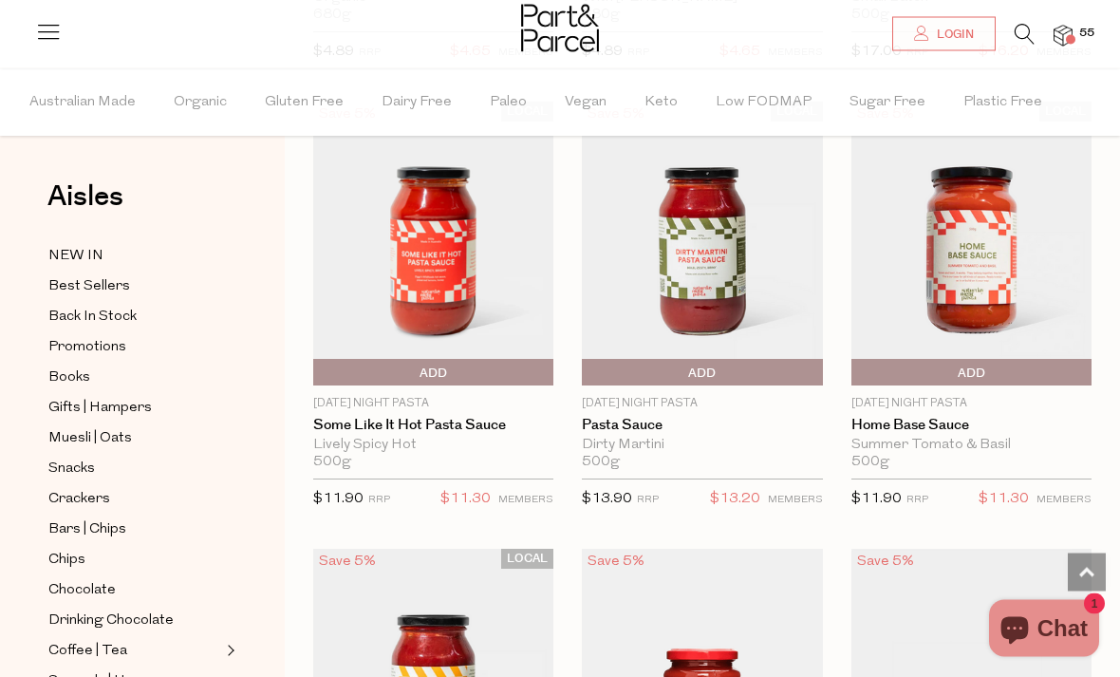
scroll to position [9133, 0]
click at [890, 415] on div "Saturday Night Pasta Home Base Sauce Summer Tomato & Basil 500g Only 40 Availab…" at bounding box center [971, 457] width 240 height 125
click at [889, 417] on link "Home Base Sauce" at bounding box center [971, 425] width 240 height 17
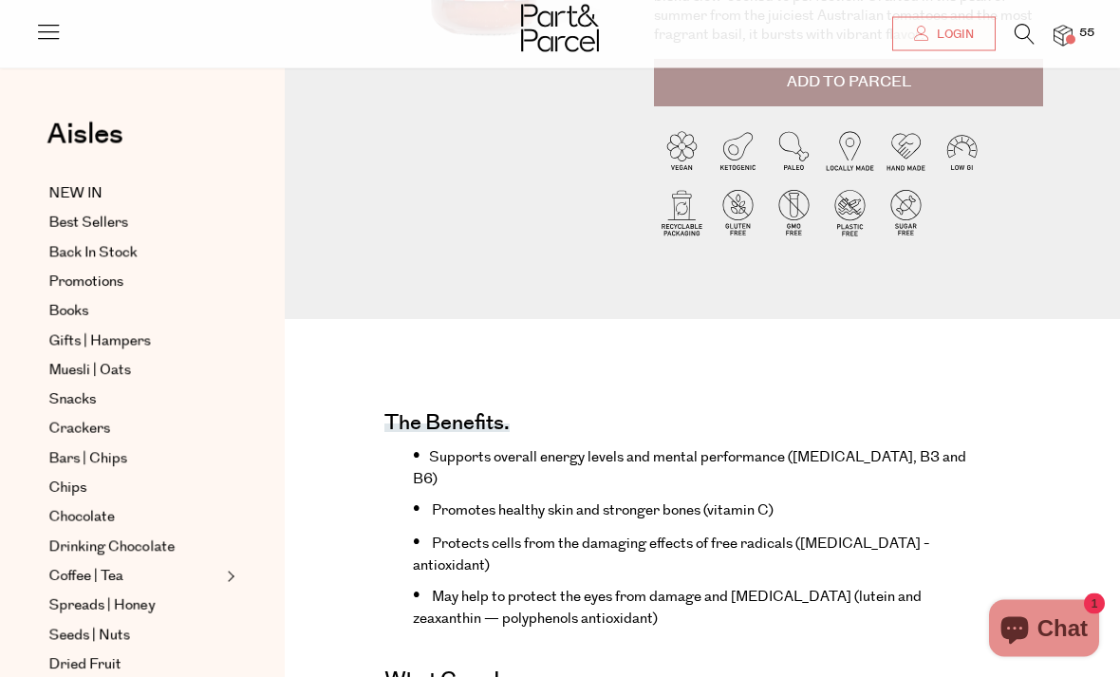
scroll to position [385, 0]
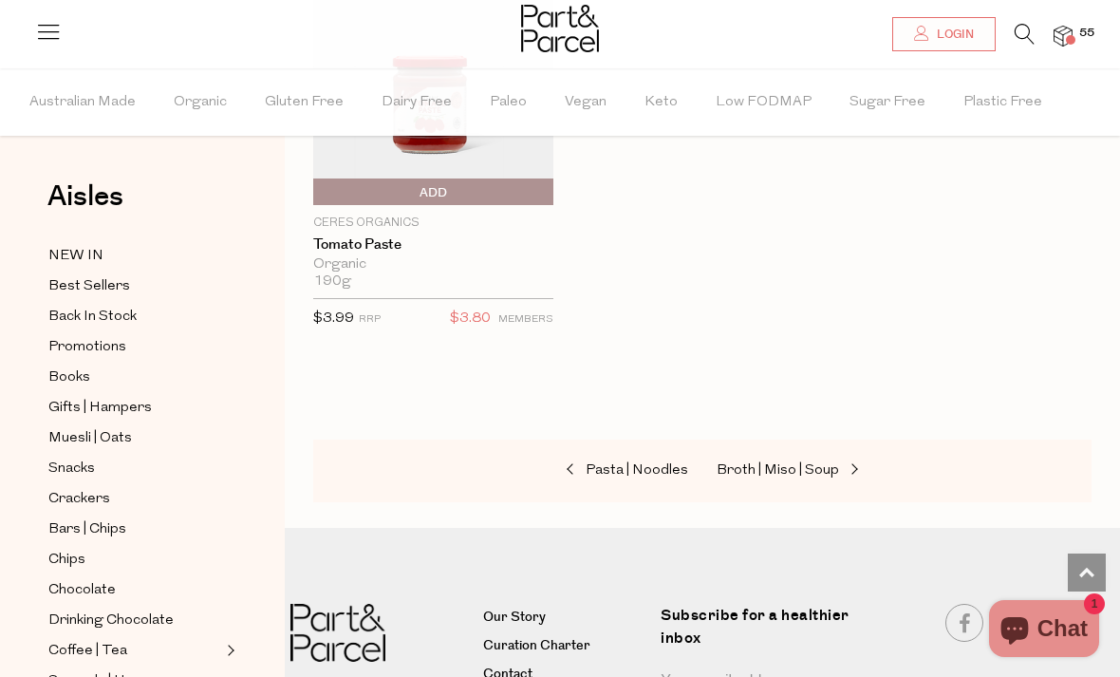
scroll to position [2559, 0]
click at [759, 469] on span "Broth | Miso | Soup" at bounding box center [777, 471] width 122 height 14
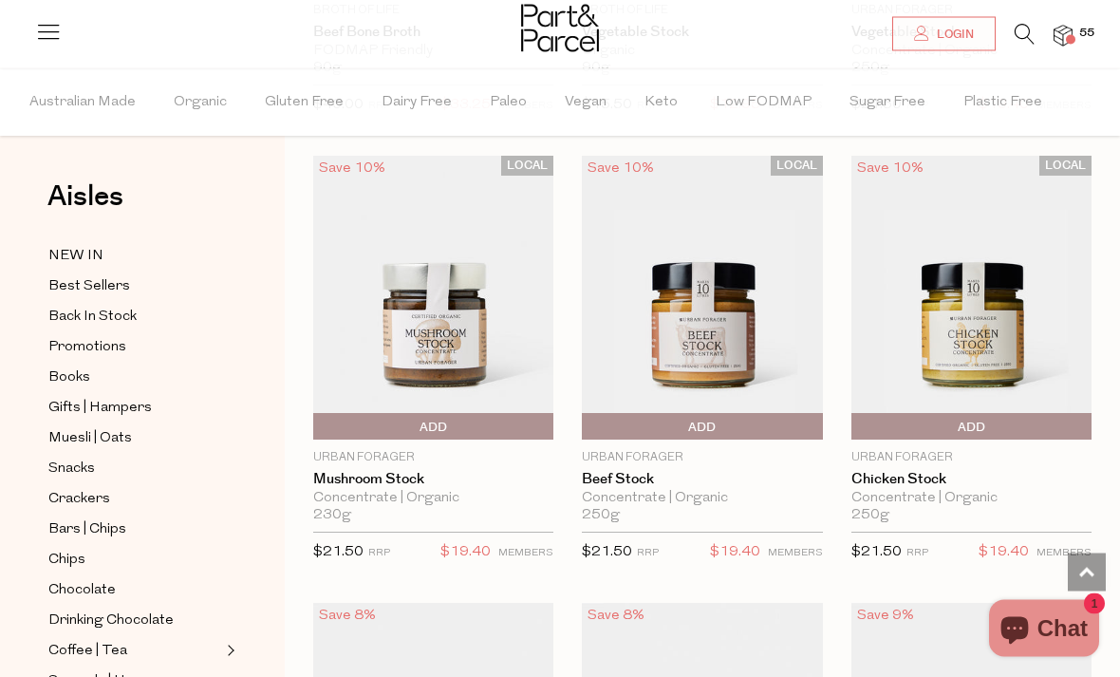
scroll to position [3666, 0]
click at [337, 473] on link "Mushroom Stock" at bounding box center [433, 479] width 240 height 17
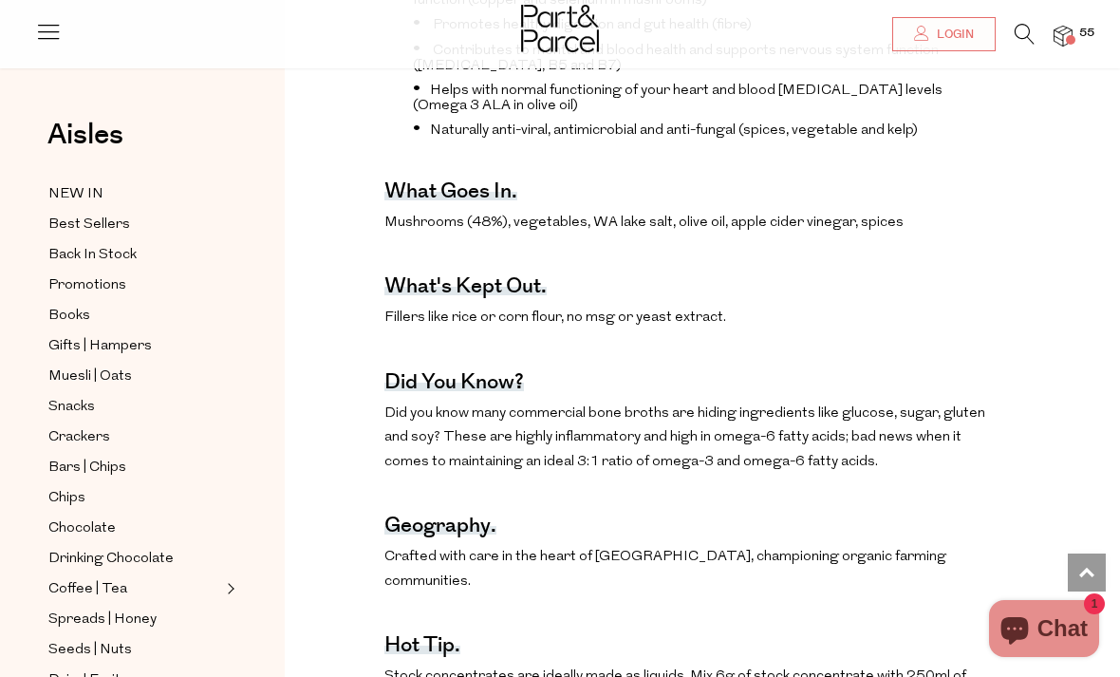
scroll to position [857, 0]
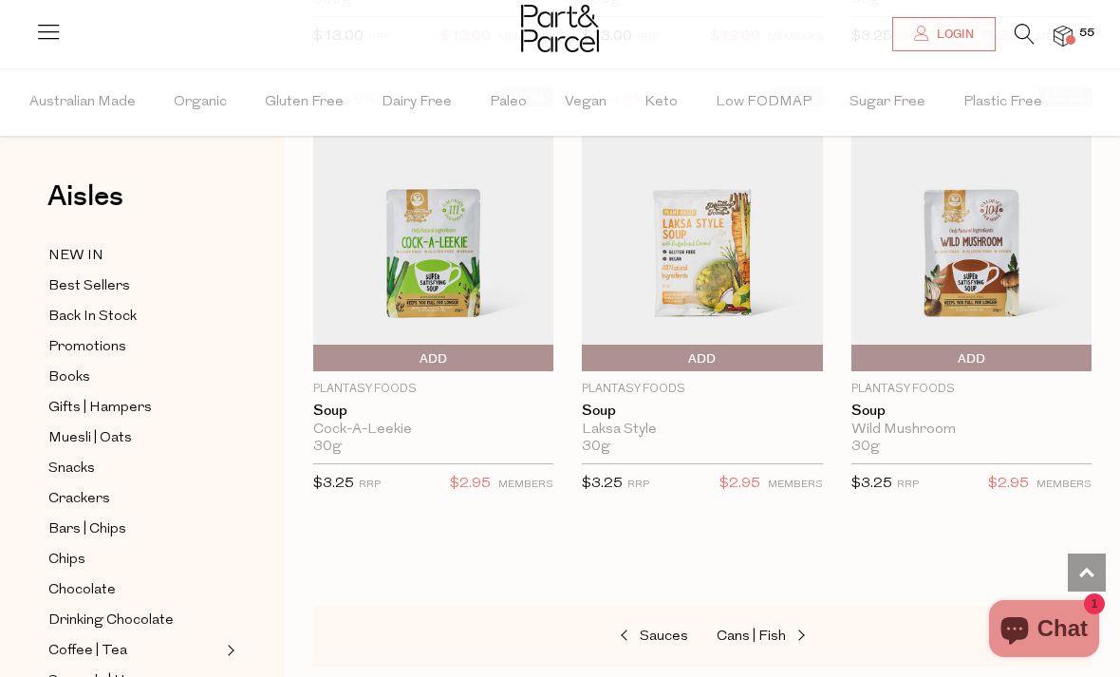
scroll to position [4898, 0]
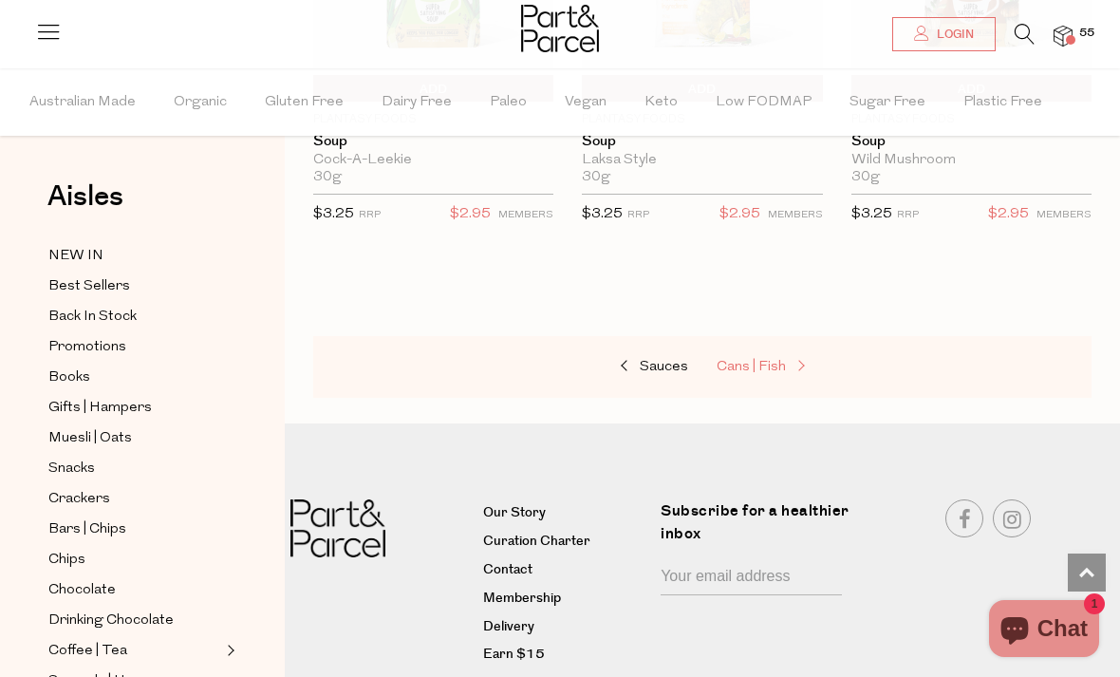
click at [742, 360] on span "Cans | Fish" at bounding box center [750, 367] width 69 height 14
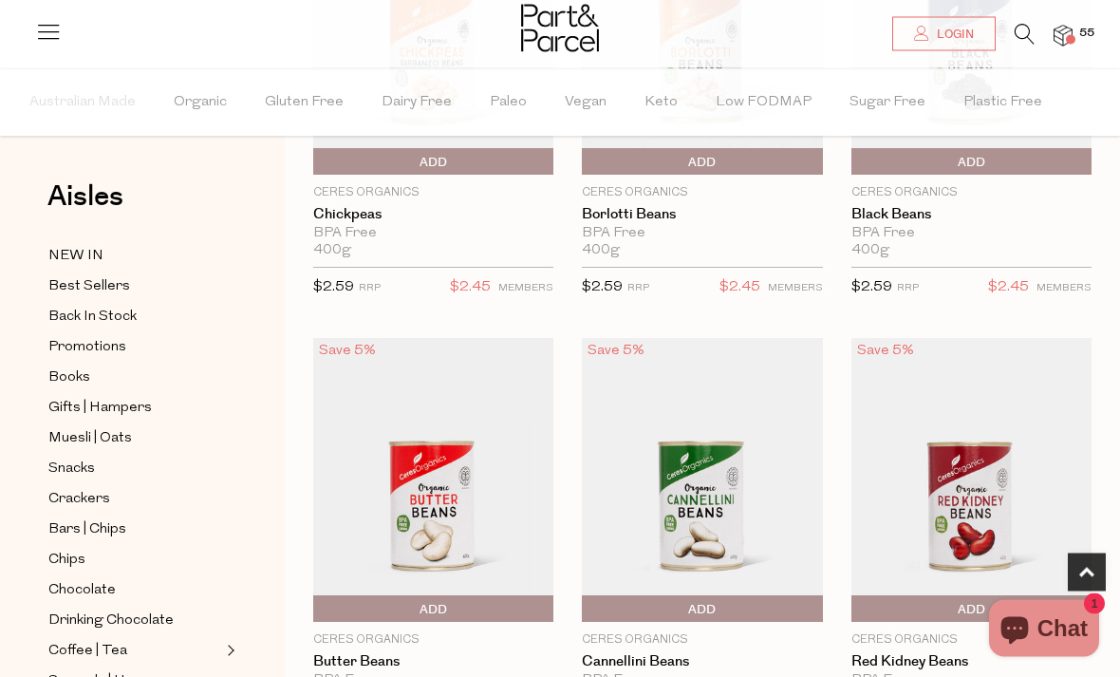
scroll to position [804, 0]
click at [856, 163] on span "Add To Parcel" at bounding box center [856, 162] width 0 height 28
click at [1068, 161] on button "button" at bounding box center [1064, 161] width 54 height 27
type input "2"
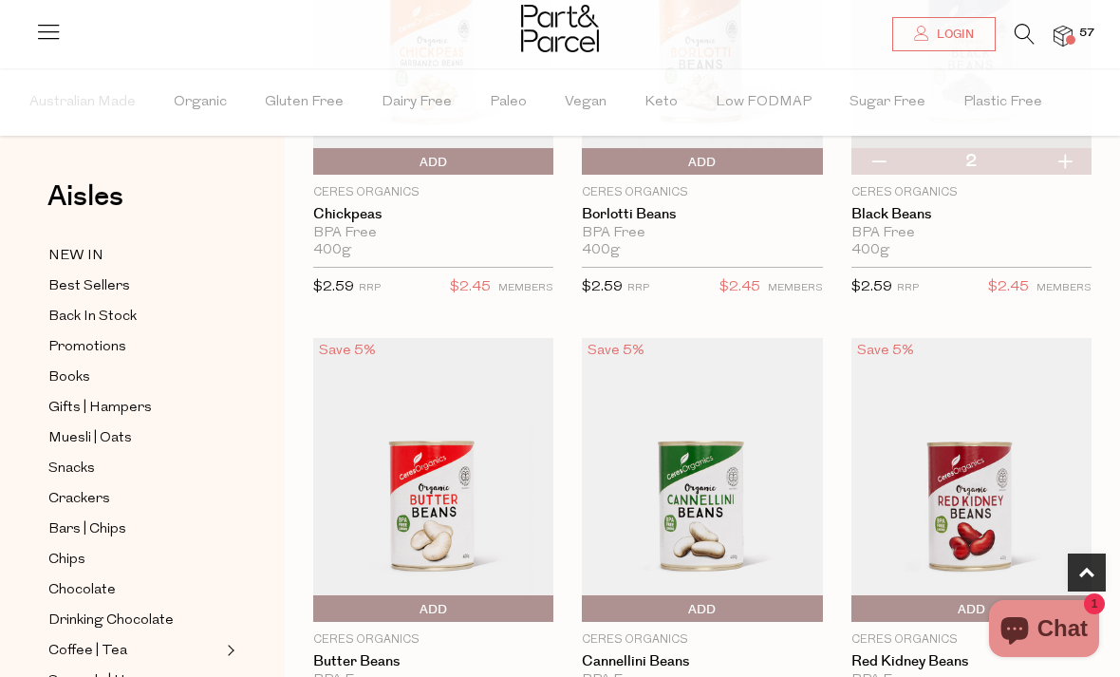
click at [1068, 161] on button "button" at bounding box center [1064, 161] width 54 height 27
type input "3"
click at [318, 162] on span "Add To Parcel" at bounding box center [318, 162] width 0 height 28
click at [531, 158] on button "button" at bounding box center [526, 161] width 54 height 27
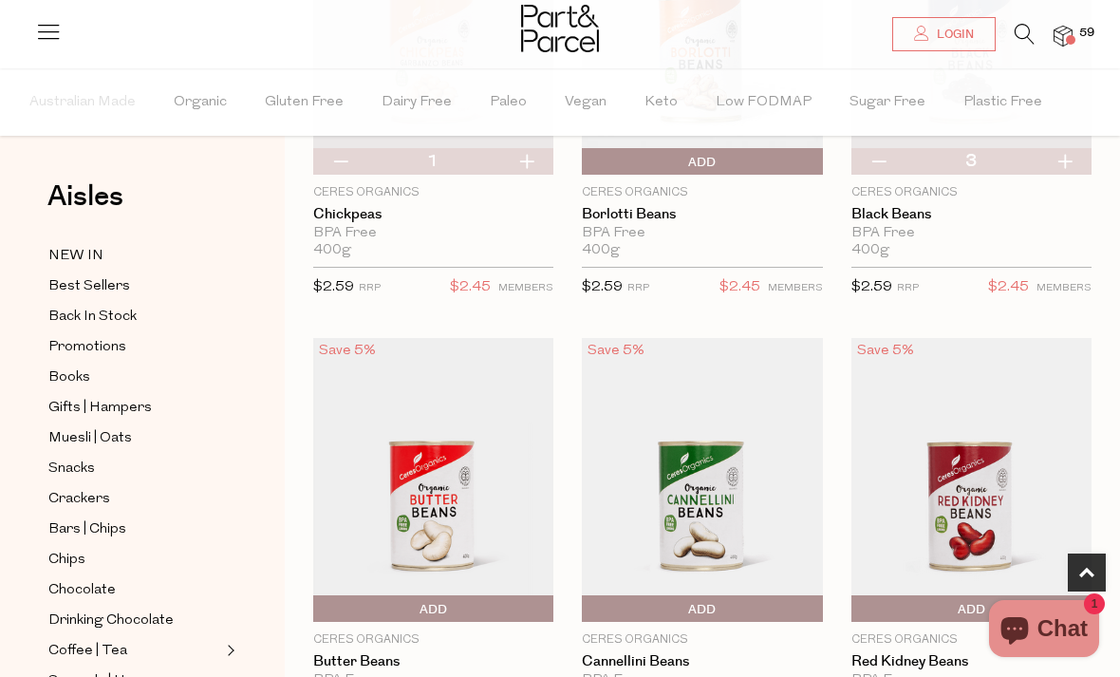
type input "2"
click at [531, 158] on button "button" at bounding box center [526, 161] width 54 height 27
type input "3"
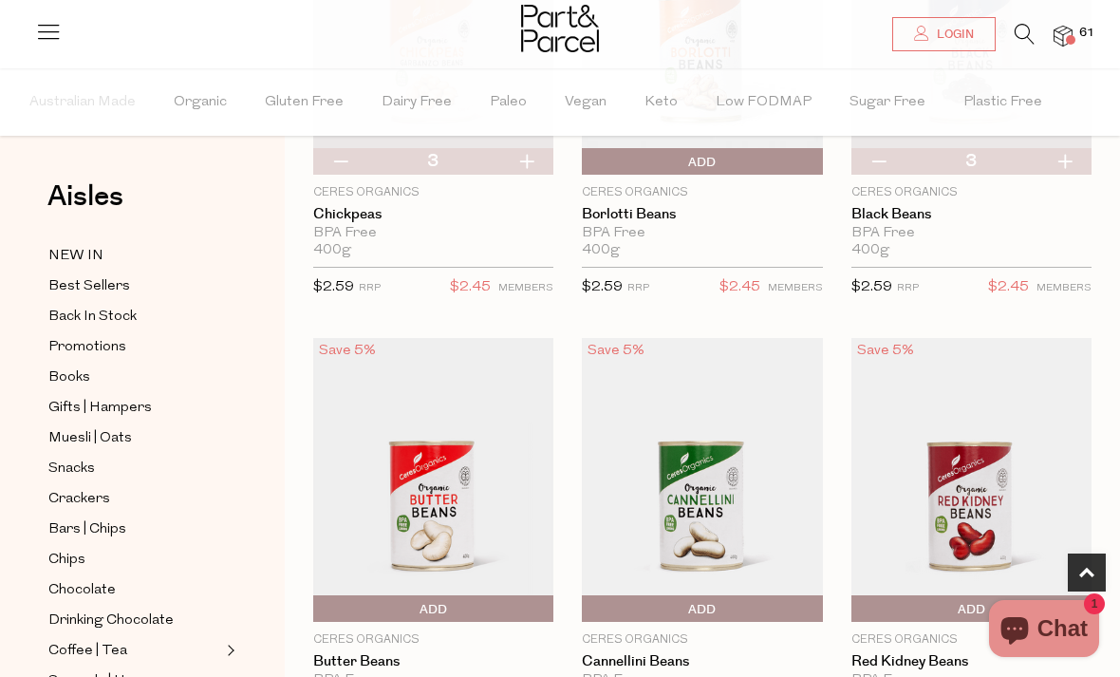
click at [529, 159] on button "button" at bounding box center [526, 161] width 54 height 27
type input "4"
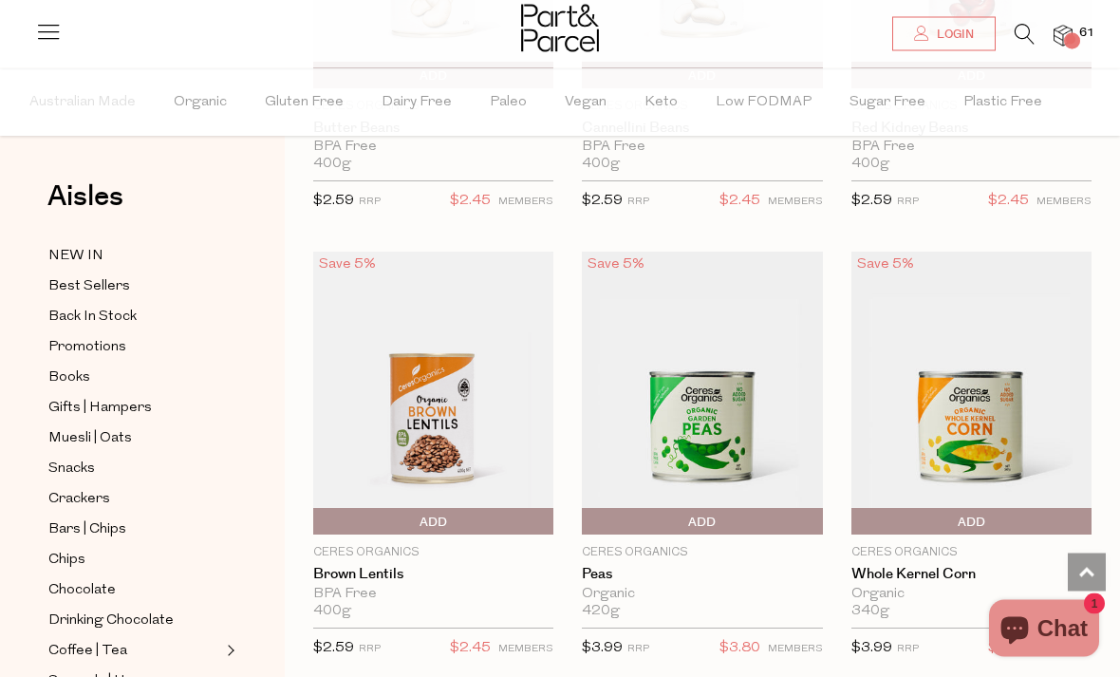
scroll to position [1337, 0]
click at [318, 515] on span "Add To Parcel" at bounding box center [318, 522] width 0 height 28
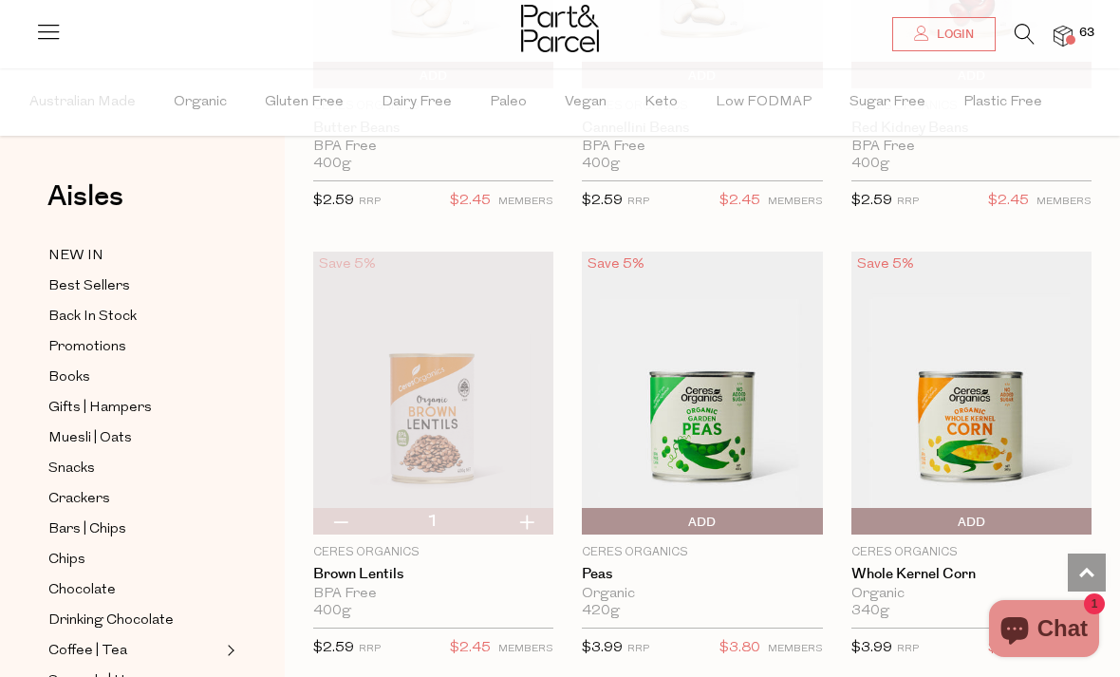
click at [530, 515] on button "button" at bounding box center [526, 521] width 54 height 27
type input "2"
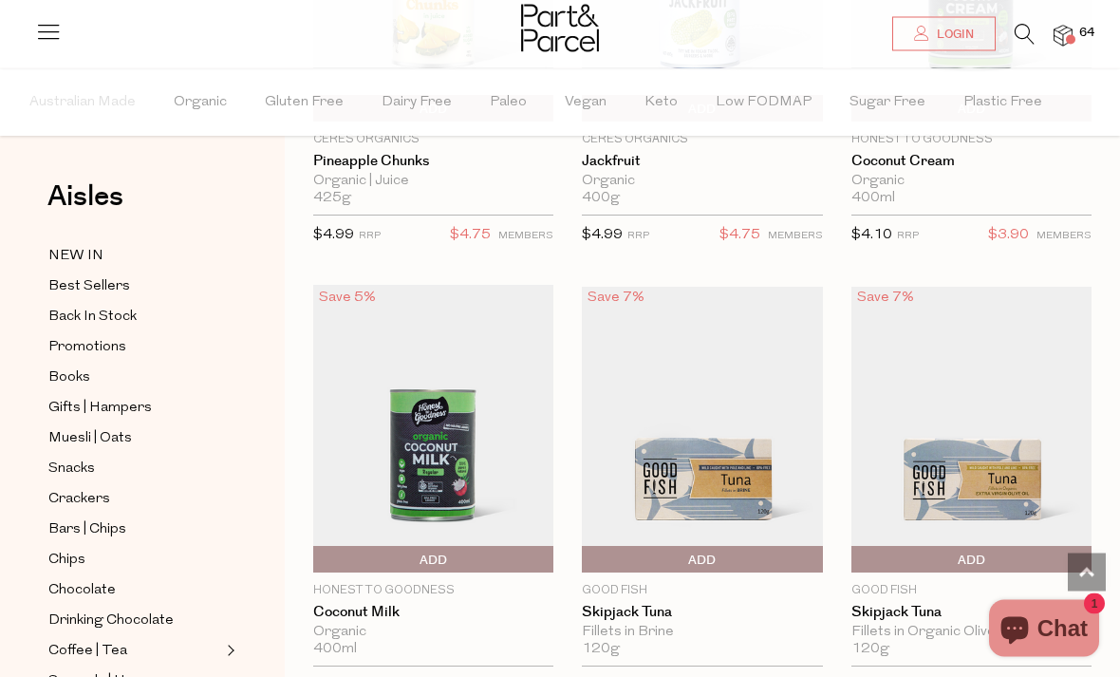
scroll to position [2200, 0]
click at [318, 561] on span "Add To Parcel" at bounding box center [318, 560] width 0 height 28
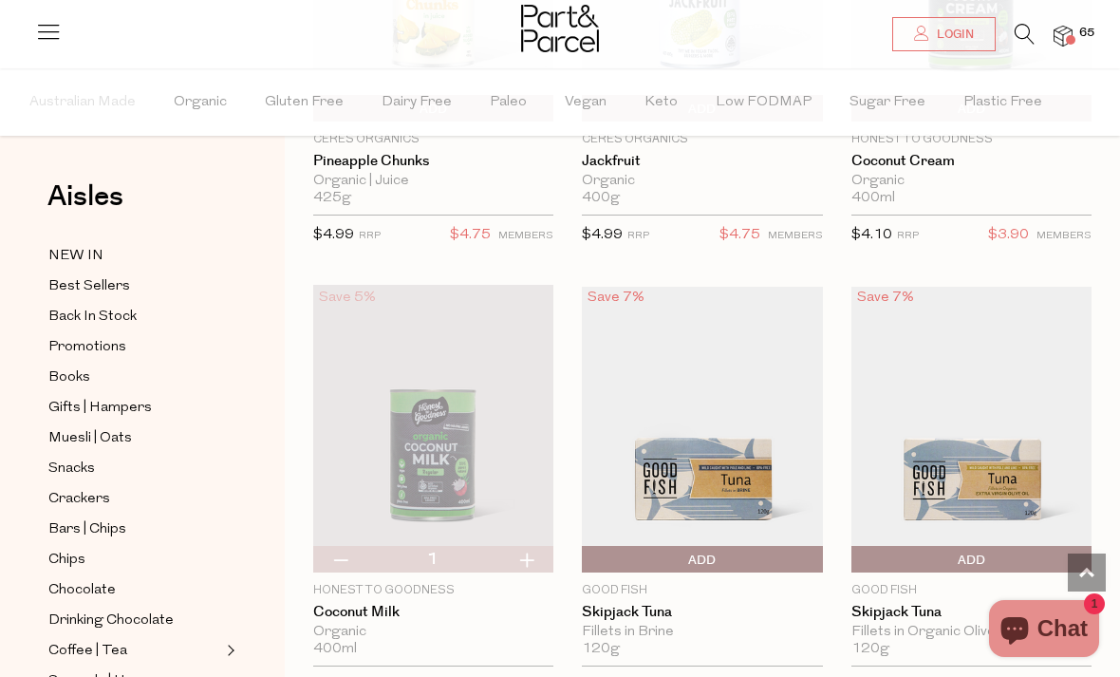
click at [514, 558] on button "button" at bounding box center [526, 559] width 54 height 27
type input "2"
click at [524, 558] on button "button" at bounding box center [526, 559] width 54 height 27
type input "3"
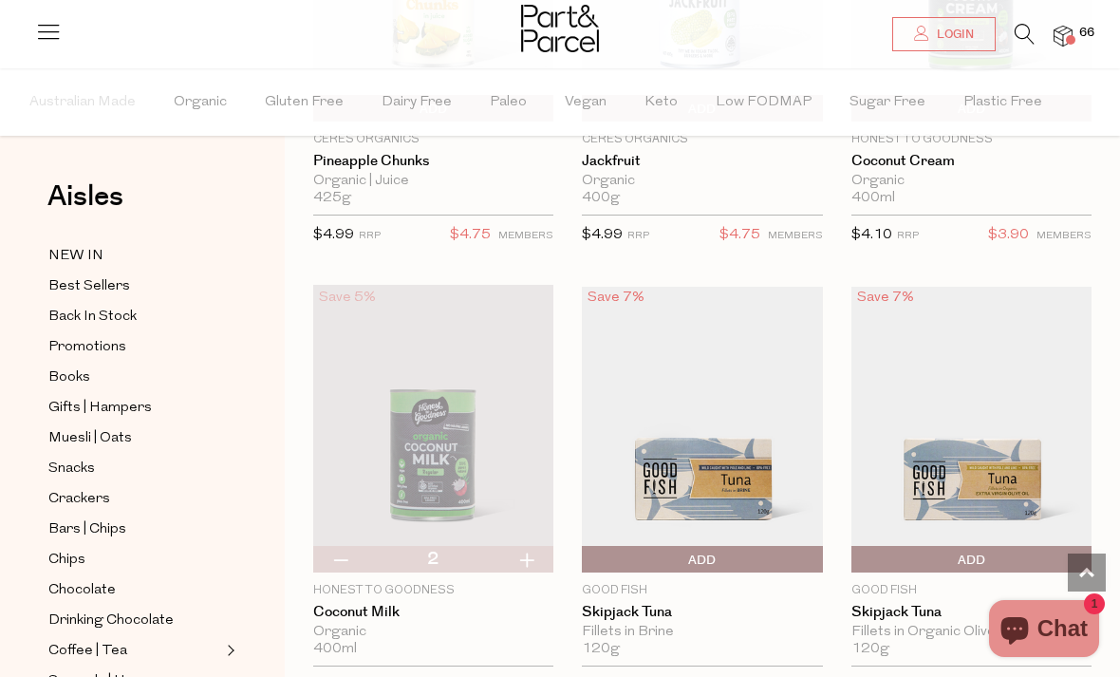
type input "3"
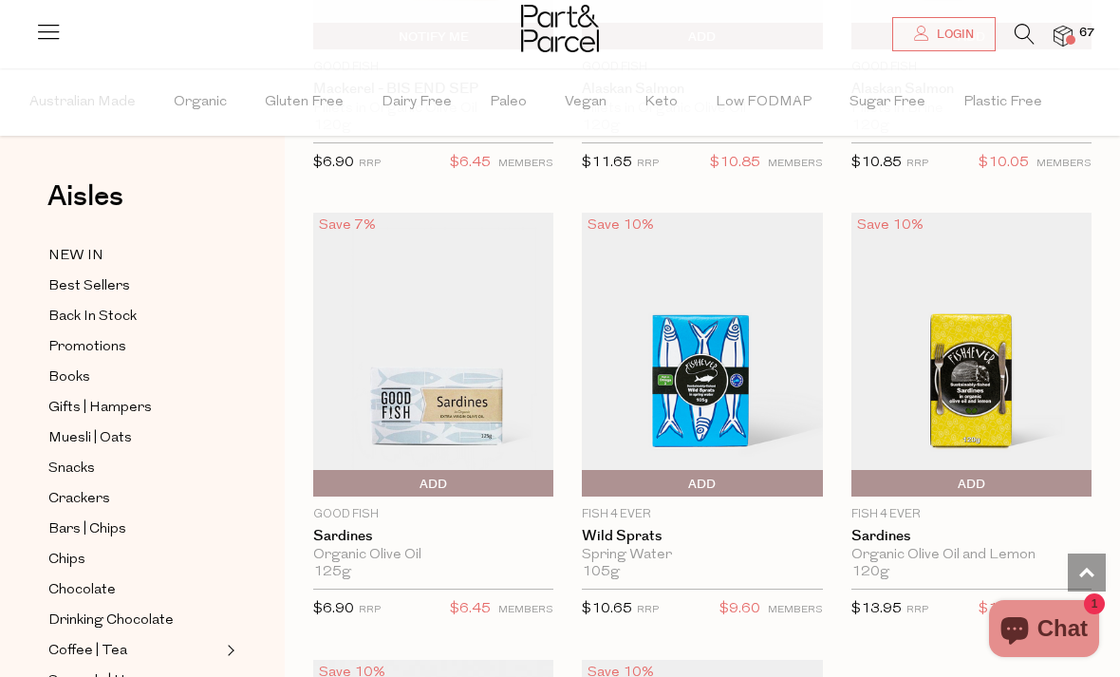
scroll to position [3218, 0]
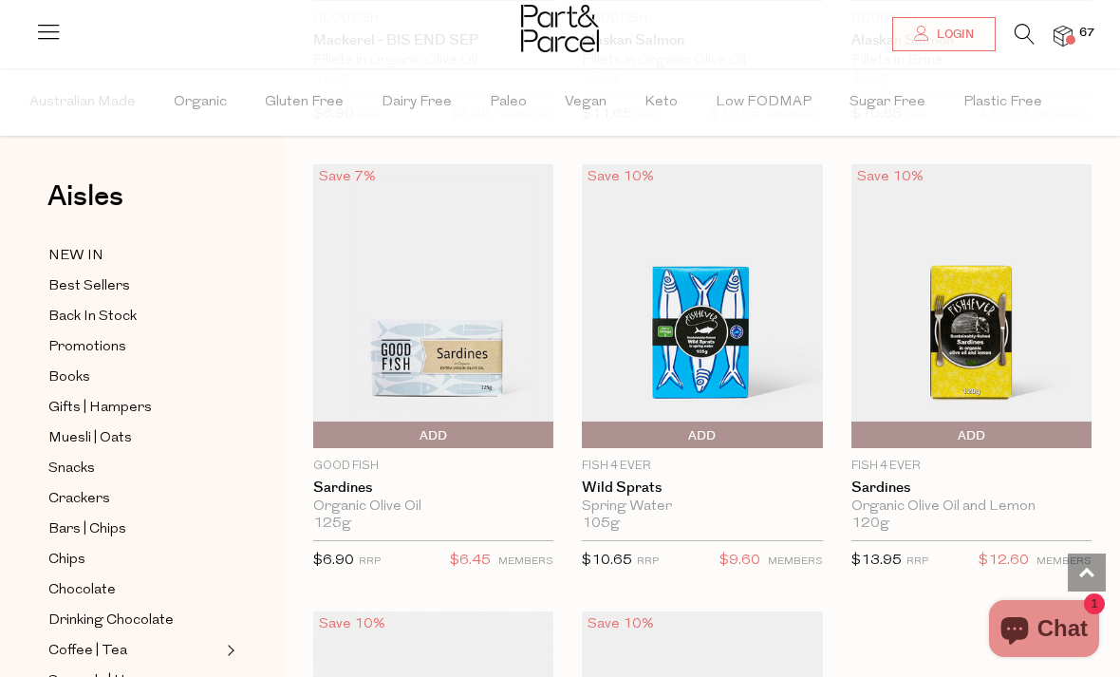
click at [856, 438] on span "Add To Parcel" at bounding box center [856, 435] width 0 height 28
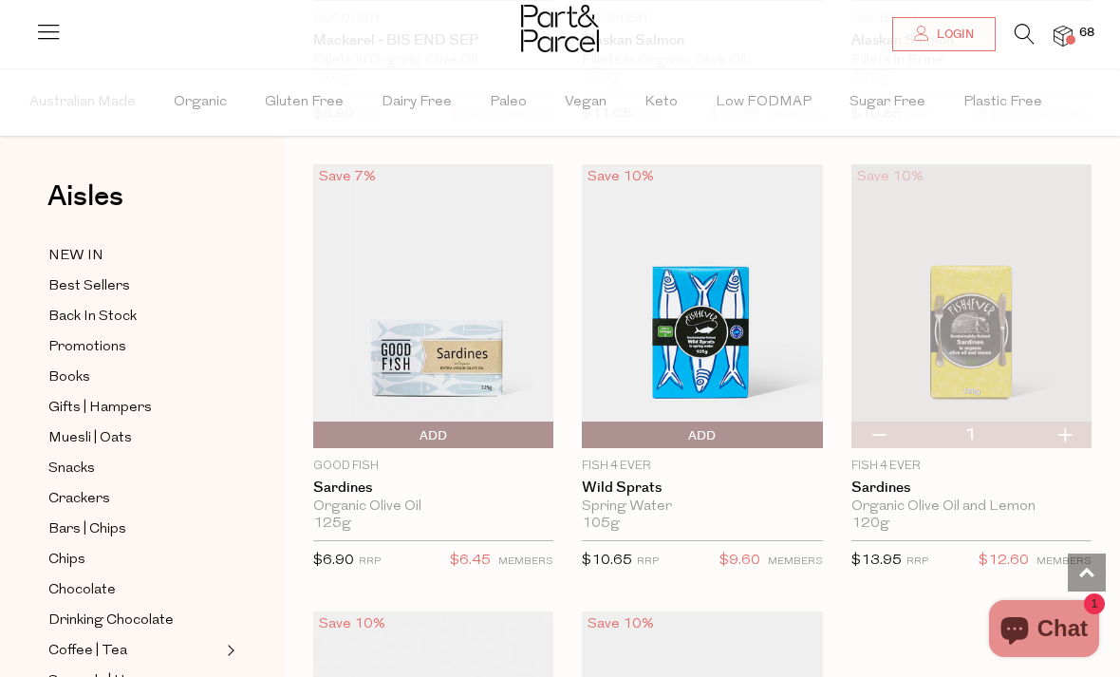
click at [1068, 430] on button "button" at bounding box center [1064, 434] width 54 height 27
type input "2"
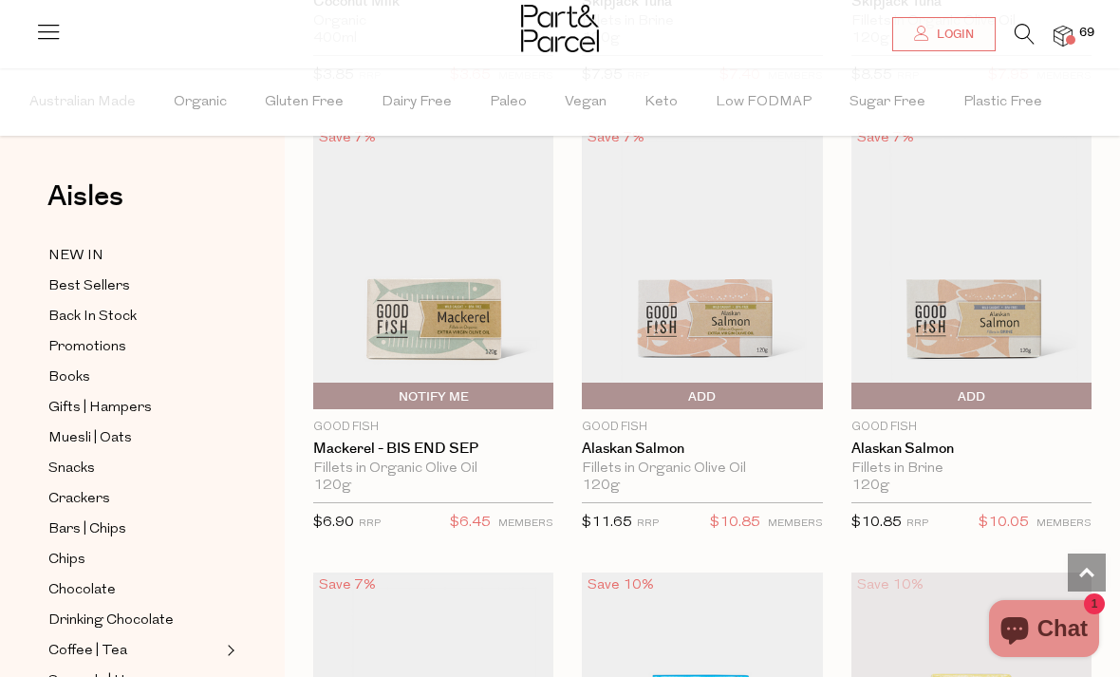
scroll to position [2797, 0]
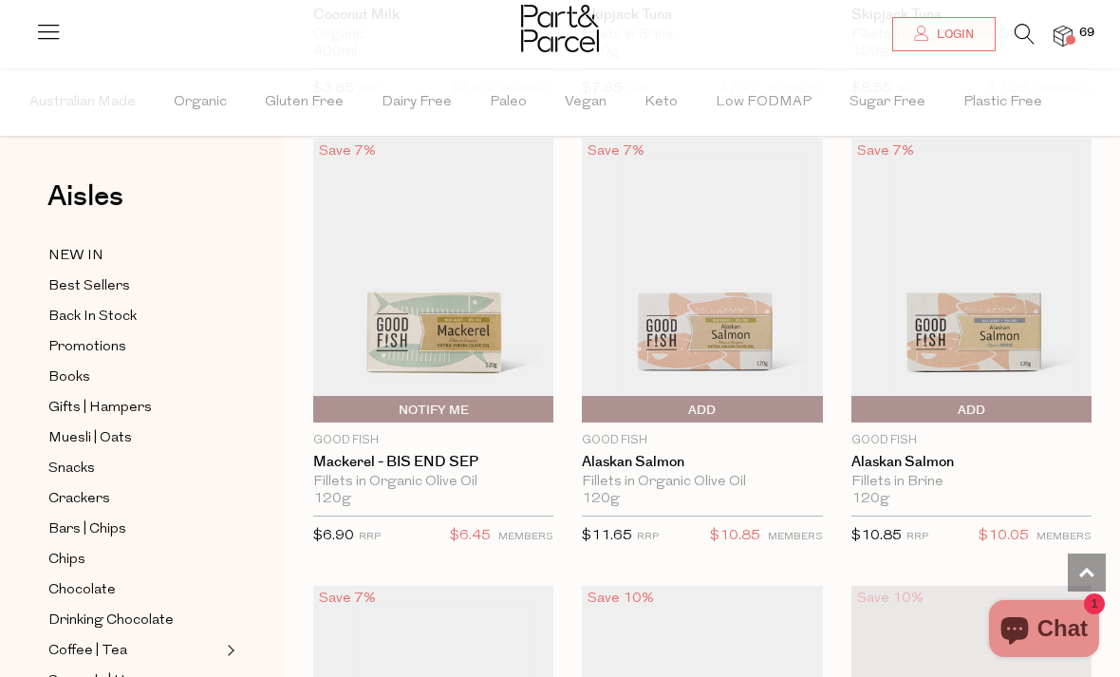
click at [586, 401] on span "Add To Parcel" at bounding box center [586, 410] width 0 height 28
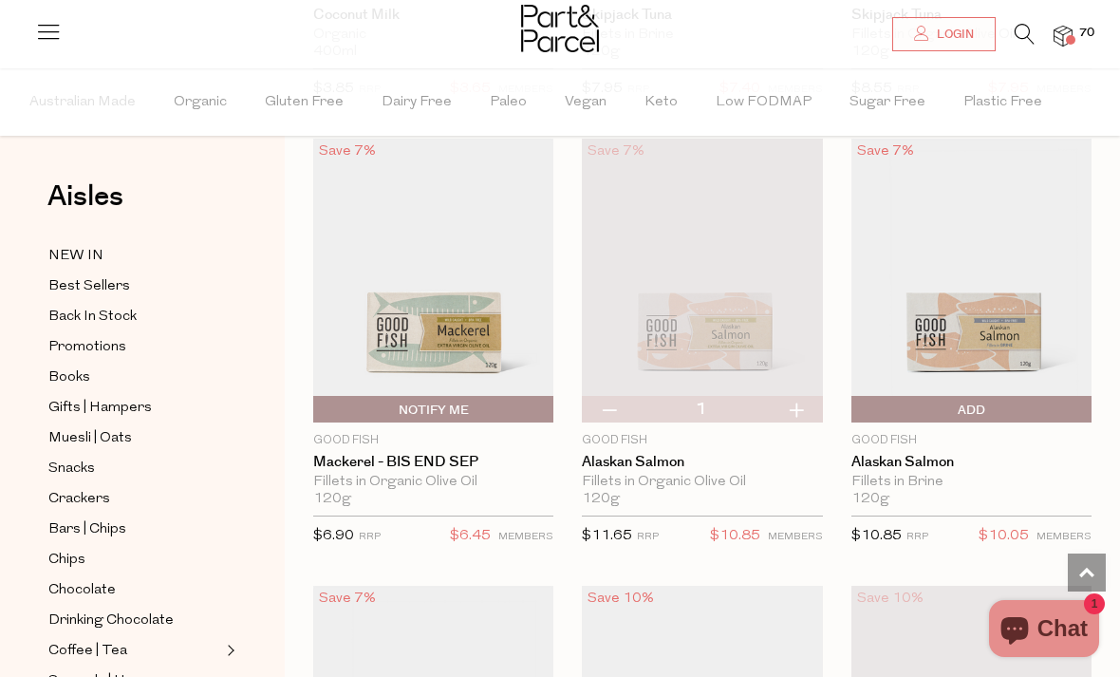
click at [803, 403] on button "button" at bounding box center [796, 409] width 54 height 27
type input "2"
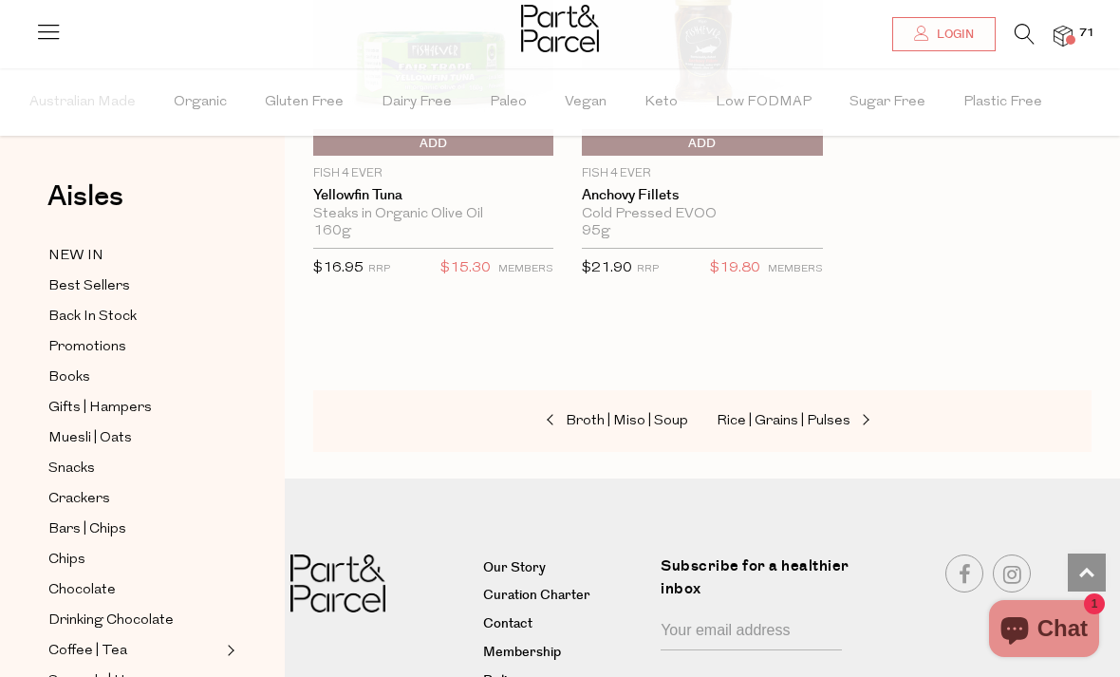
scroll to position [4014, 0]
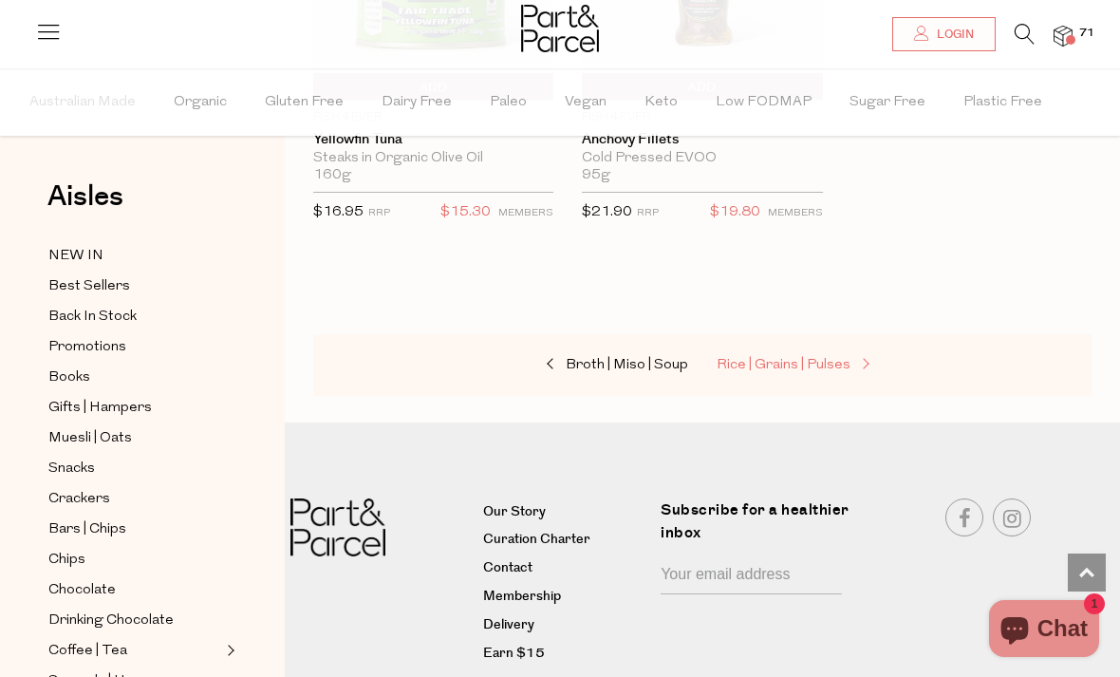
click at [771, 360] on span "Rice | Grains | Pulses" at bounding box center [783, 365] width 134 height 14
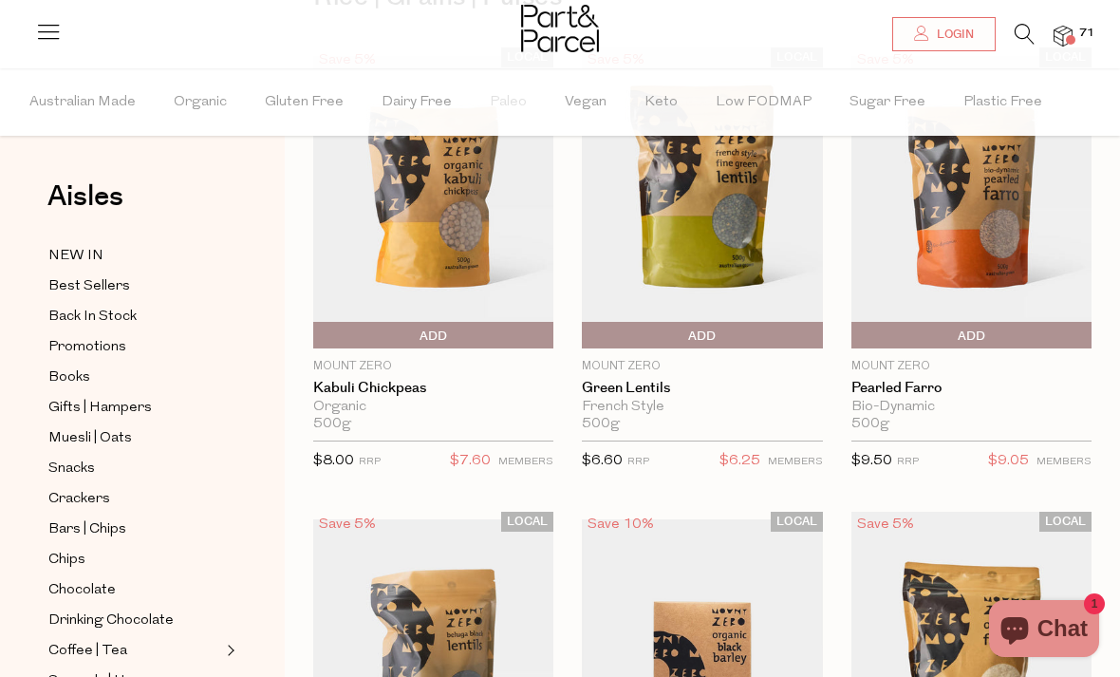
scroll to position [388, 0]
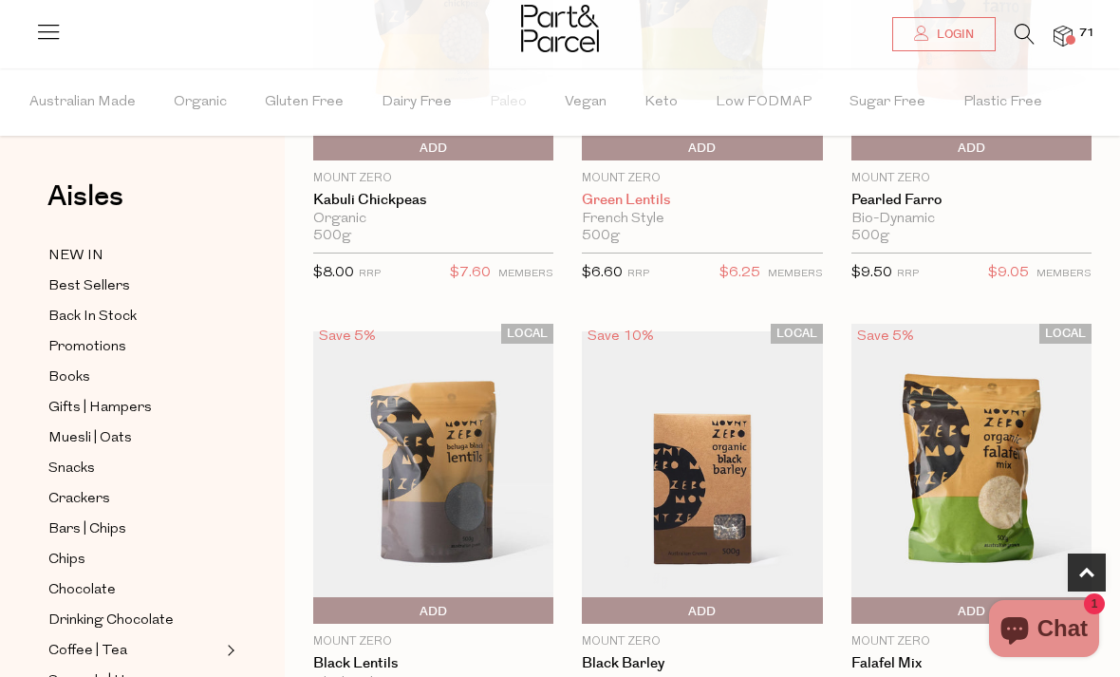
click at [607, 197] on link "Green Lentils" at bounding box center [702, 200] width 240 height 17
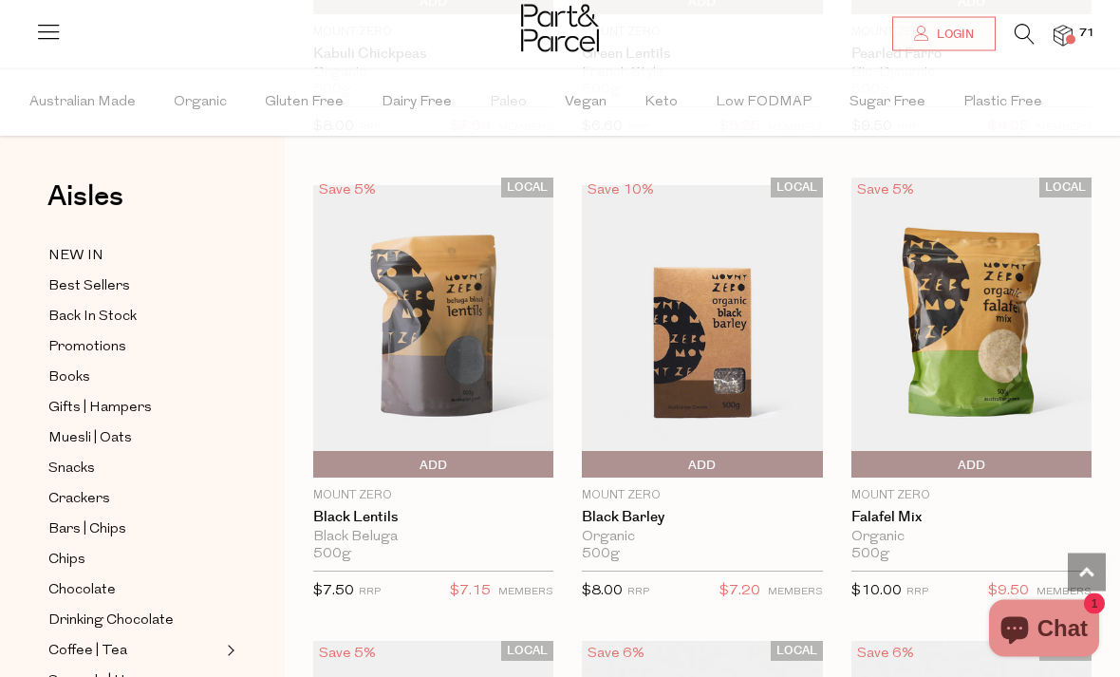
scroll to position [534, 0]
click at [889, 514] on link "Falafel Mix" at bounding box center [971, 517] width 240 height 17
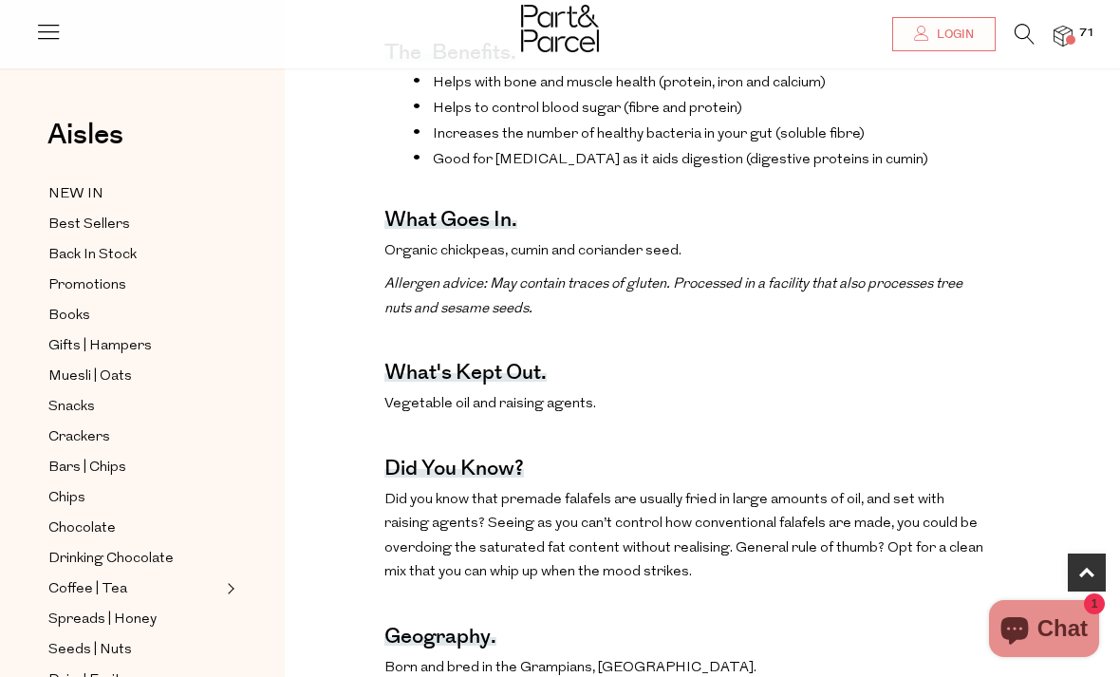
scroll to position [770, 0]
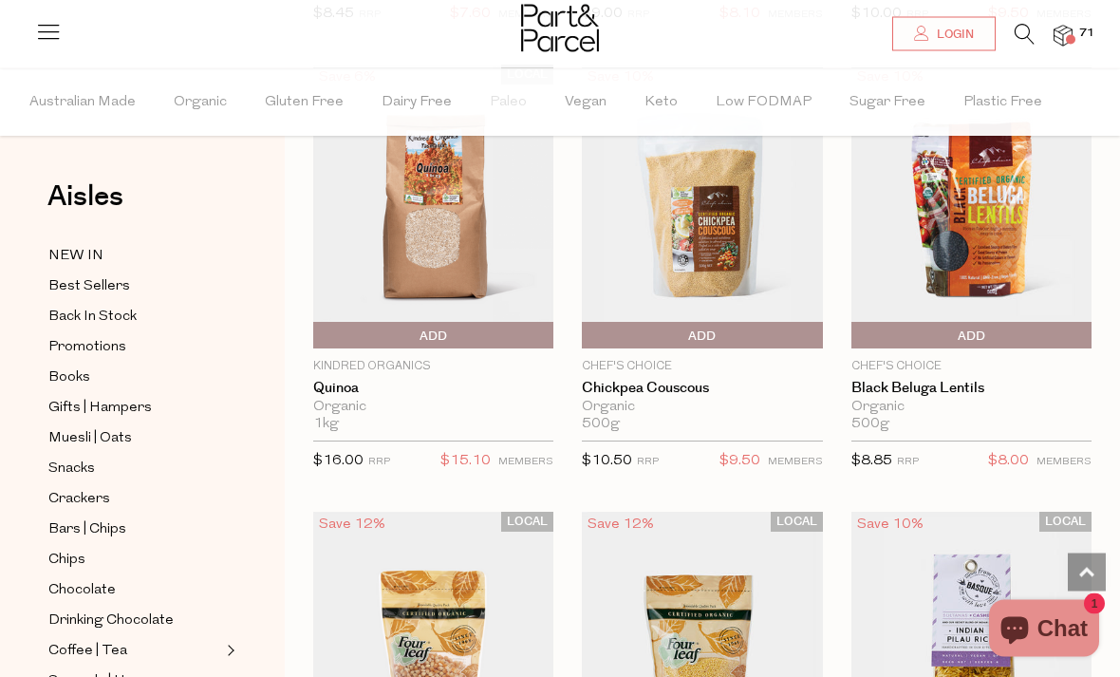
scroll to position [2877, 0]
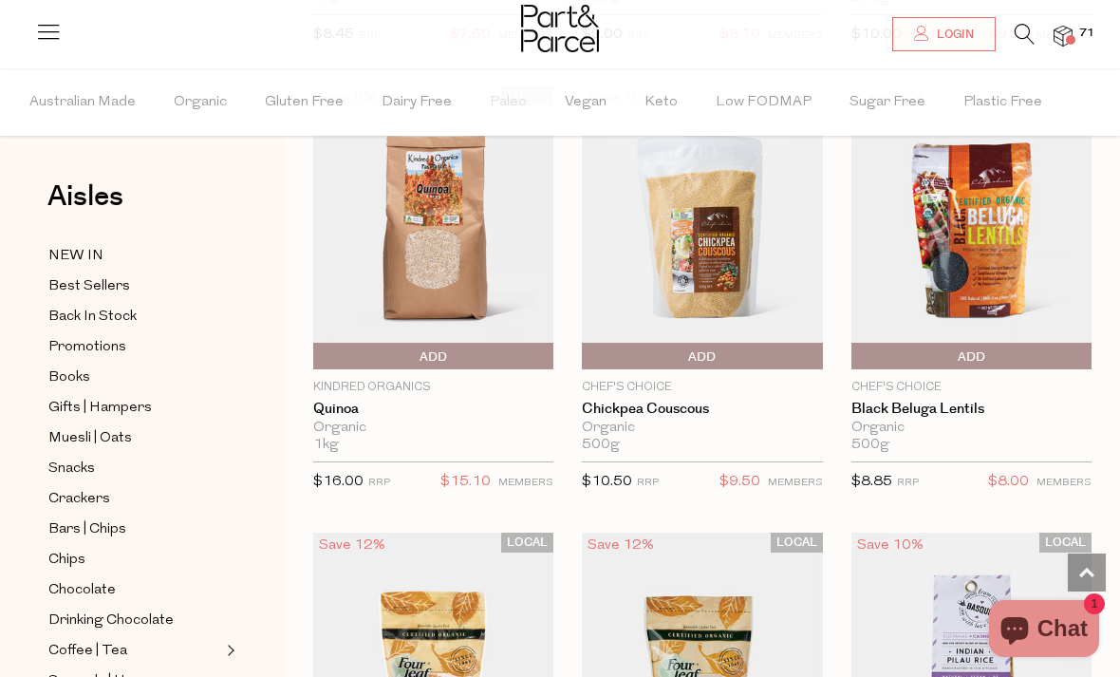
click at [950, 413] on div "Chef's Choice Black Beluga Lentils Organic 500g Only 12 Available $8.85 RRP $8.…" at bounding box center [971, 441] width 240 height 125
click at [937, 400] on link "Black Beluga Lentils" at bounding box center [971, 408] width 240 height 17
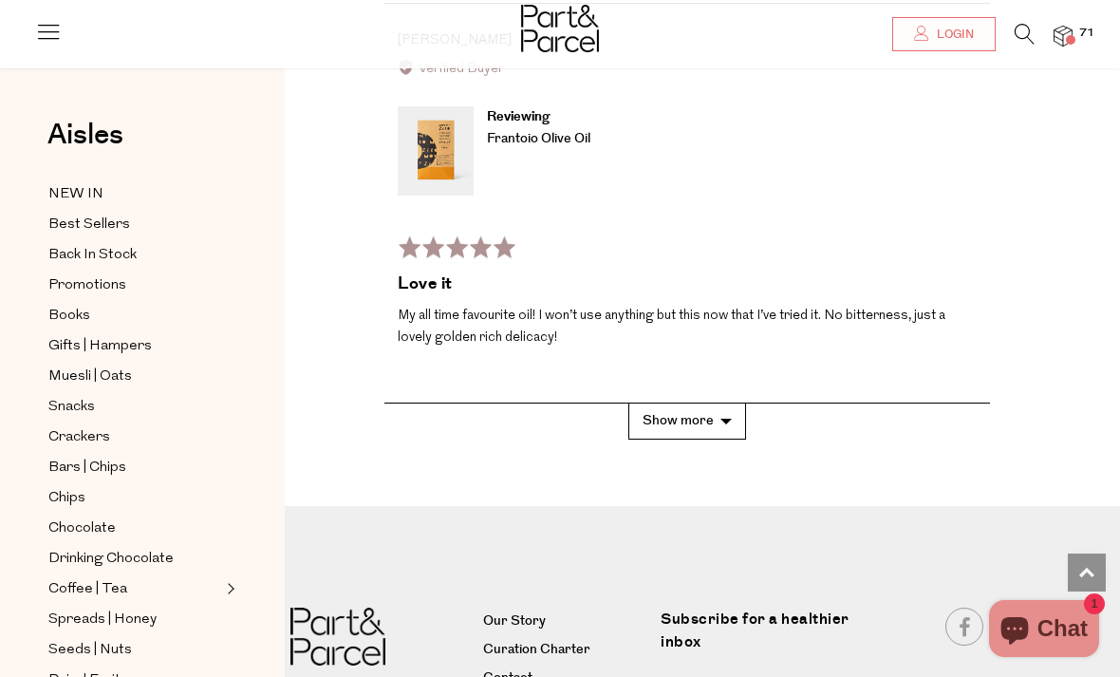
scroll to position [4986, 0]
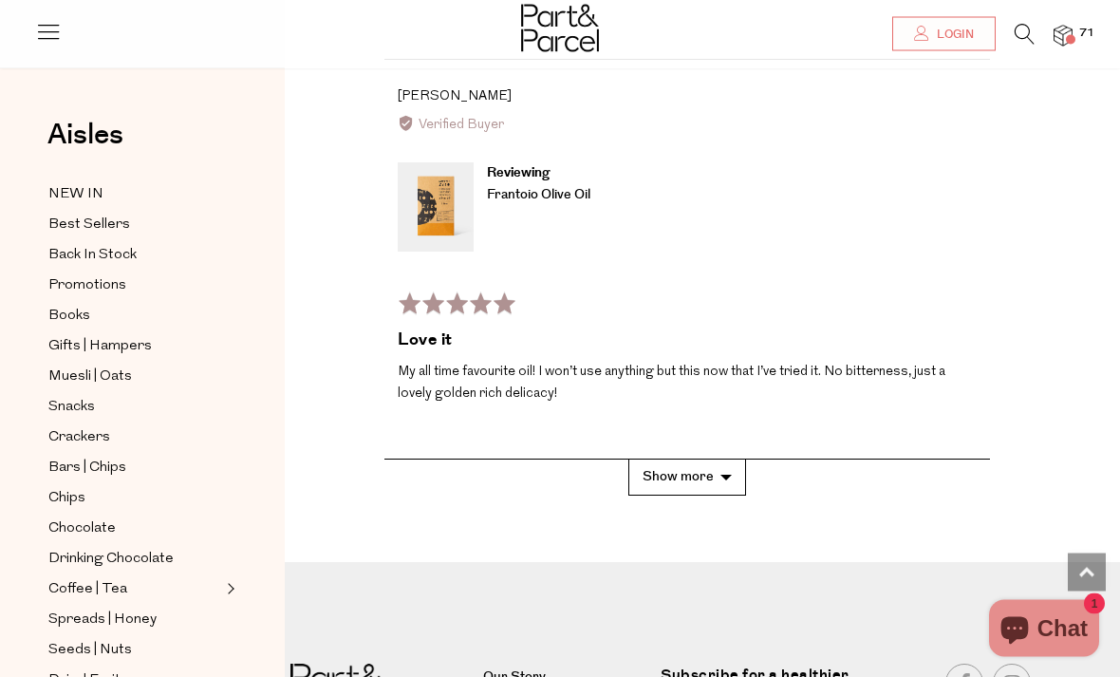
click at [675, 460] on button "Show more" at bounding box center [687, 477] width 118 height 35
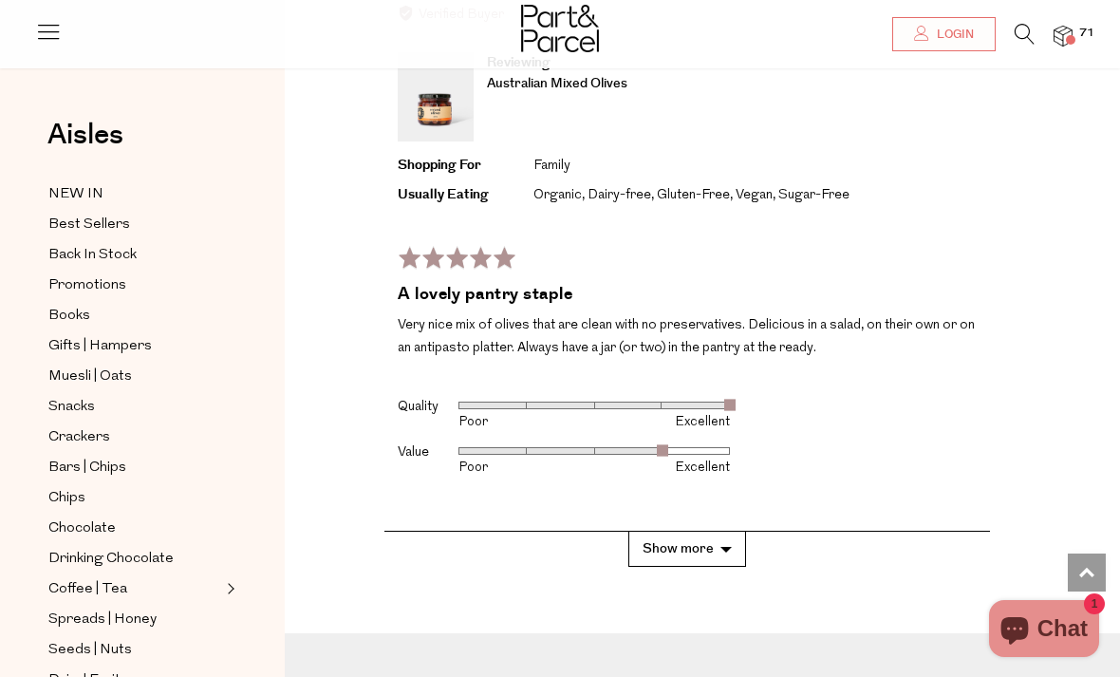
scroll to position [7527, 0]
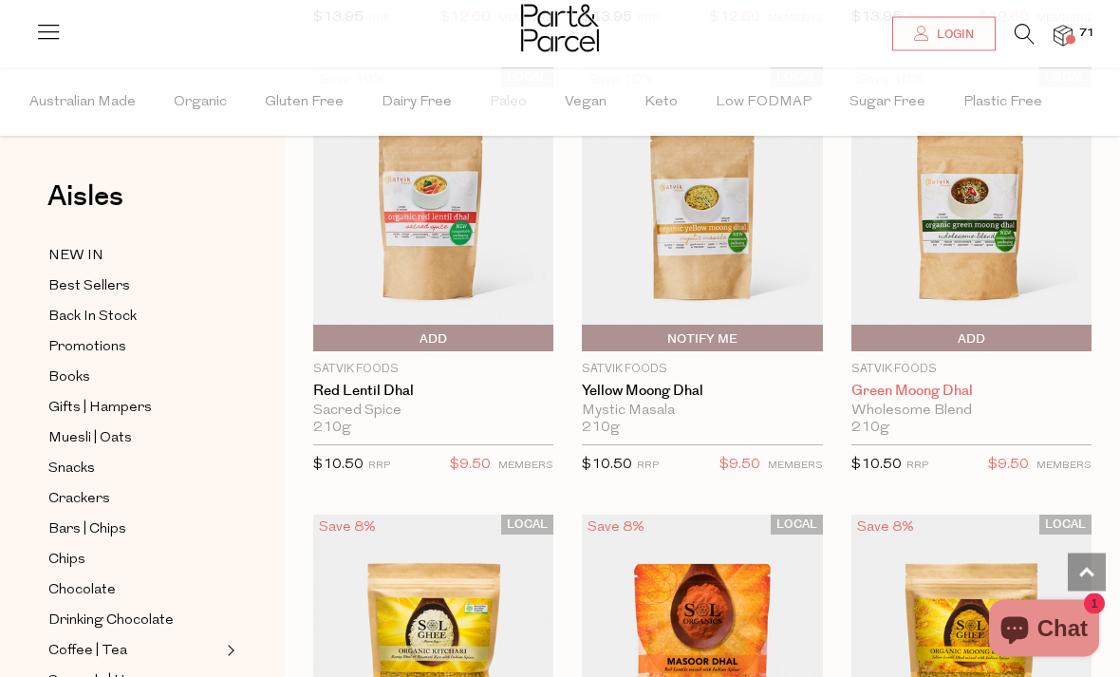
scroll to position [5129, 0]
click at [913, 382] on link "Green Moong Dhal" at bounding box center [971, 390] width 240 height 17
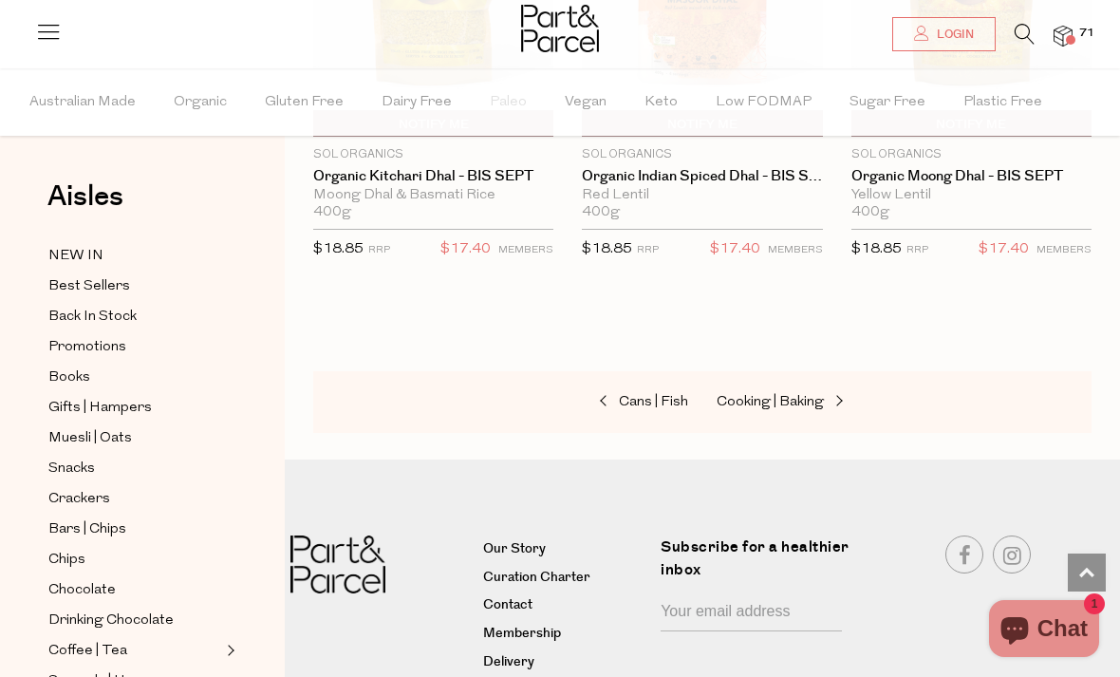
scroll to position [5823, 0]
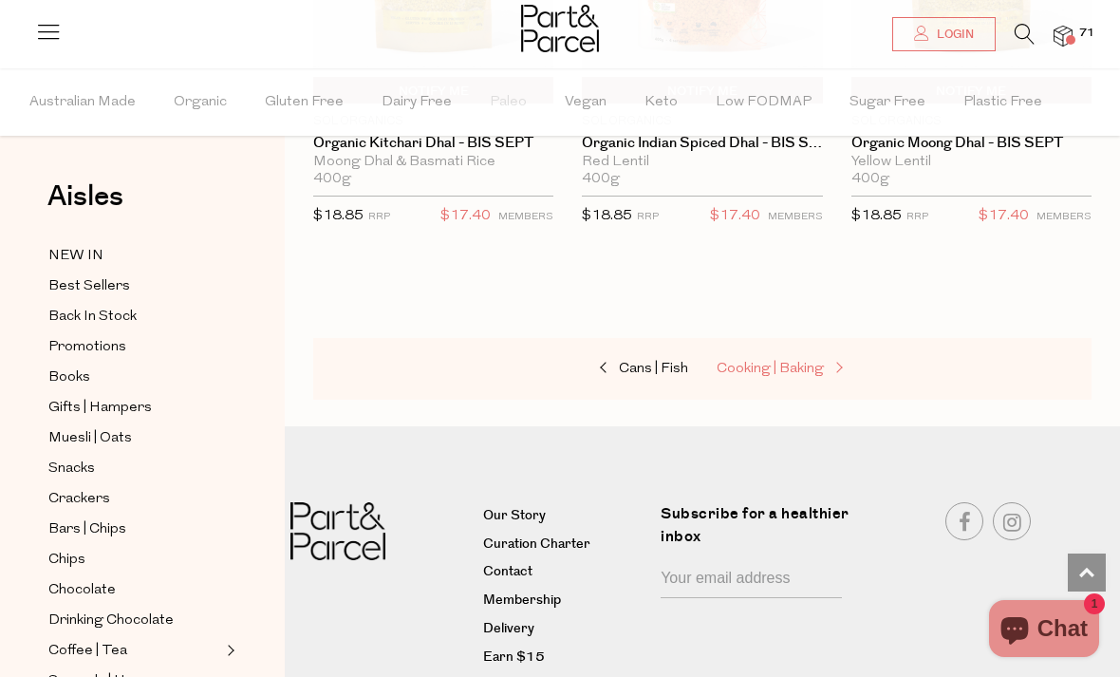
click at [785, 362] on span "Cooking | Baking" at bounding box center [769, 369] width 107 height 14
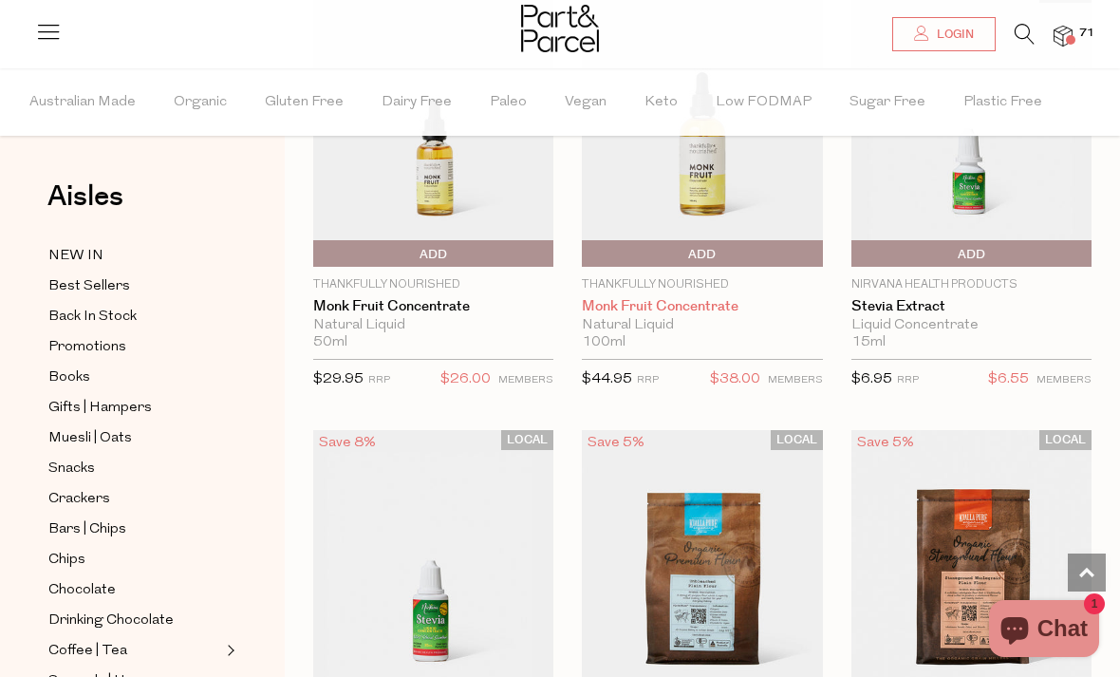
scroll to position [7126, 0]
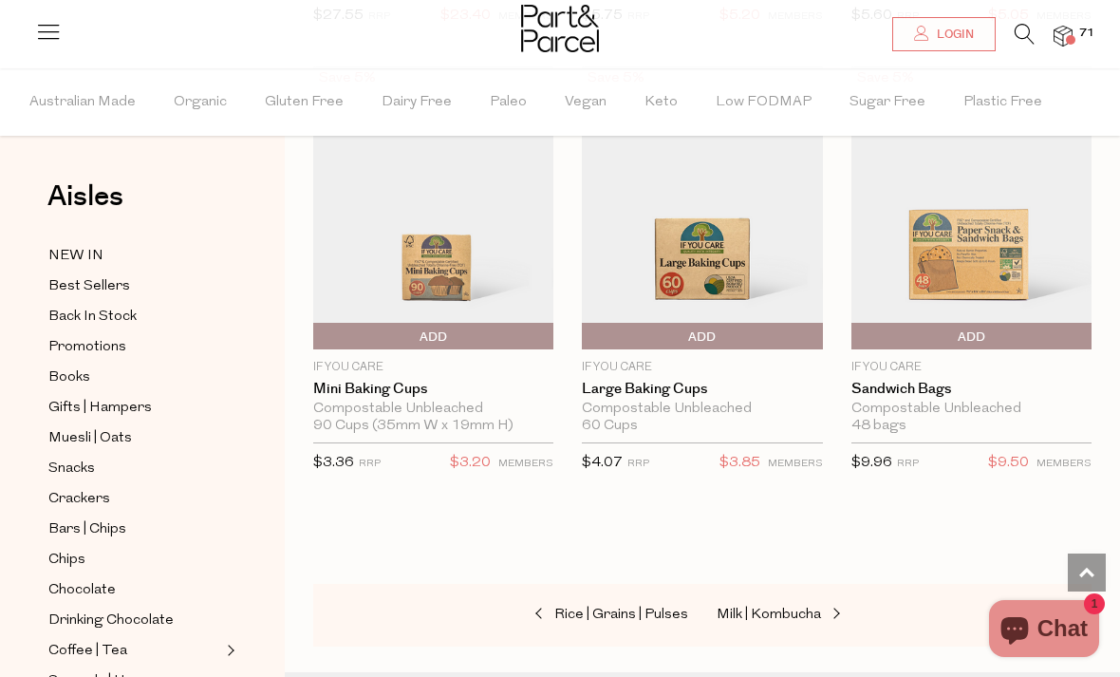
scroll to position [12493, 0]
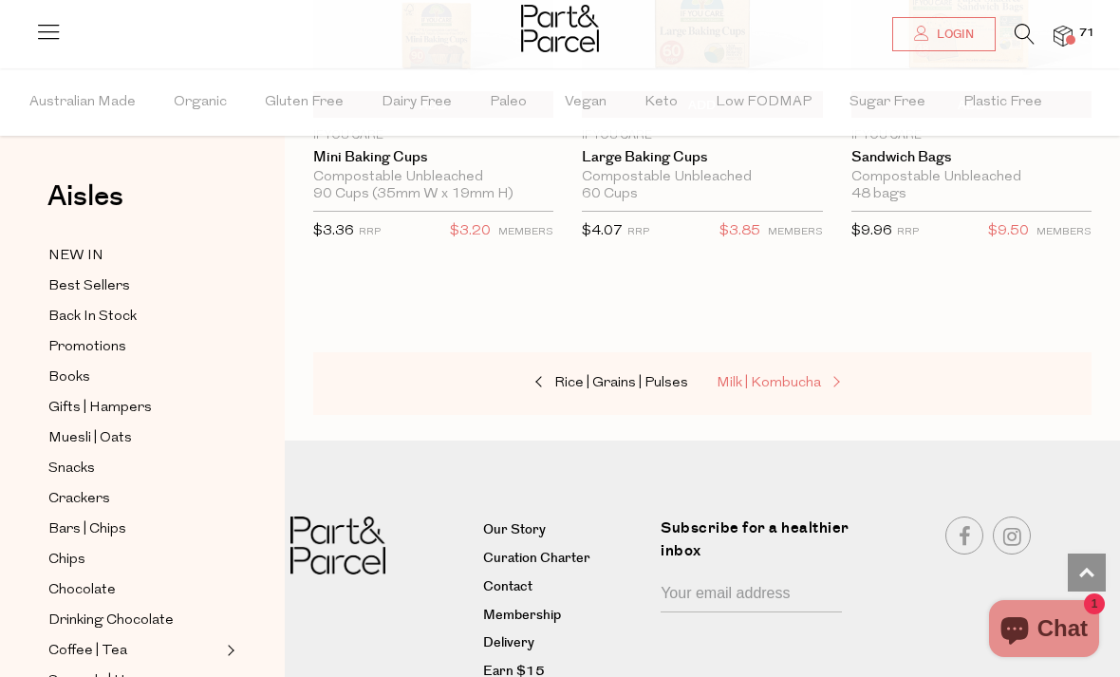
click at [808, 376] on span "Milk | Kombucha" at bounding box center [768, 383] width 104 height 14
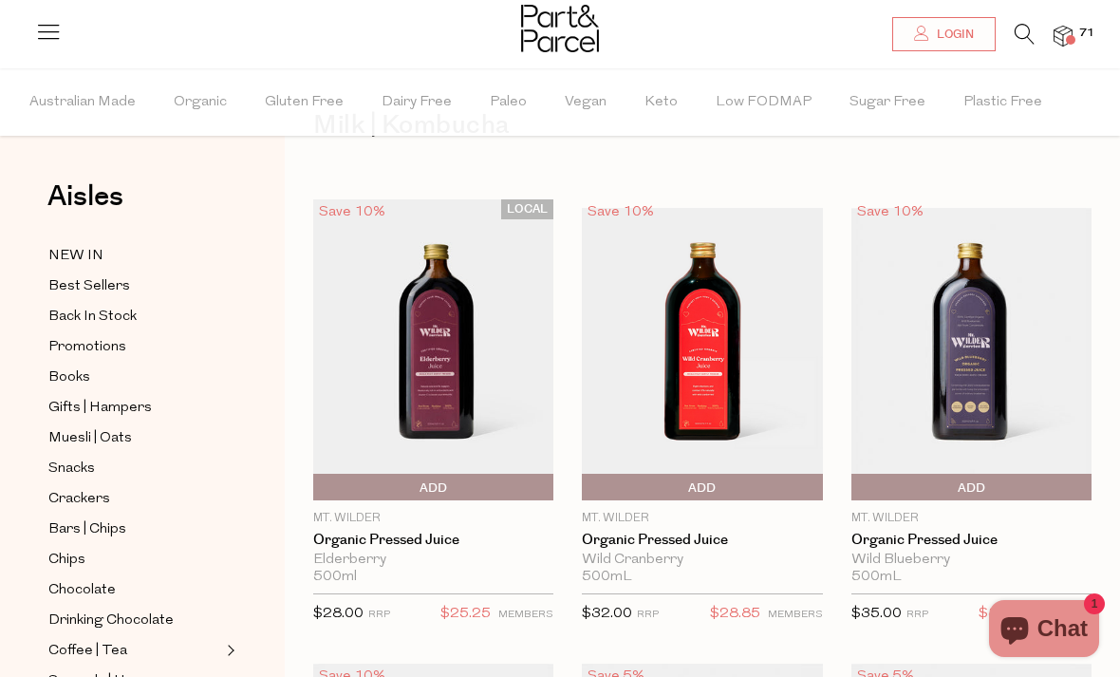
scroll to position [146, 0]
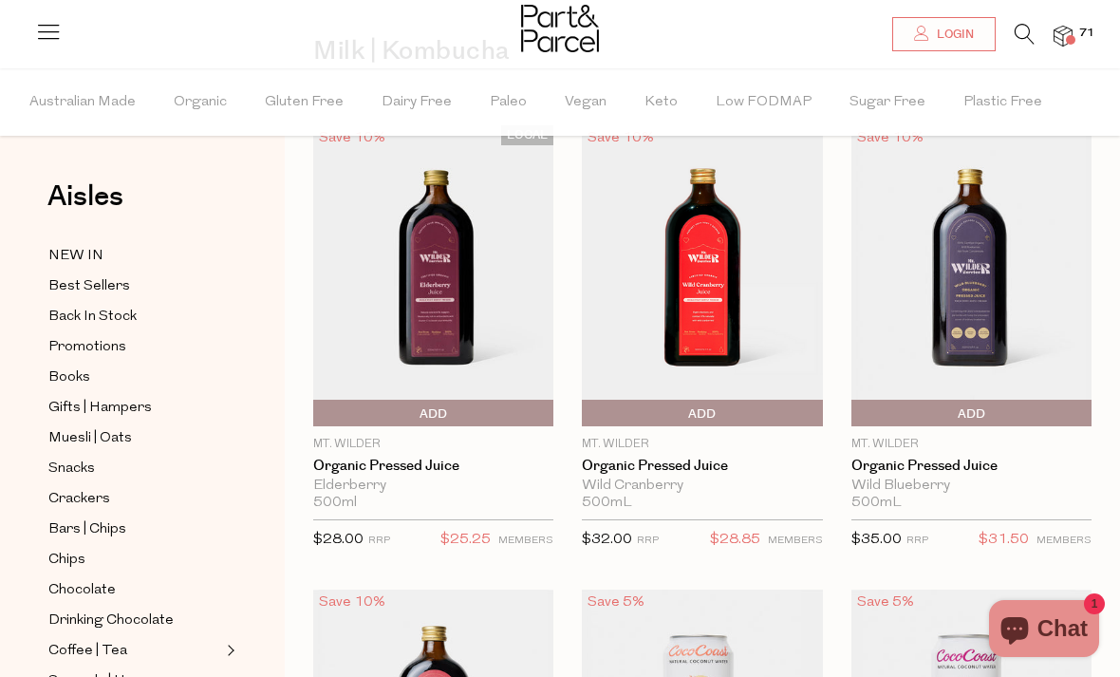
click at [393, 413] on span "Add To Parcel" at bounding box center [433, 413] width 231 height 28
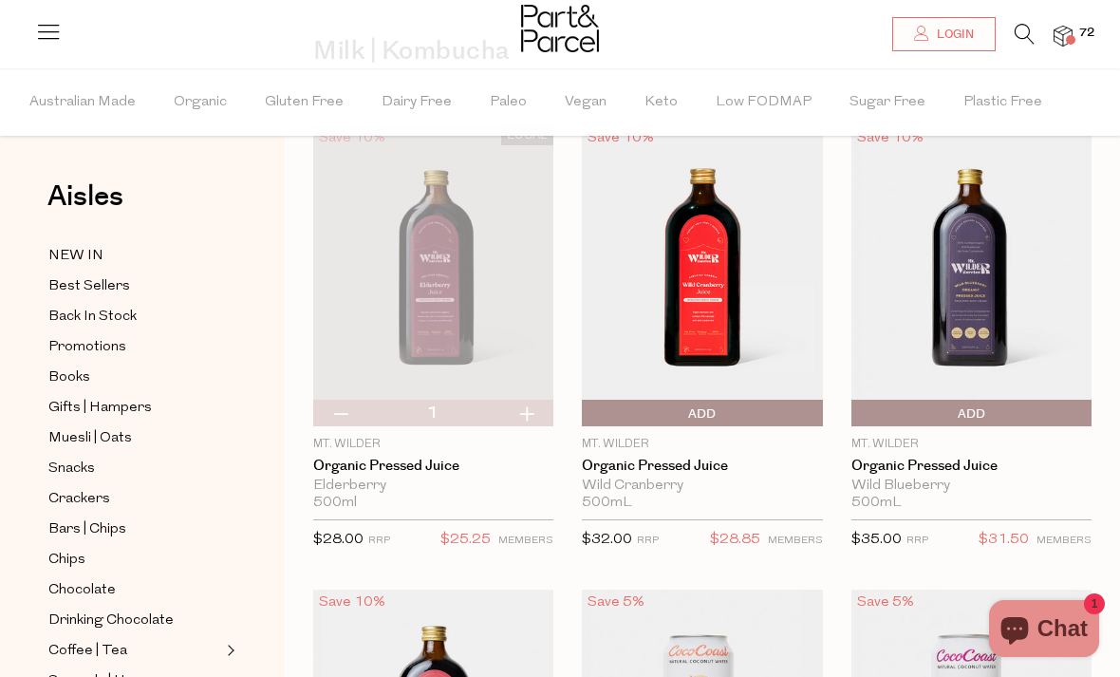
click at [586, 417] on span "Add To Parcel" at bounding box center [586, 413] width 0 height 28
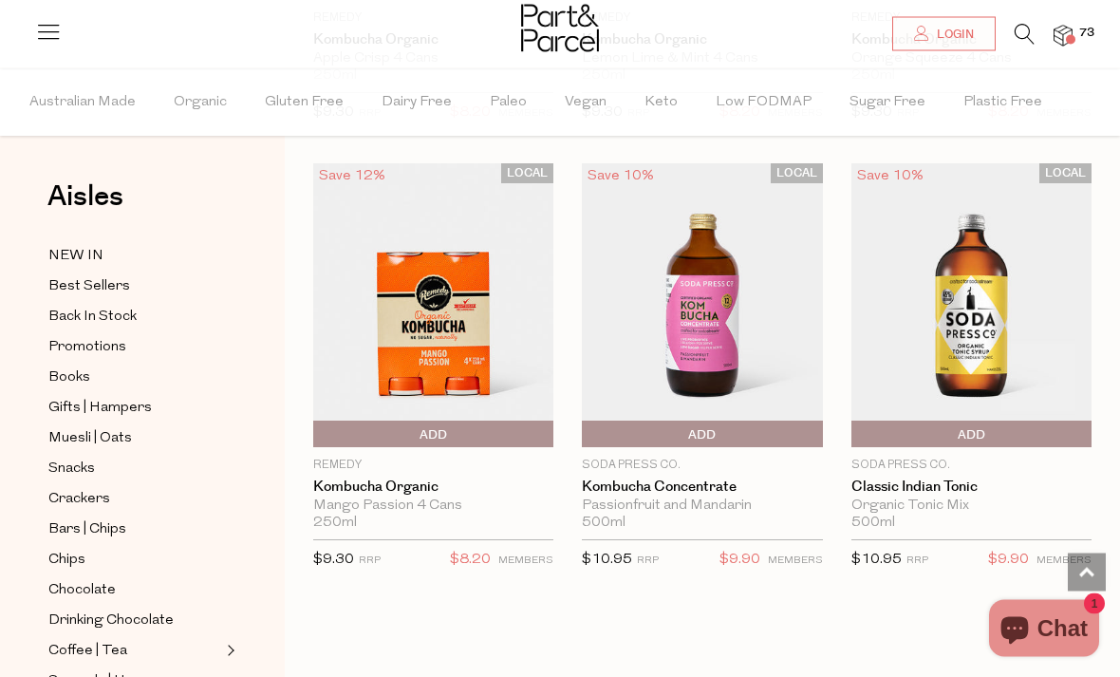
scroll to position [4955, 0]
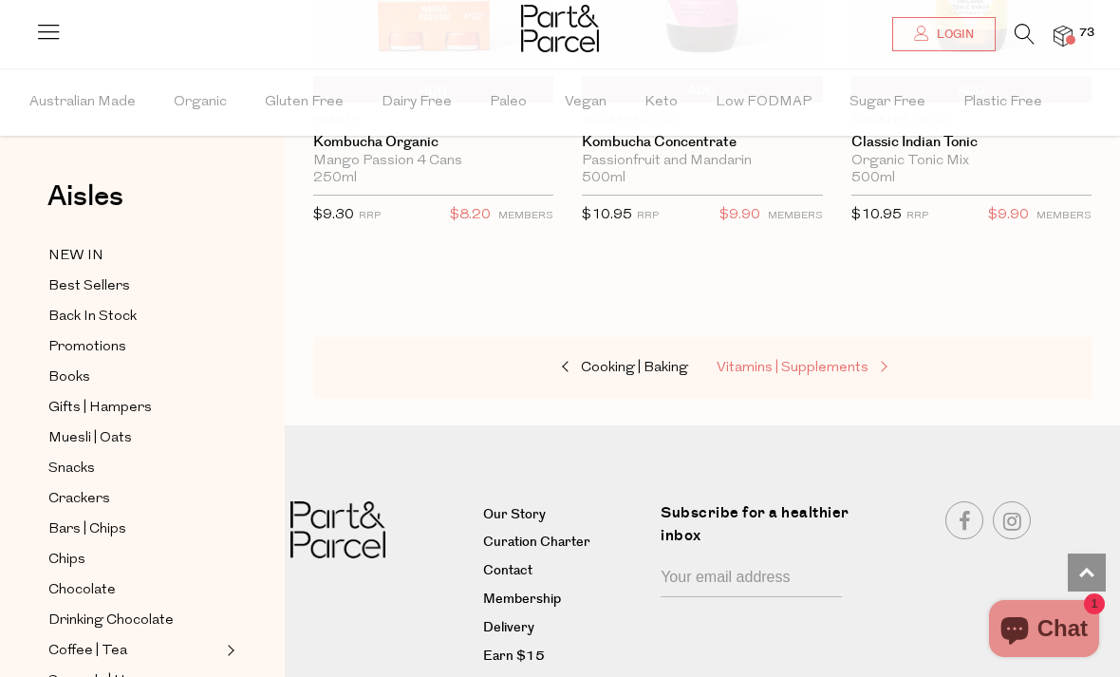
click at [759, 361] on span "Vitamins | Supplements" at bounding box center [792, 368] width 152 height 14
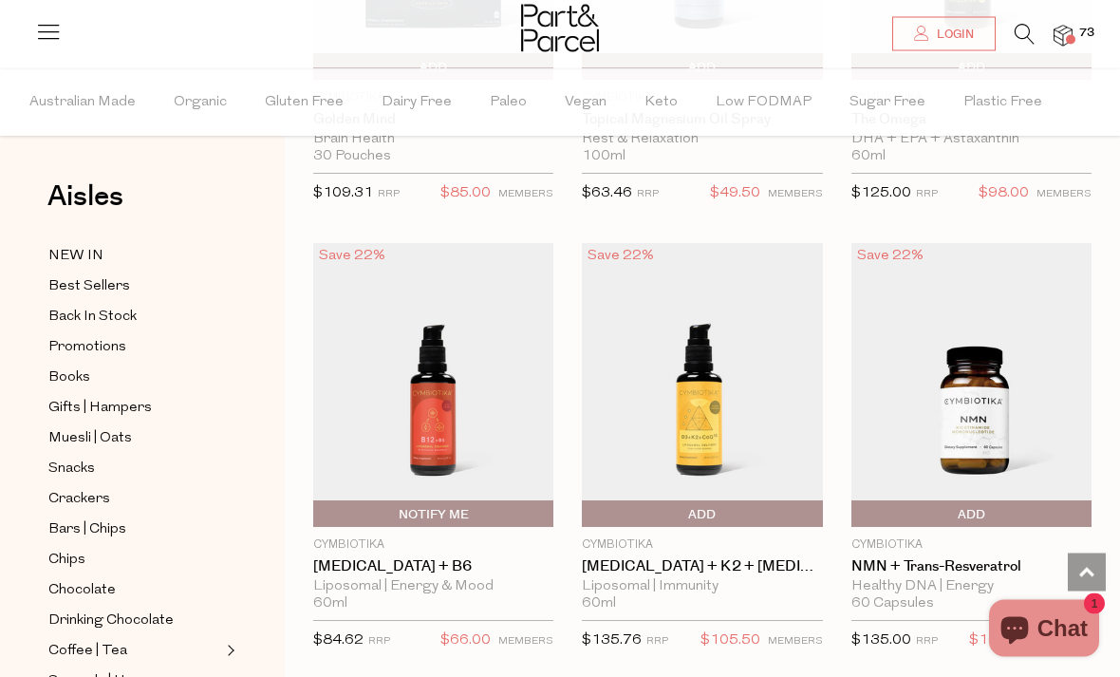
scroll to position [2060, 0]
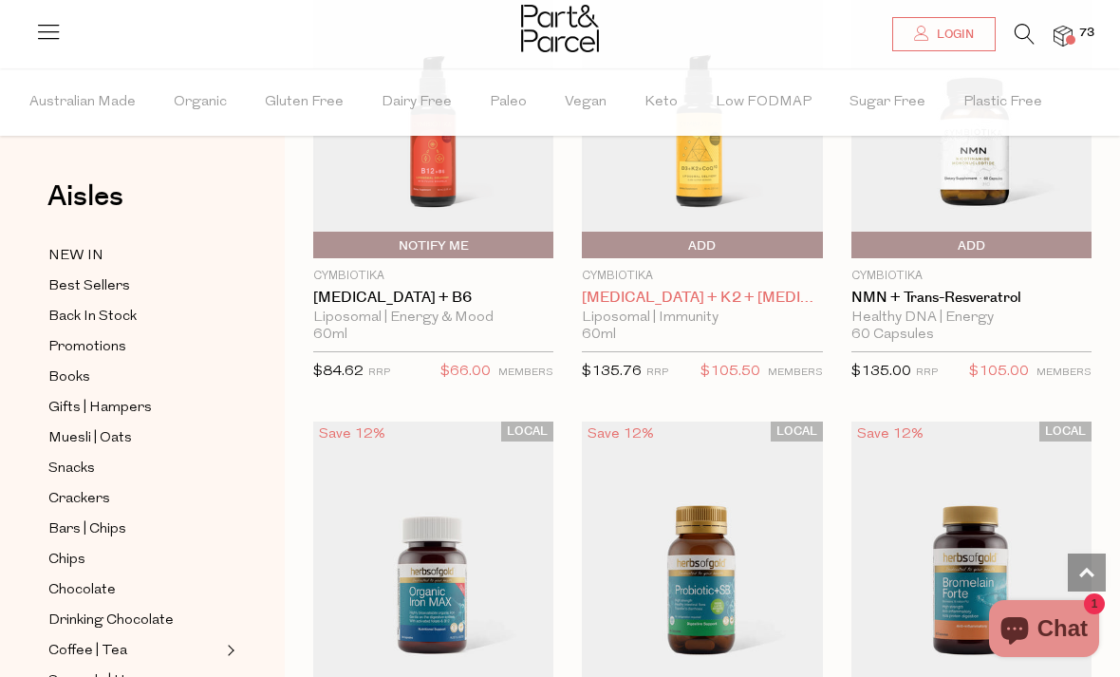
click at [685, 290] on link "[MEDICAL_DATA] + K2 + [MEDICAL_DATA]" at bounding box center [702, 297] width 240 height 17
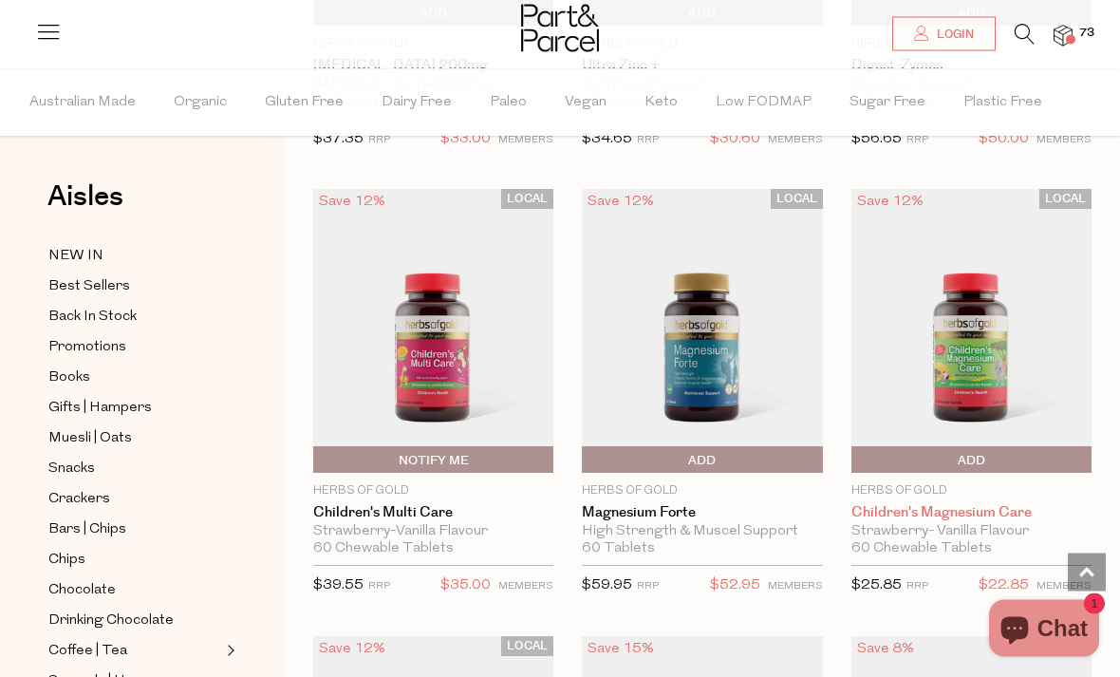
scroll to position [3186, 0]
click at [959, 510] on link "Children's Magnesium Care" at bounding box center [971, 512] width 240 height 17
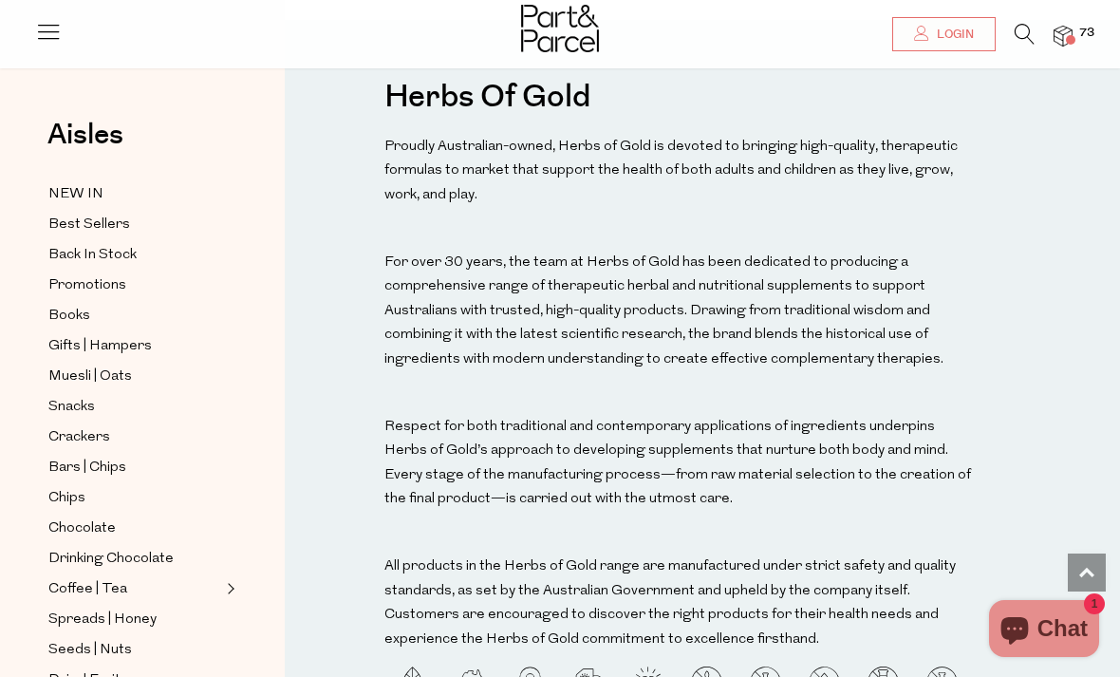
scroll to position [1691, 0]
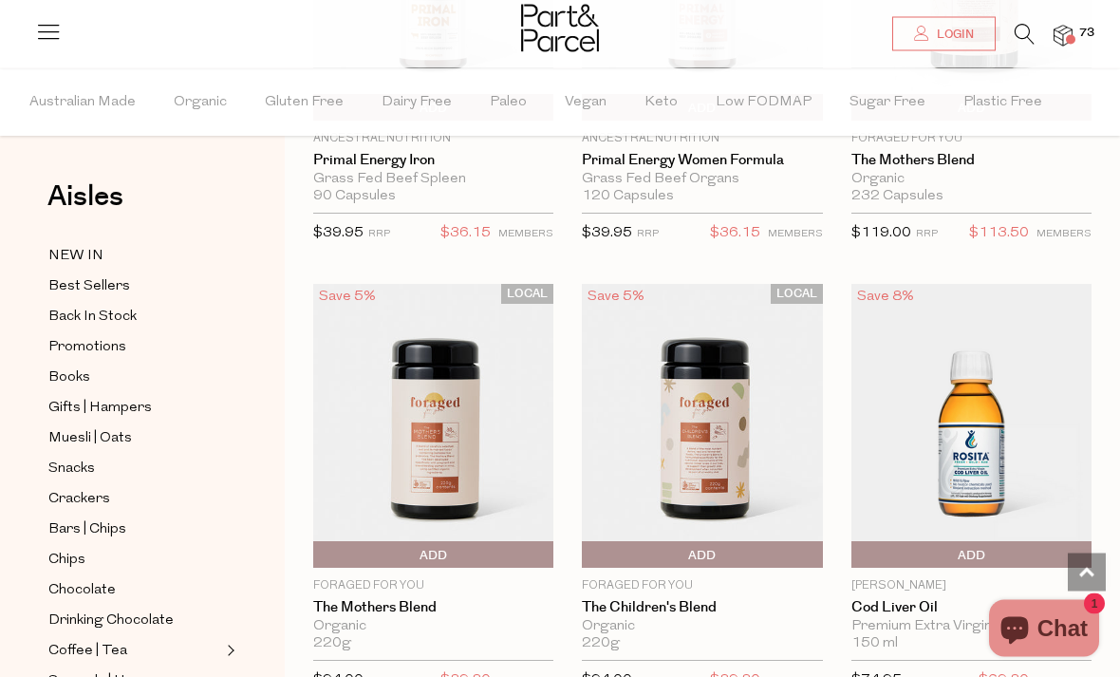
scroll to position [5873, 0]
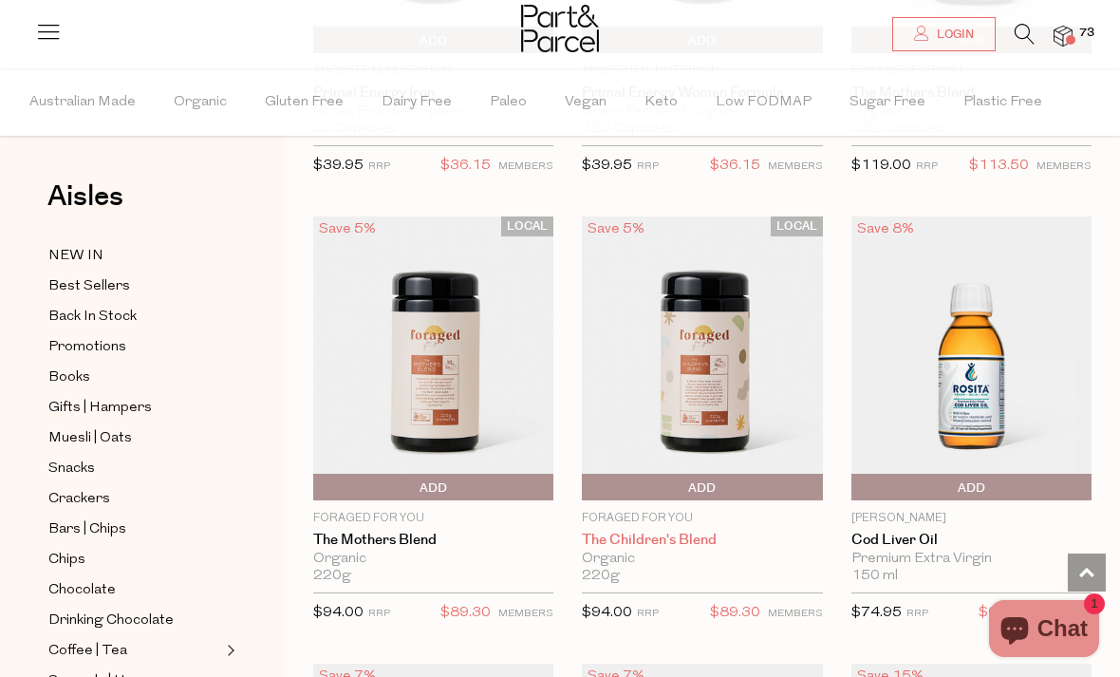
click at [618, 531] on link "The Children's Blend" at bounding box center [702, 539] width 240 height 17
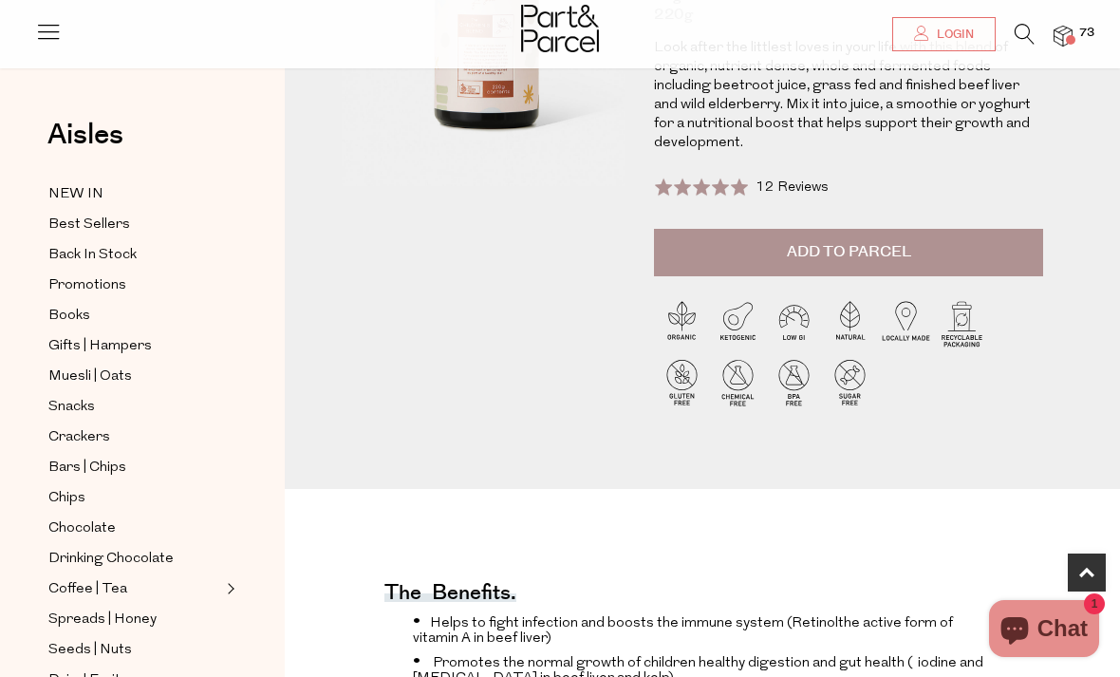
scroll to position [232, 0]
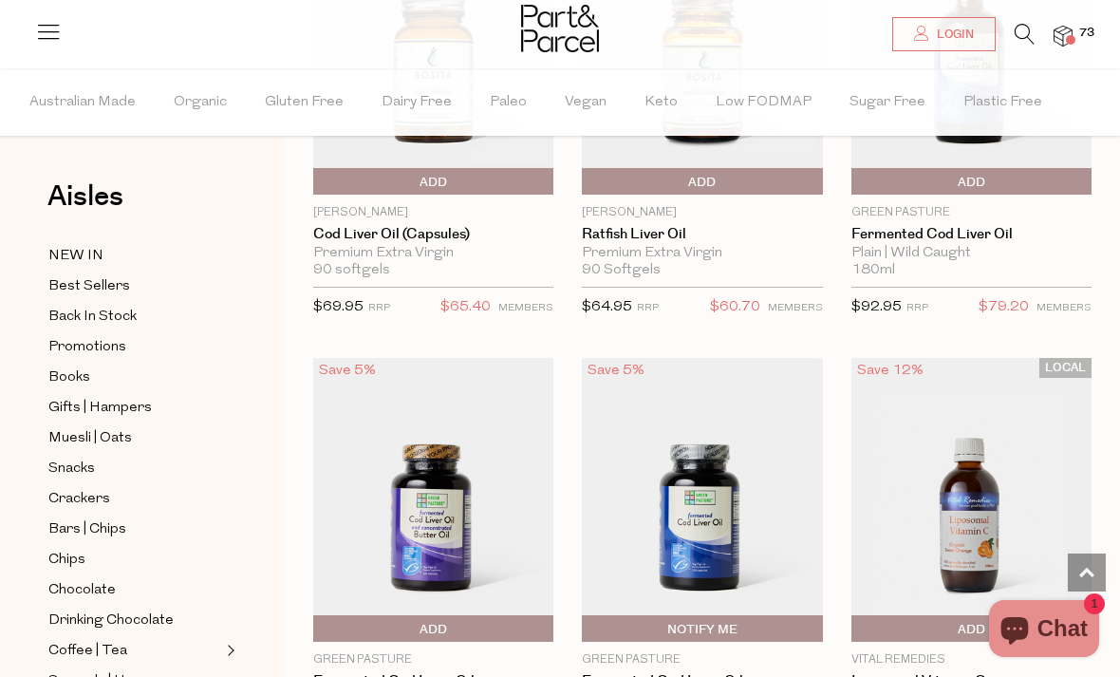
scroll to position [7011, 0]
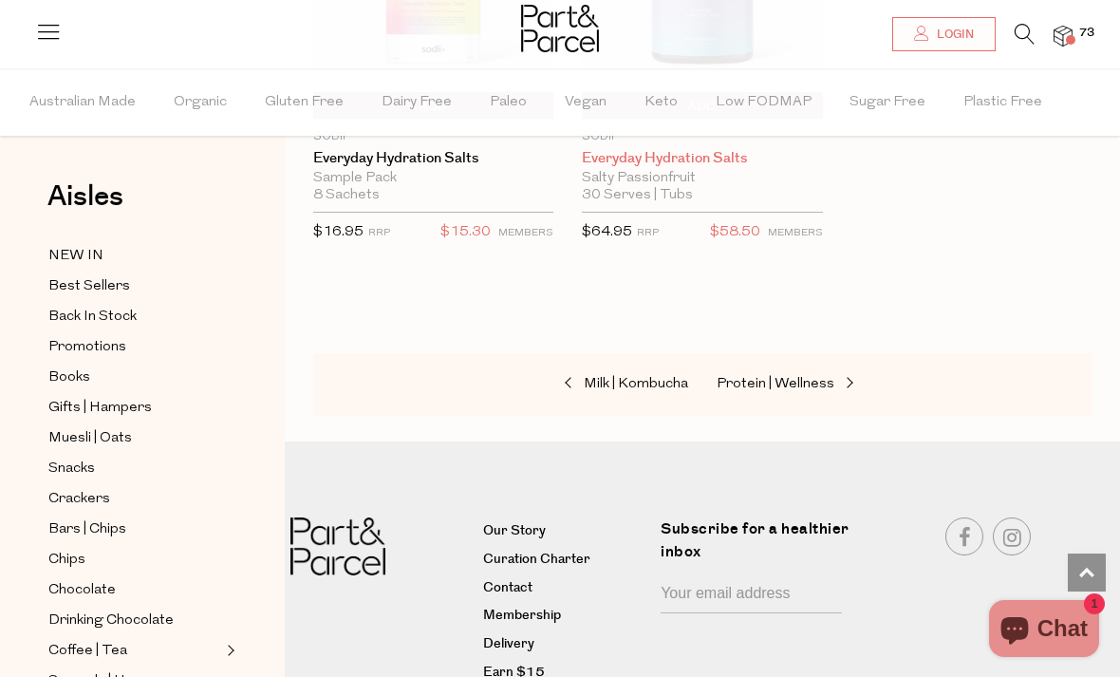
scroll to position [8944, 0]
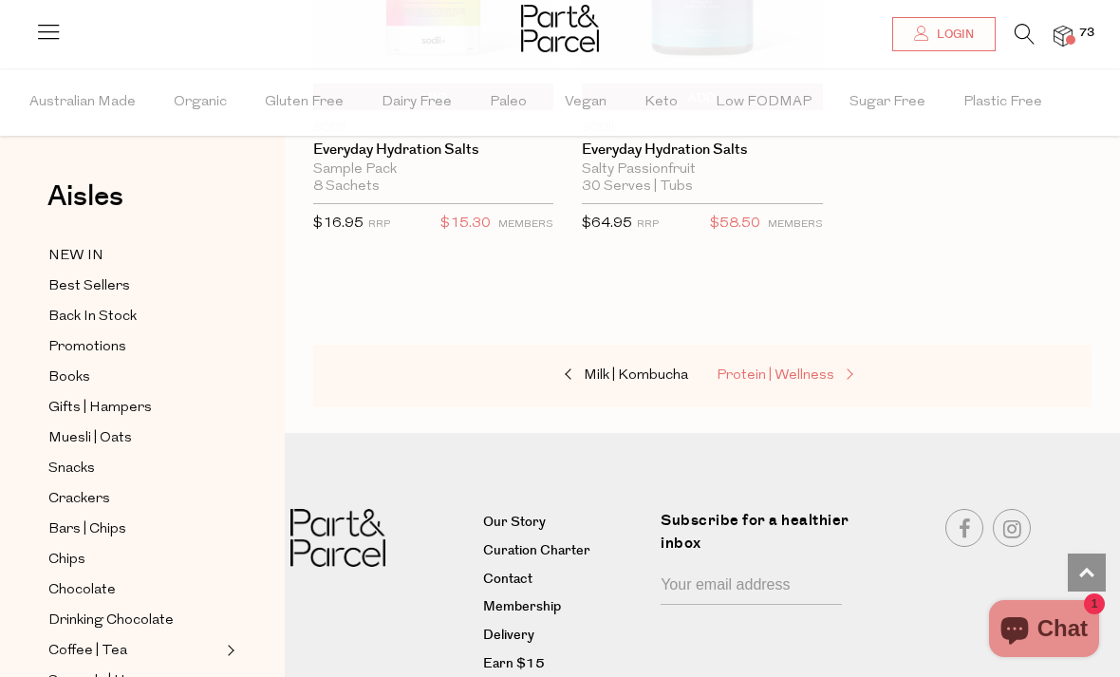
click at [737, 363] on link "Protein | Wellness" at bounding box center [811, 375] width 190 height 25
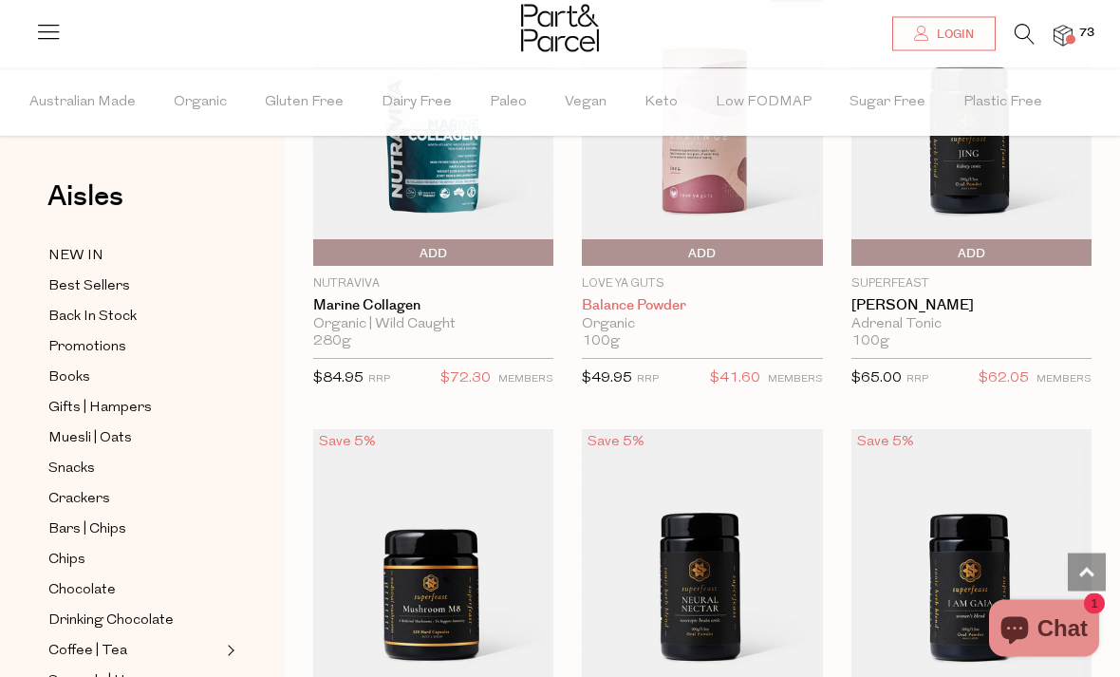
scroll to position [3840, 0]
click at [673, 297] on link "Balance Powder" at bounding box center [702, 305] width 240 height 17
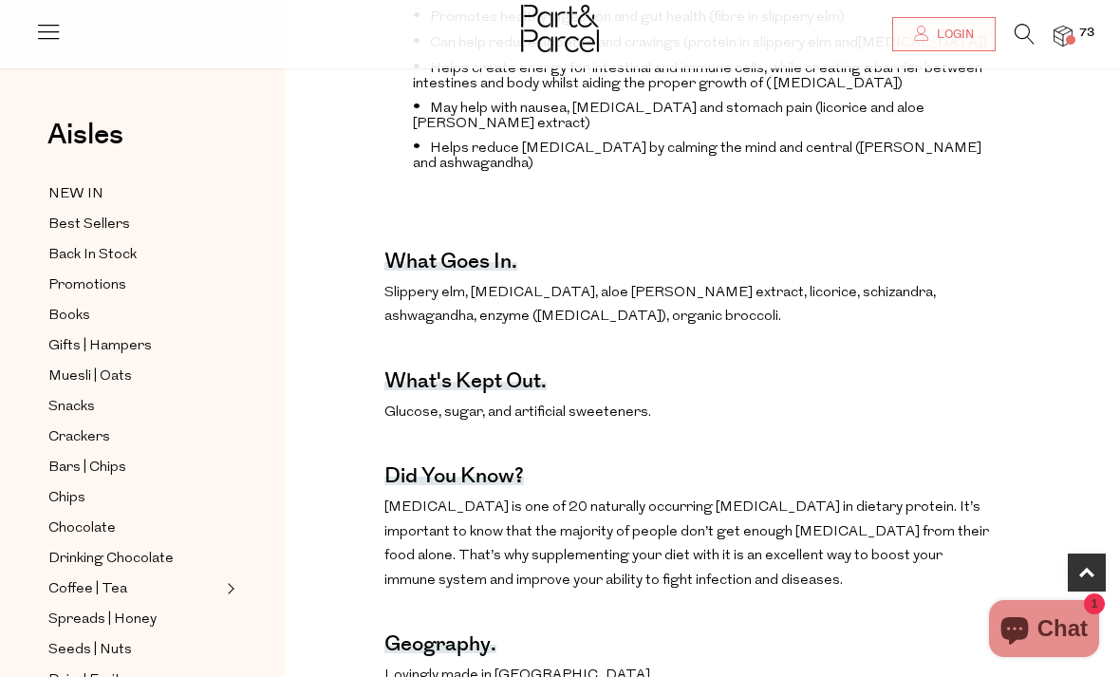
scroll to position [792, 0]
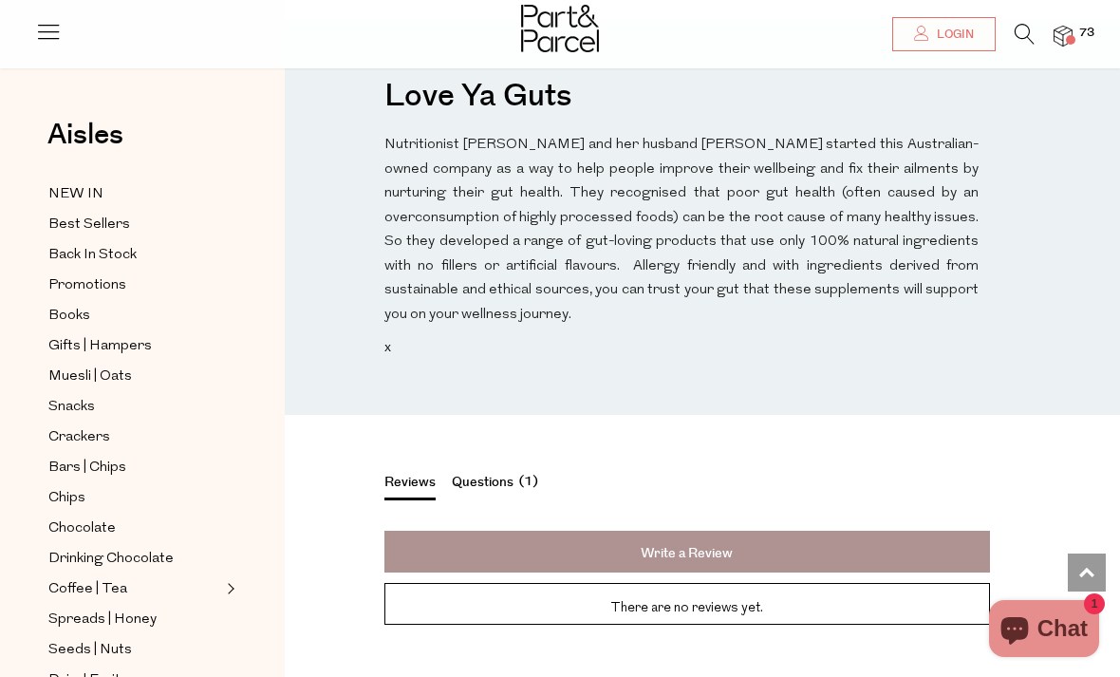
scroll to position [1783, 0]
click at [509, 473] on button "Questions 1" at bounding box center [498, 486] width 92 height 27
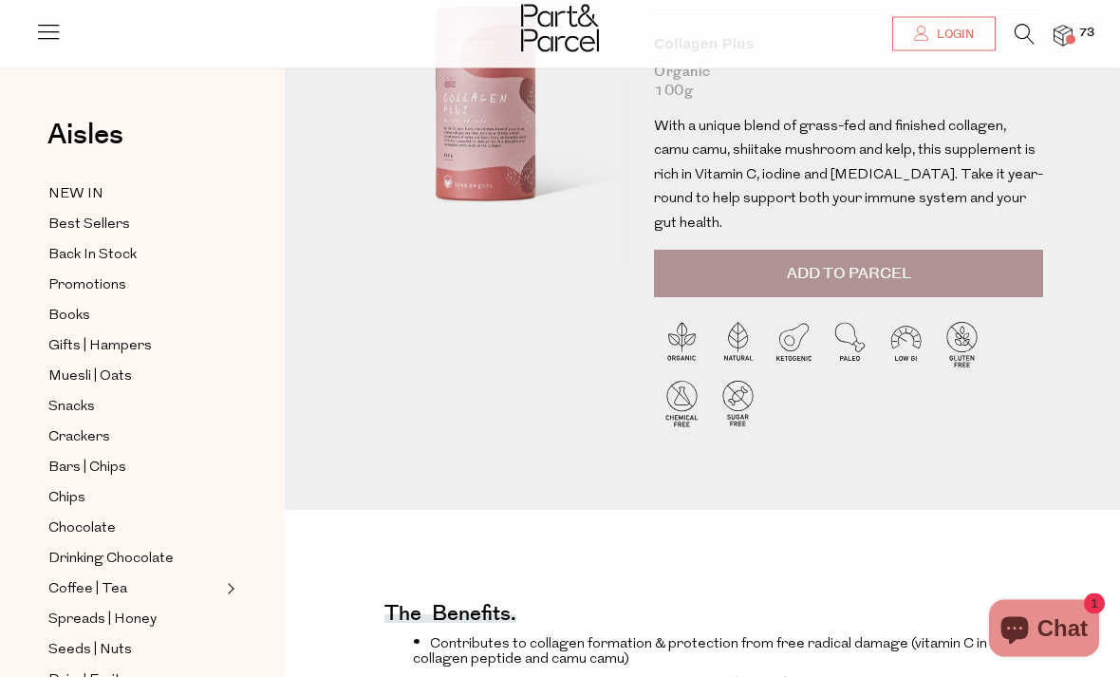
scroll to position [49, 0]
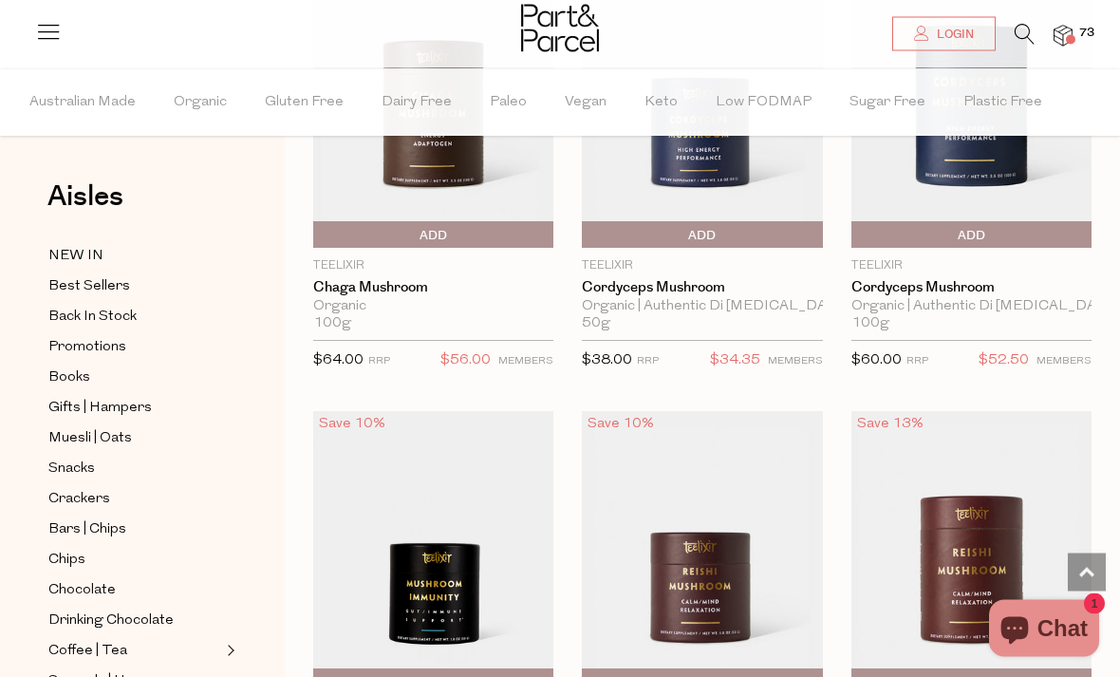
scroll to position [6614, 0]
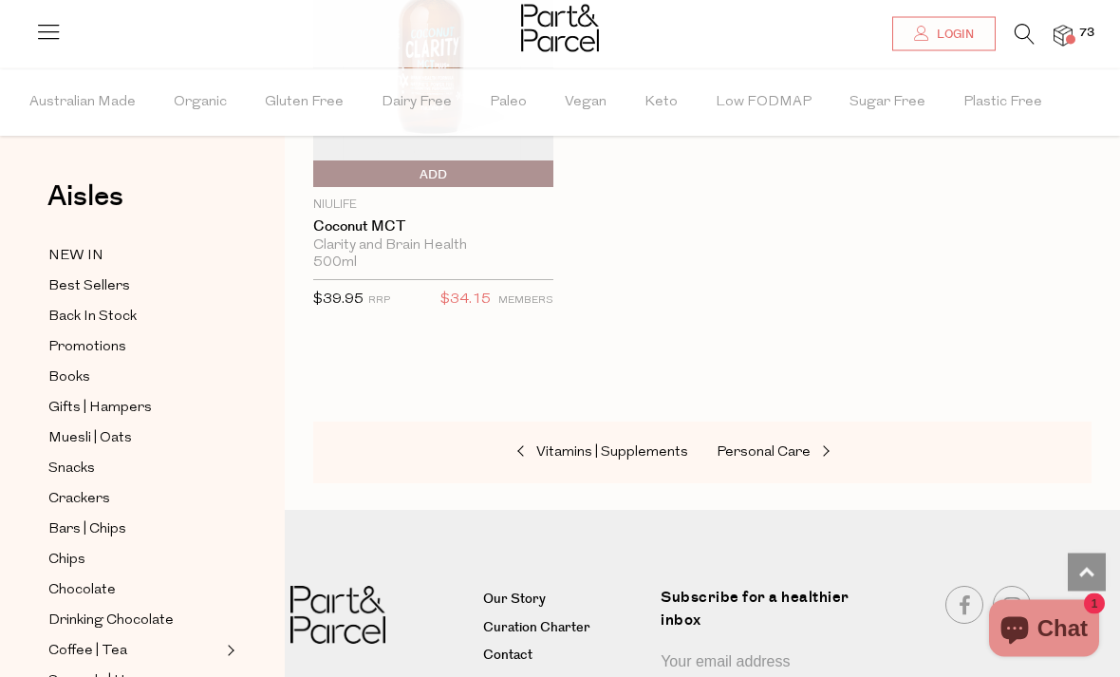
scroll to position [12458, 0]
click at [746, 445] on span "Personal Care" at bounding box center [763, 452] width 94 height 14
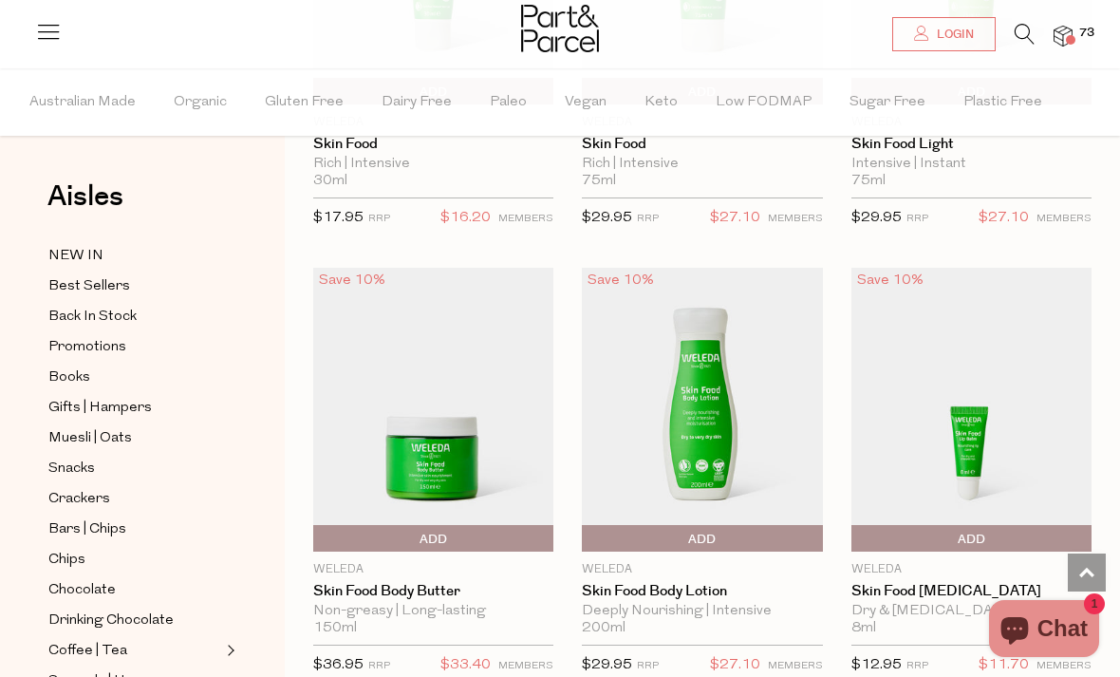
scroll to position [2495, 0]
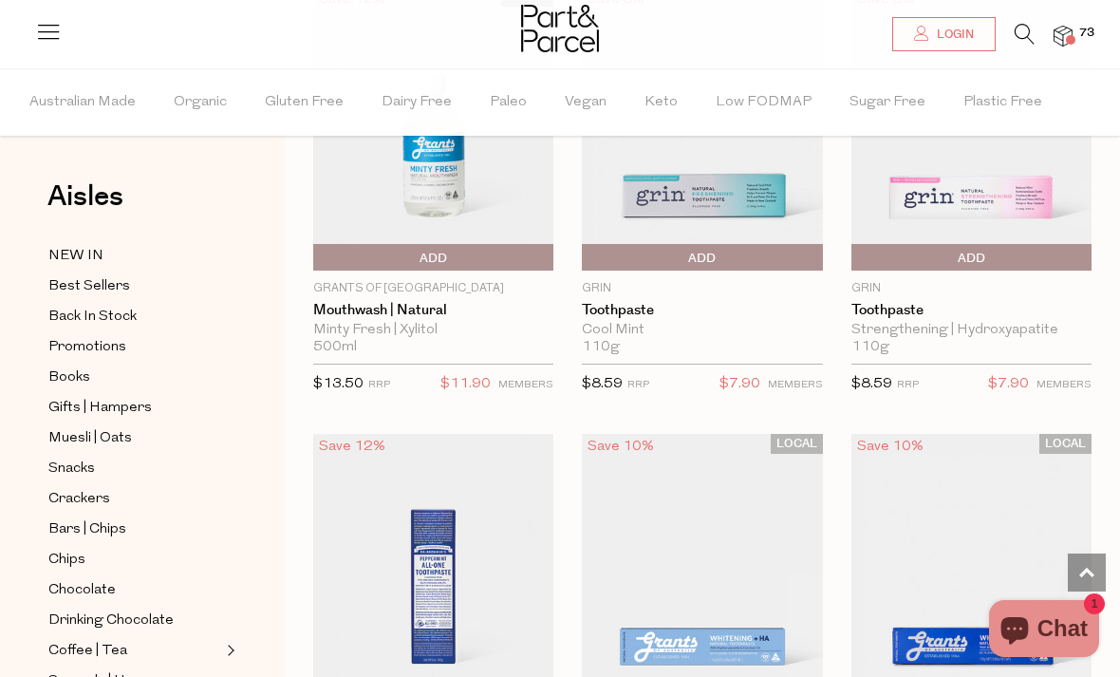
click at [856, 265] on span "Add To Parcel" at bounding box center [856, 258] width 0 height 28
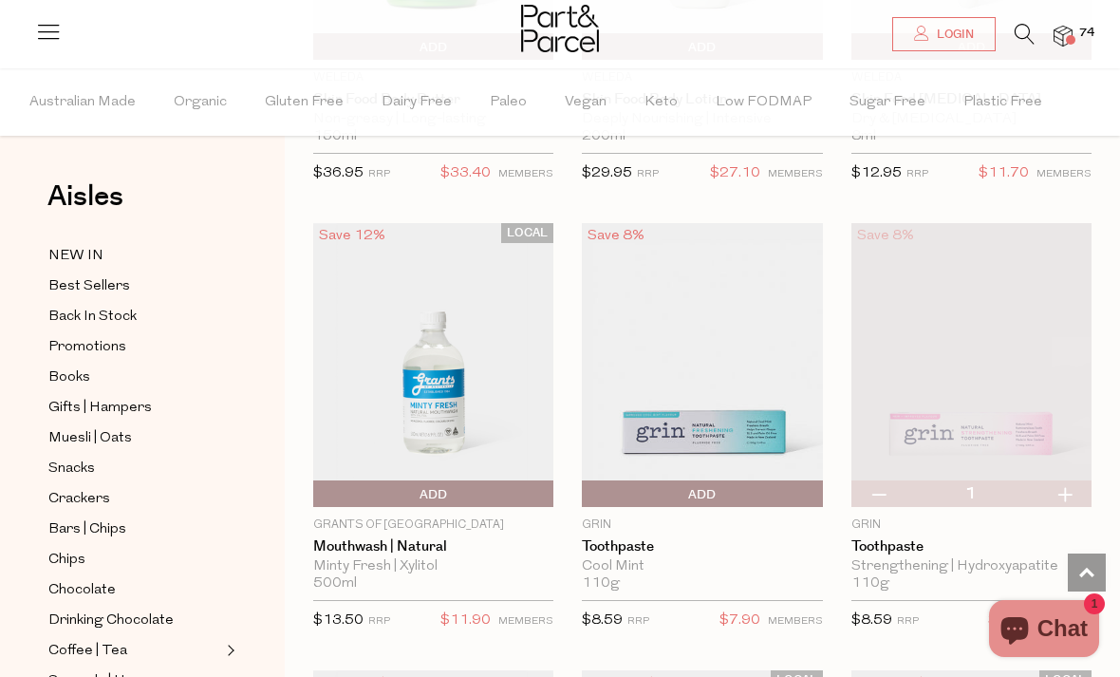
scroll to position [2255, 0]
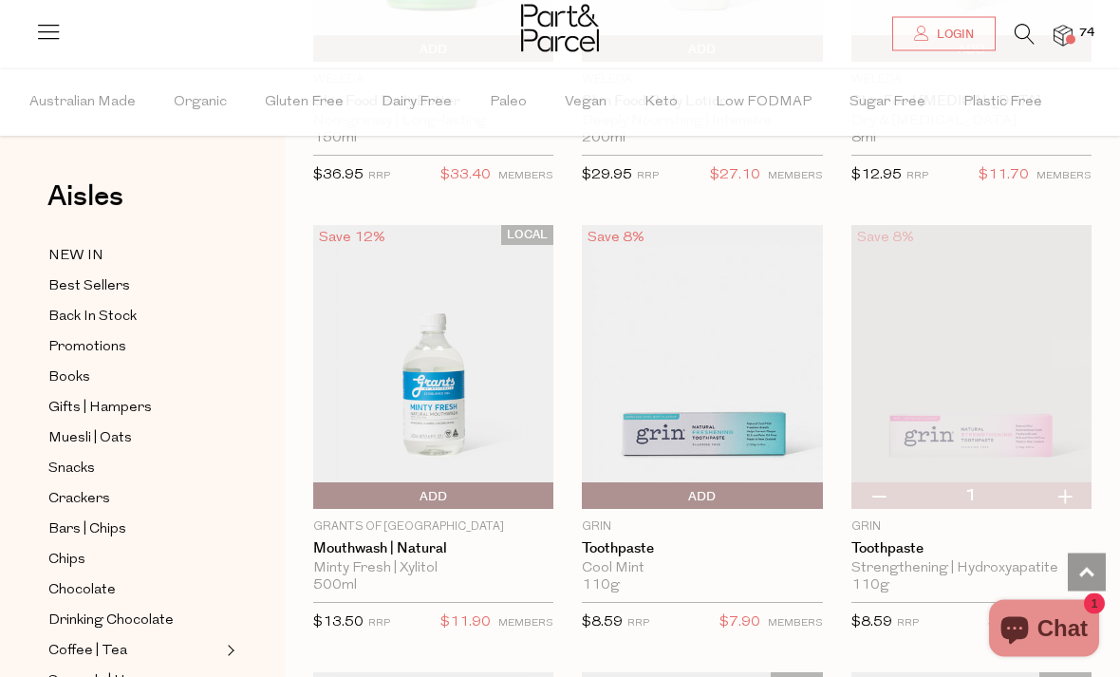
click at [1064, 491] on button "button" at bounding box center [1064, 496] width 54 height 27
type input "2"
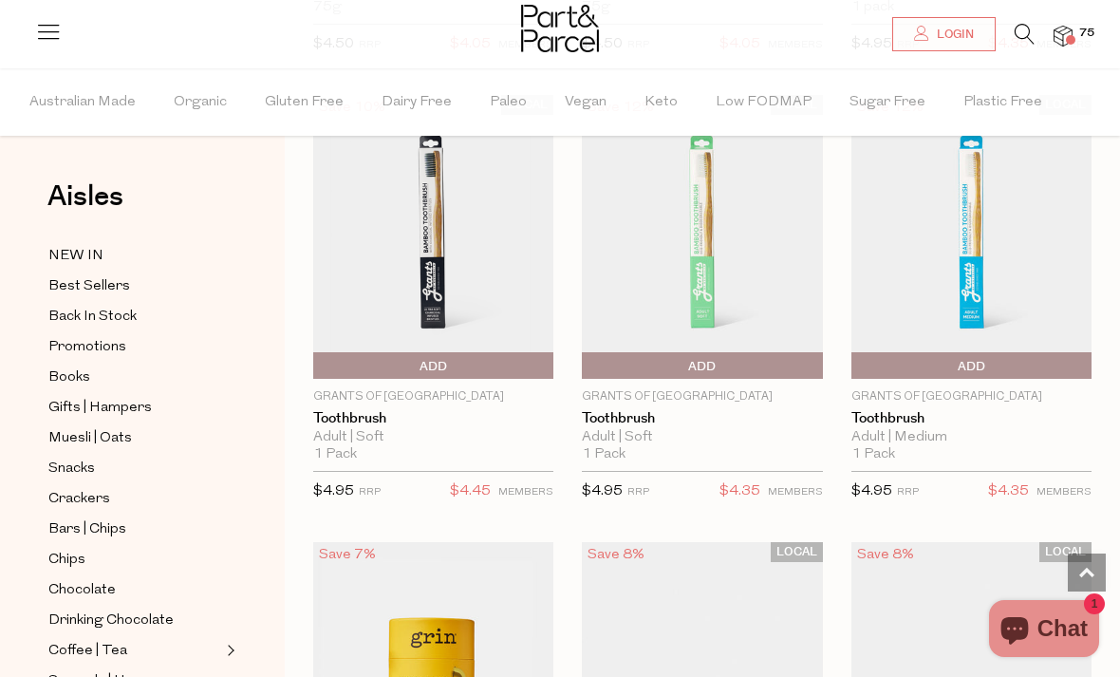
scroll to position [5081, 0]
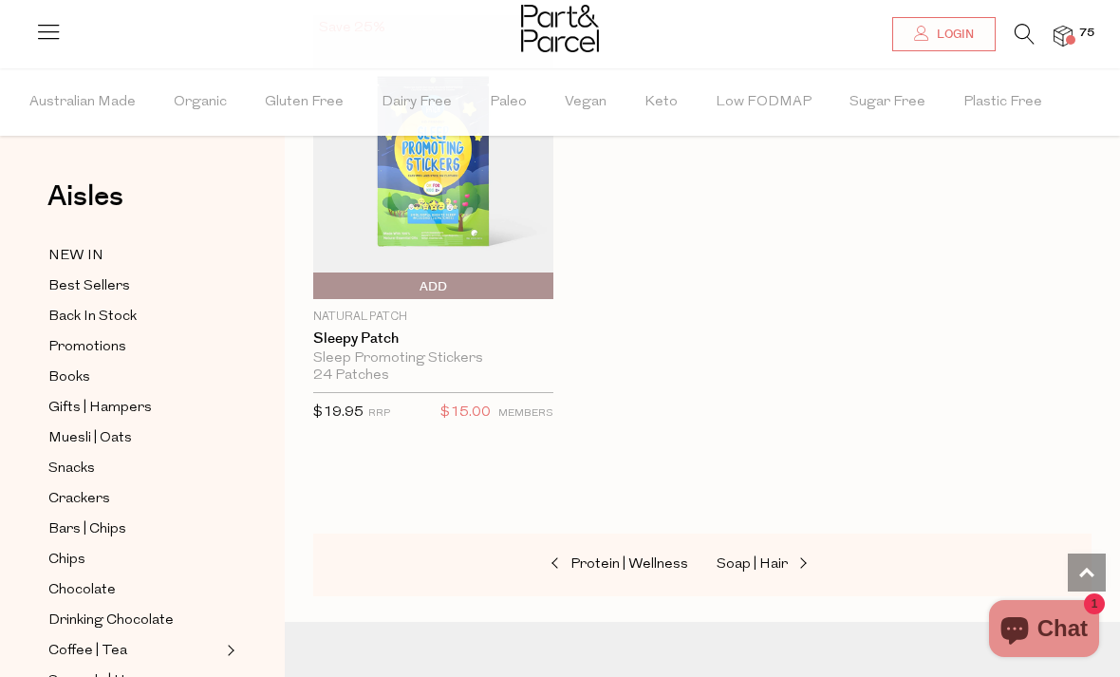
scroll to position [12359, 0]
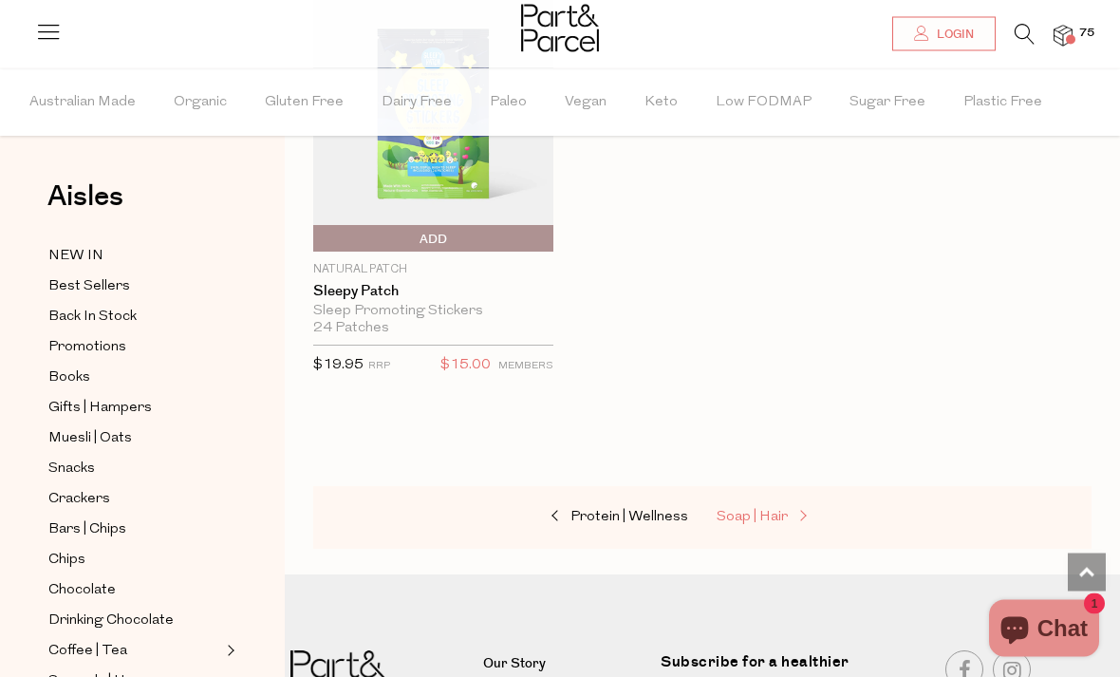
click at [757, 510] on span "Soap | Hair" at bounding box center [751, 517] width 71 height 14
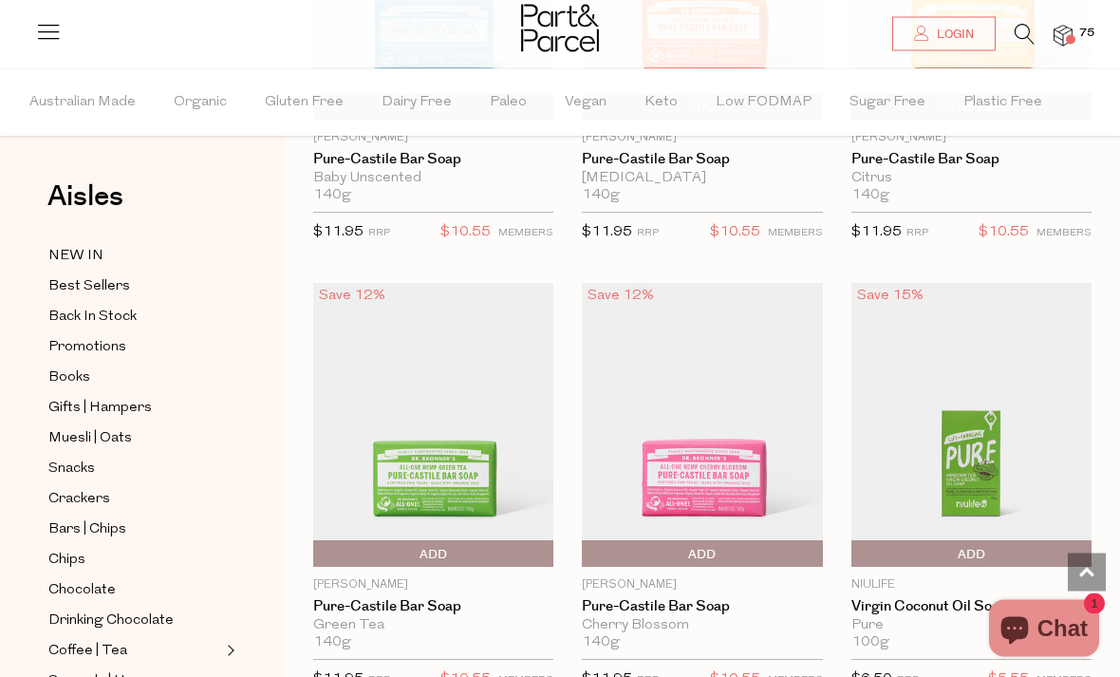
scroll to position [3582, 0]
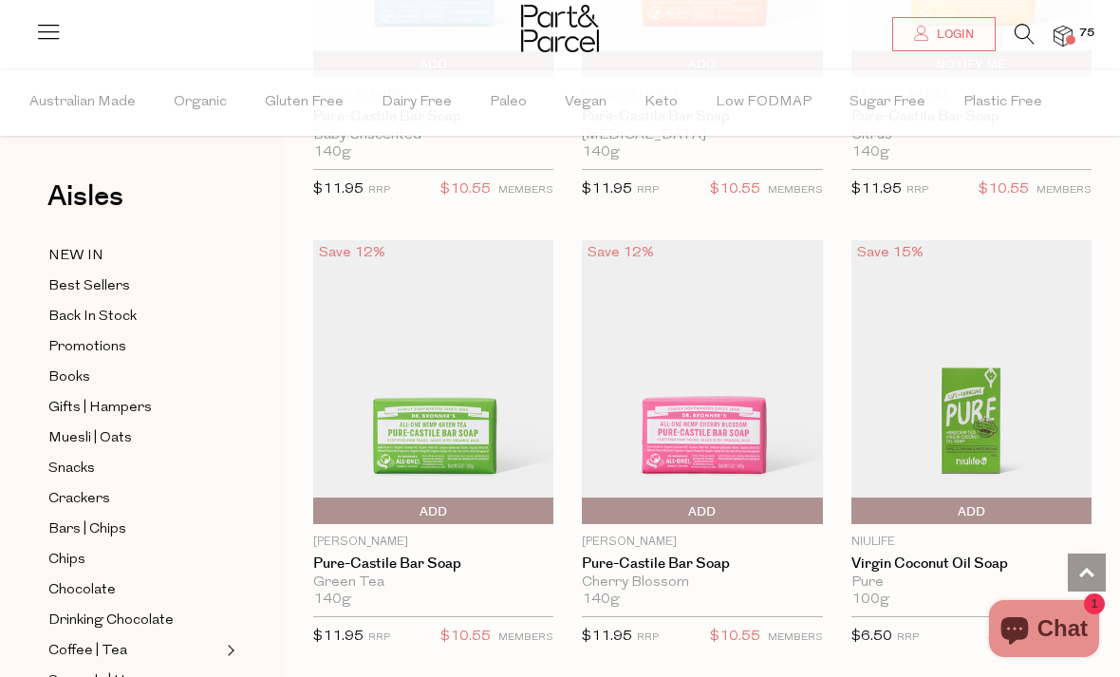
click at [950, 504] on span "Add To Parcel" at bounding box center [971, 511] width 231 height 28
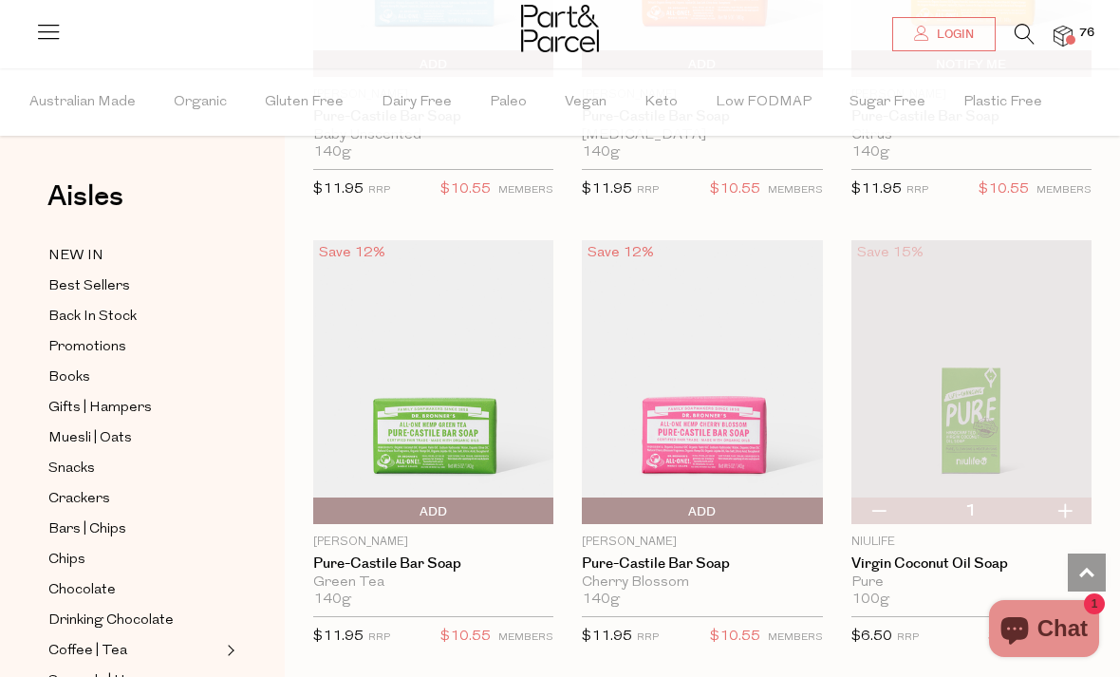
click at [1067, 508] on button "button" at bounding box center [1064, 510] width 54 height 27
type input "2"
click at [1068, 508] on button "button" at bounding box center [1064, 510] width 54 height 27
type input "3"
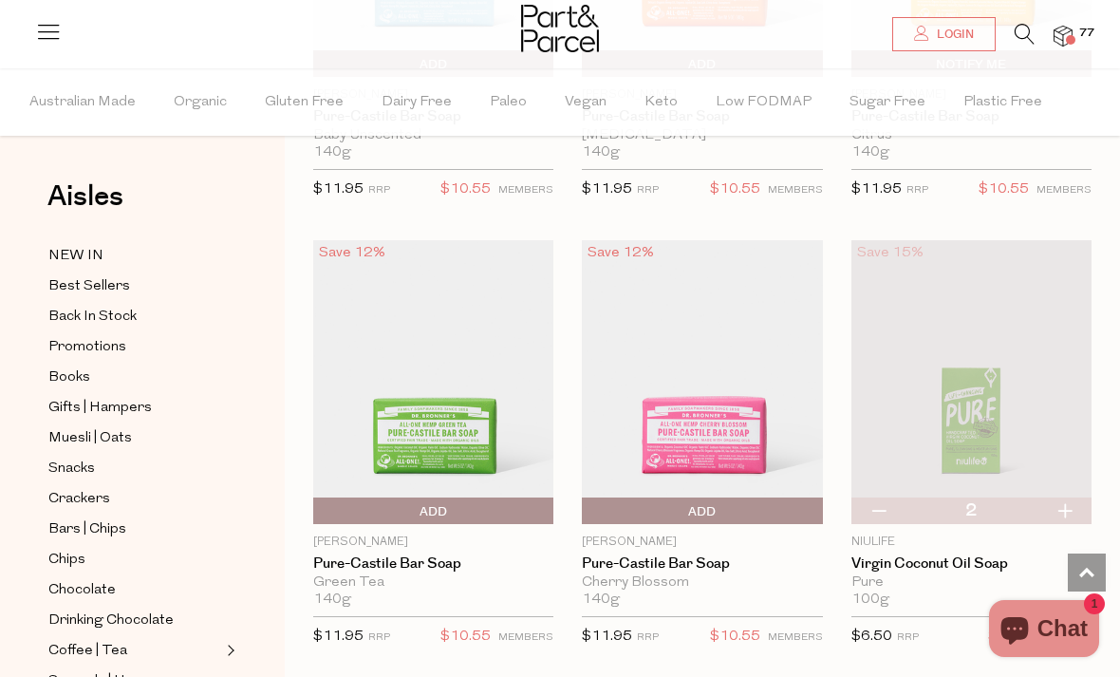
type input "3"
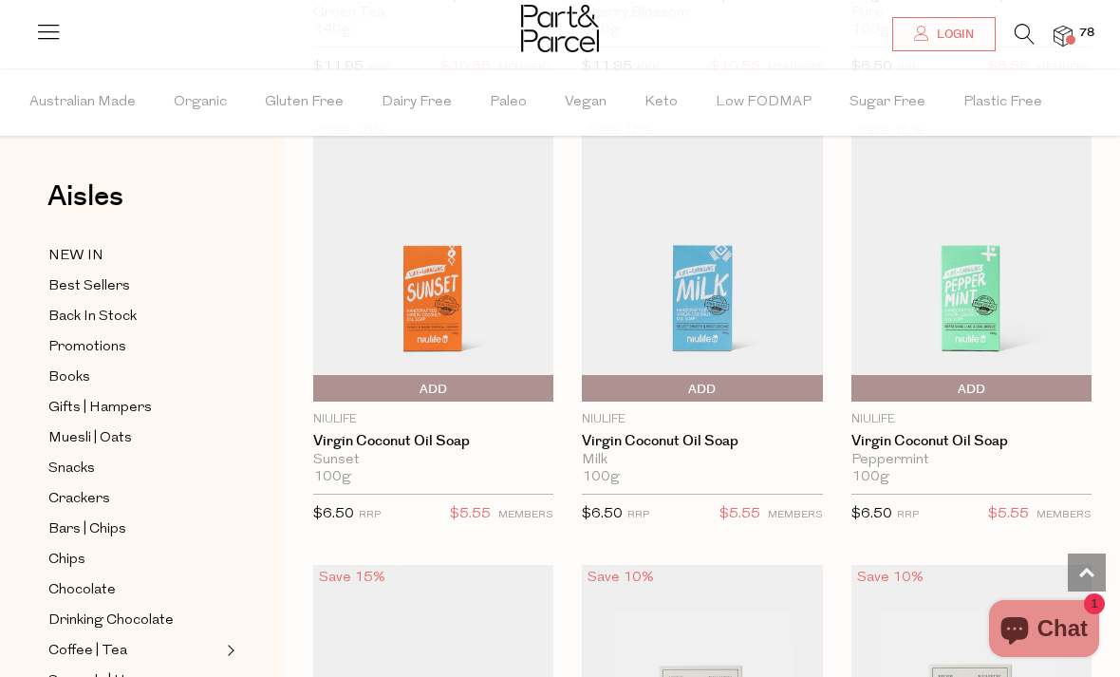
scroll to position [3789, 0]
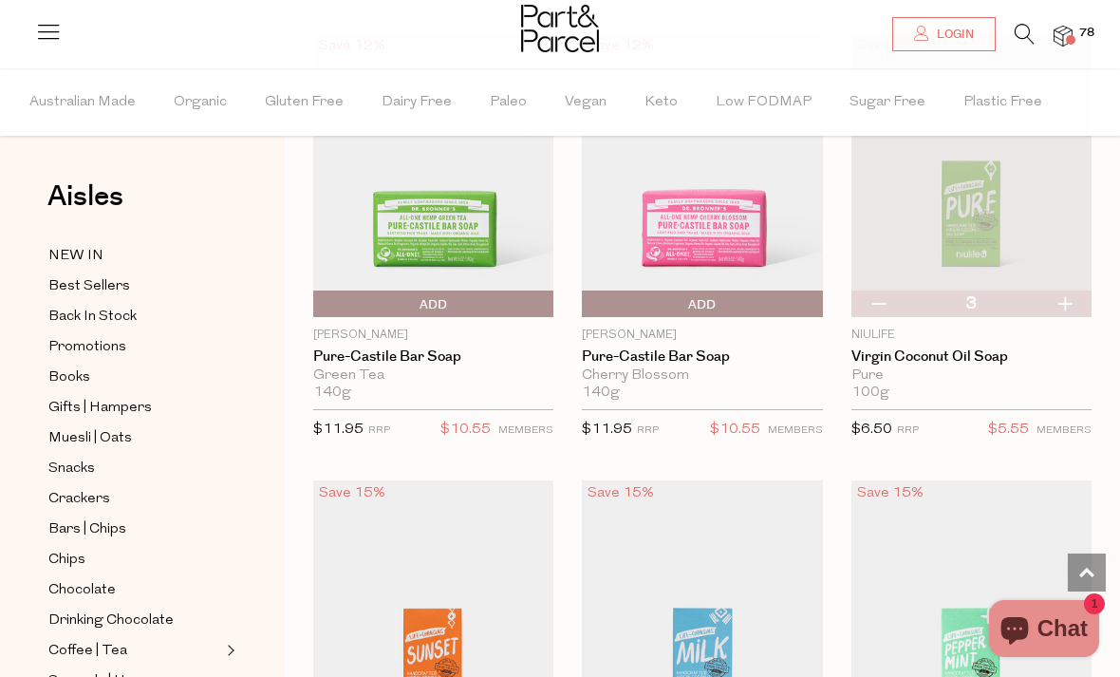
click at [1065, 300] on button "button" at bounding box center [1064, 303] width 54 height 27
type input "4"
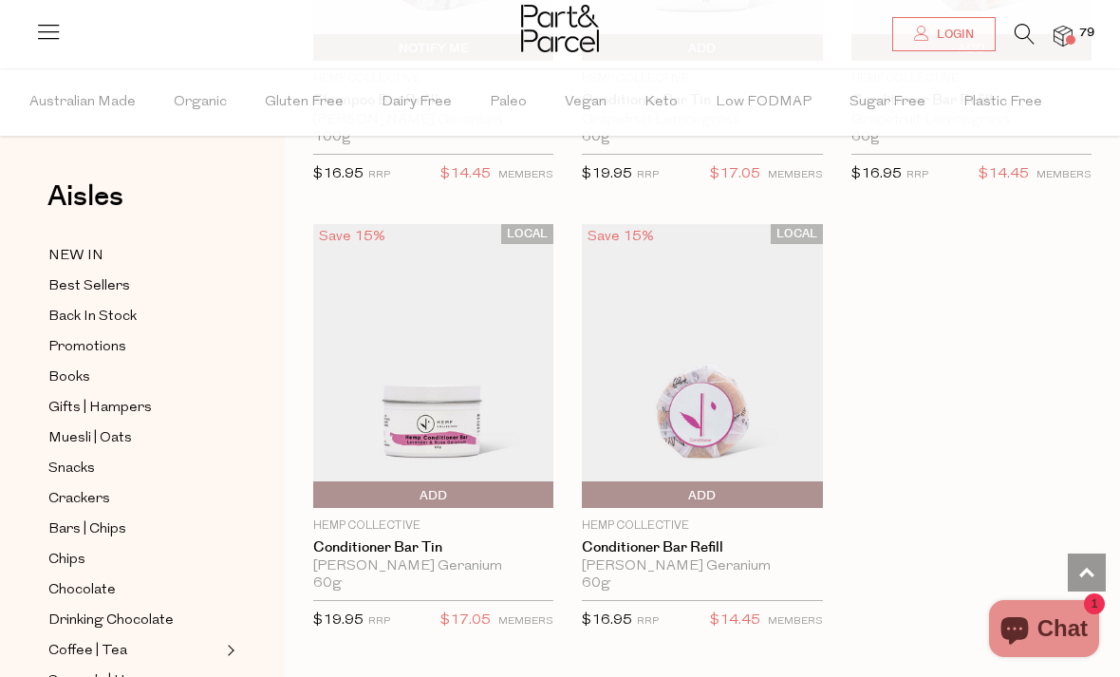
scroll to position [7127, 0]
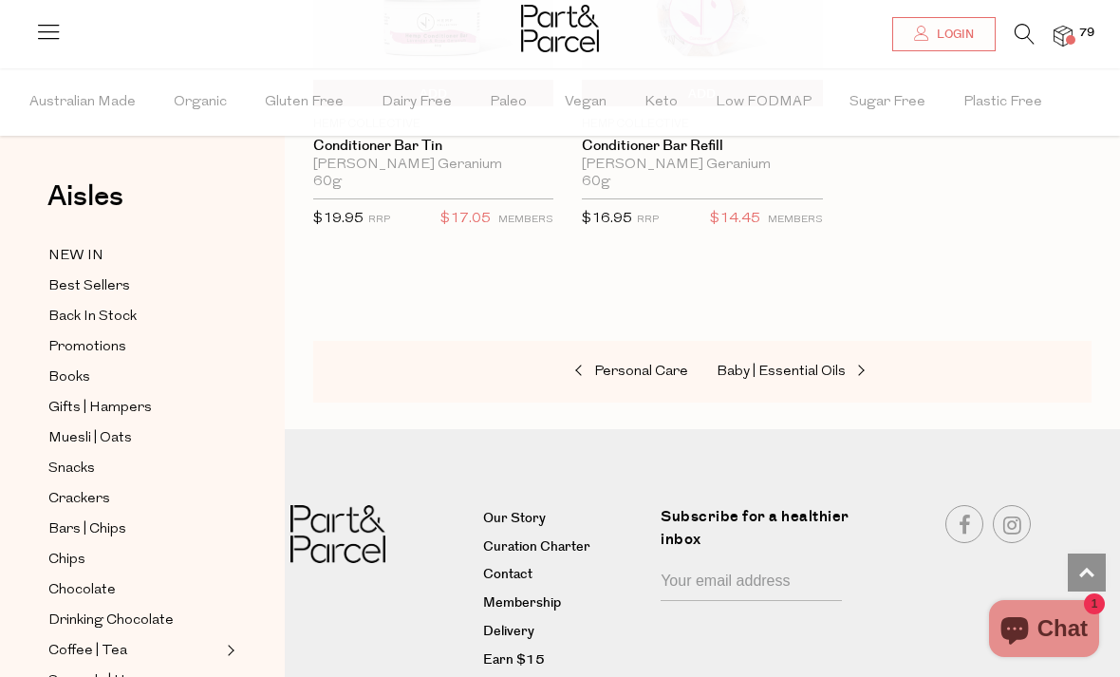
click at [808, 367] on div "Personal Care Baby | Essential Oils" at bounding box center [702, 372] width 778 height 63
click at [808, 363] on link "Baby | Essential Oils" at bounding box center [811, 372] width 190 height 25
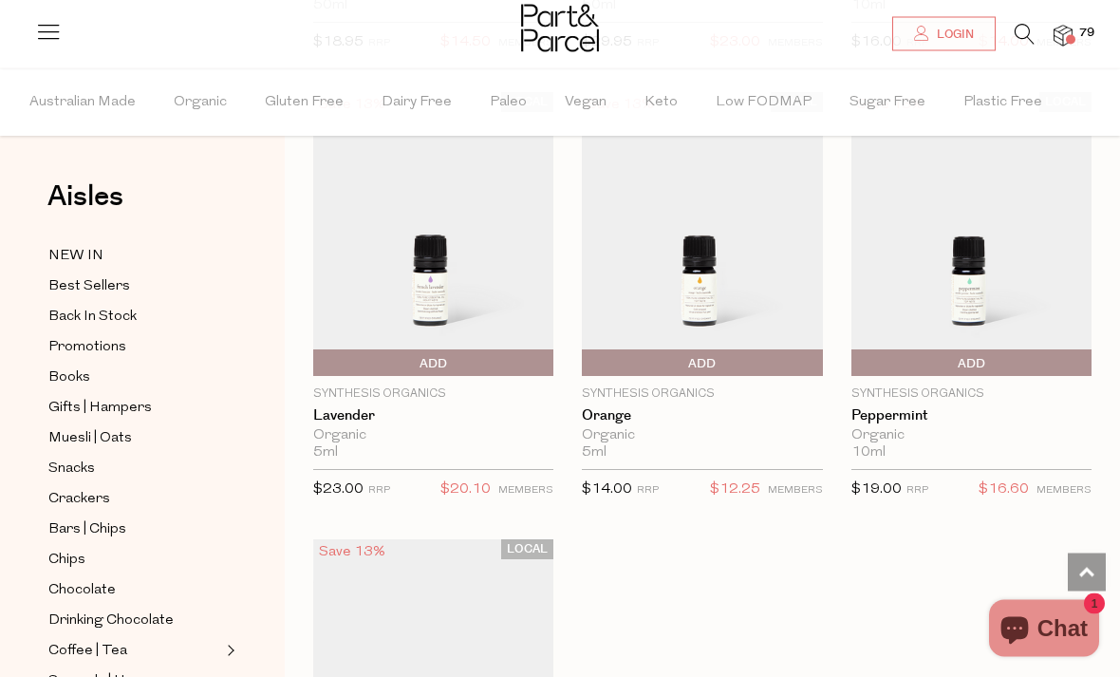
scroll to position [1942, 0]
click at [56, 469] on span "Snacks" at bounding box center [71, 468] width 46 height 23
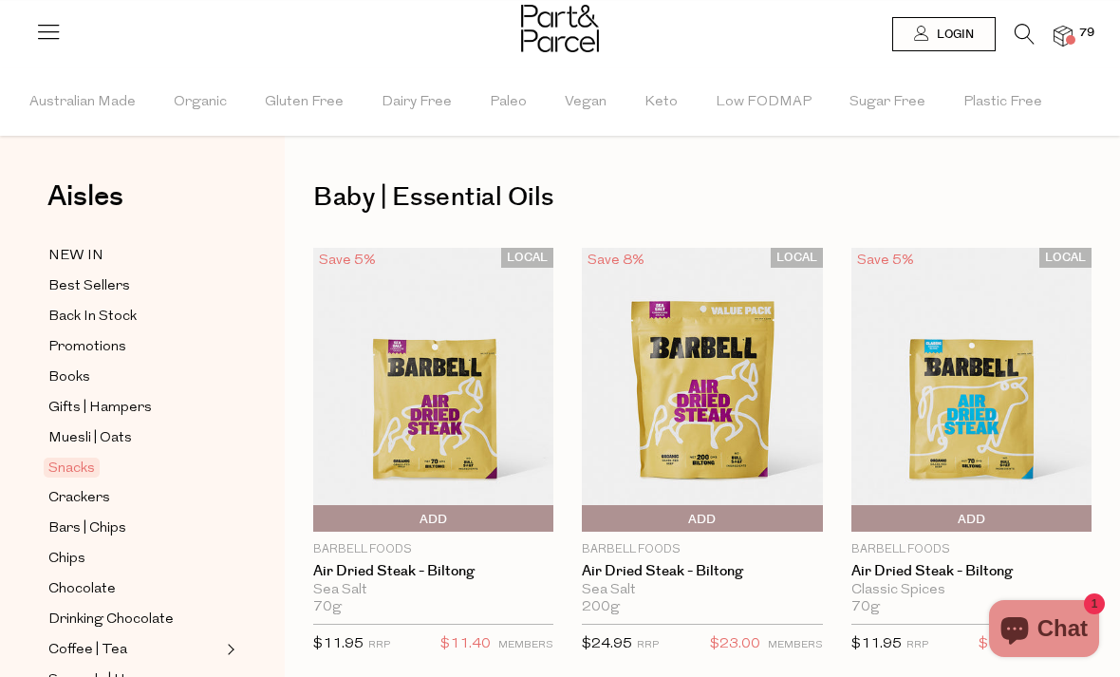
type input "2"
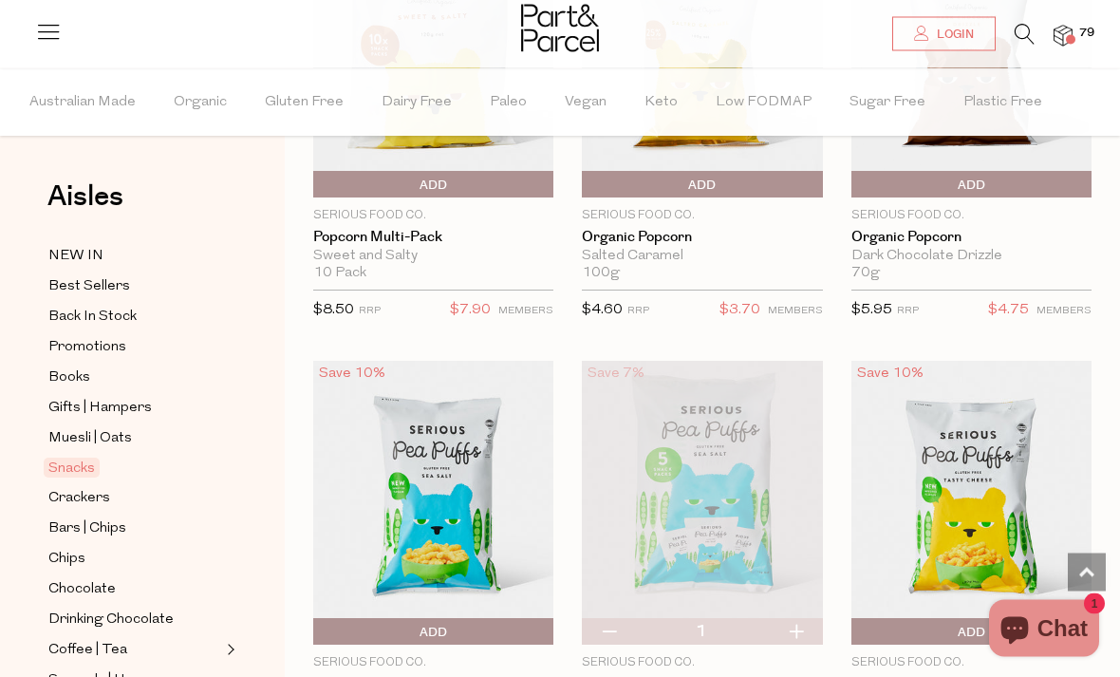
scroll to position [6817, 0]
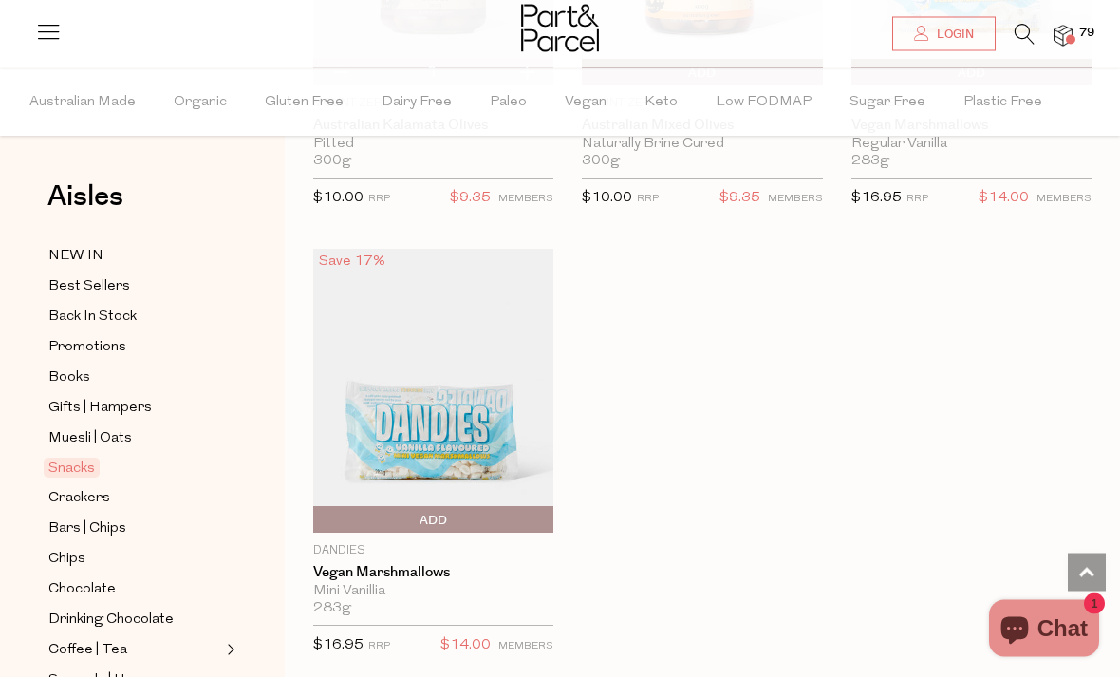
scroll to position [9863, 0]
click at [92, 578] on span "Chocolate" at bounding box center [81, 589] width 67 height 23
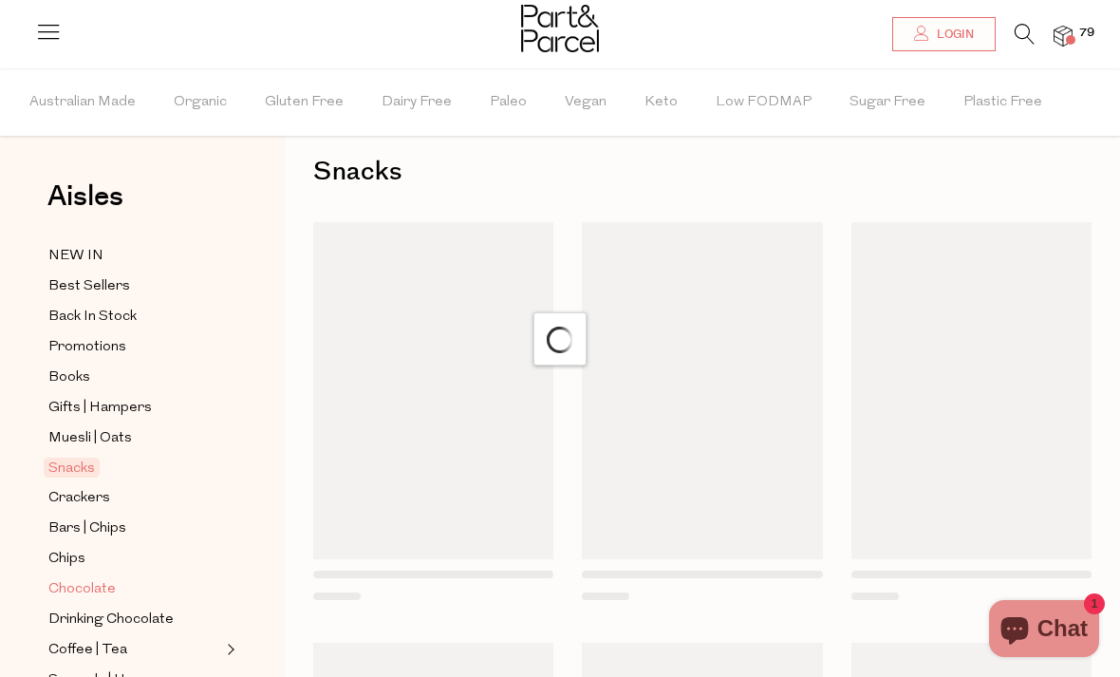
scroll to position [46, 0]
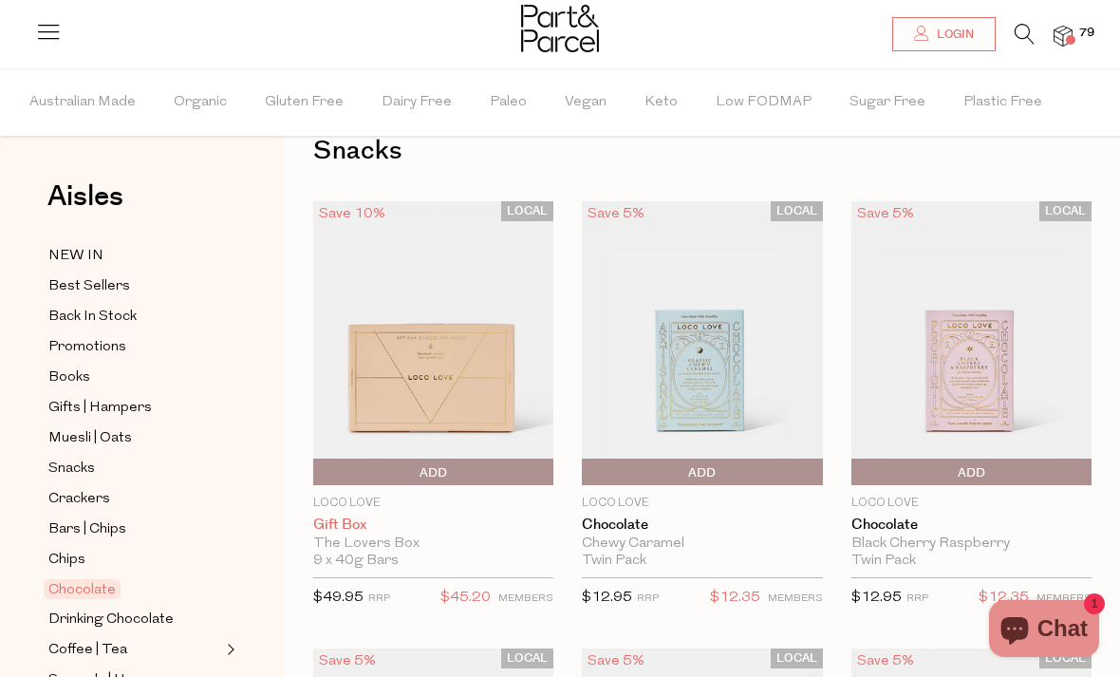
type input "3"
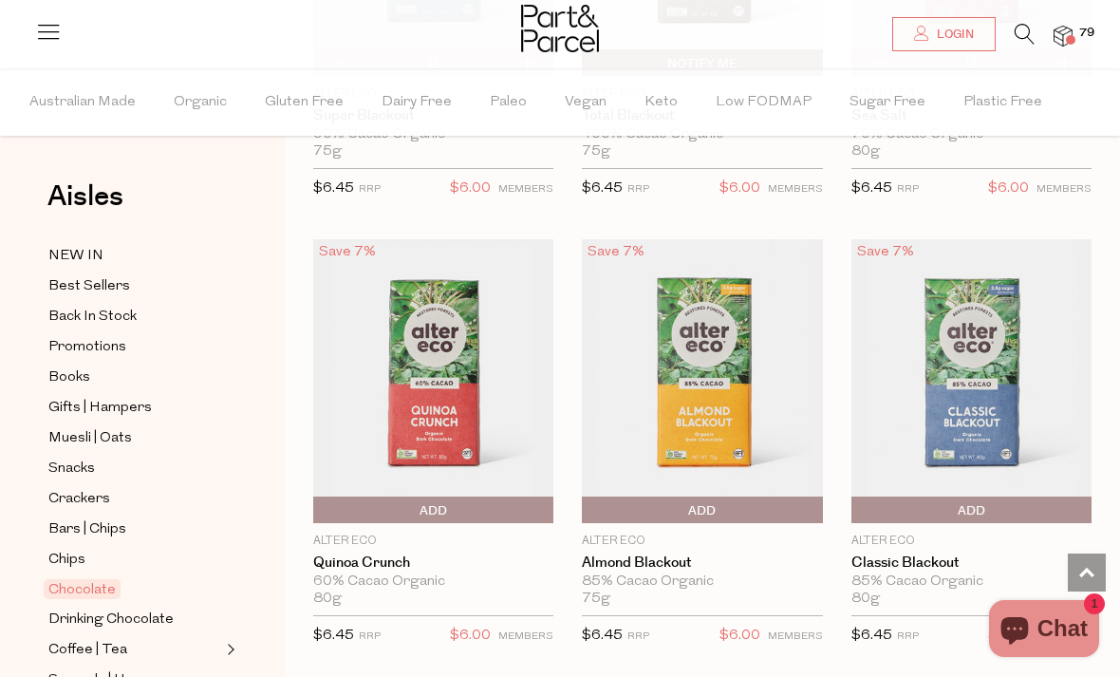
scroll to position [3316, 0]
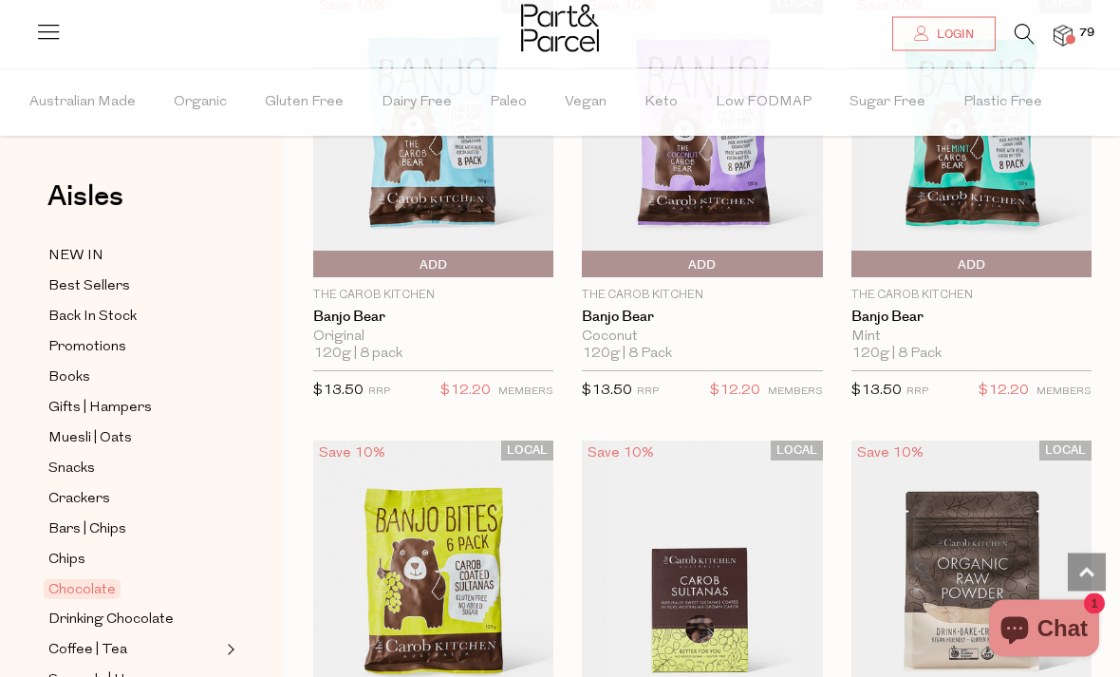
scroll to position [7917, 0]
